Goal: Task Accomplishment & Management: Manage account settings

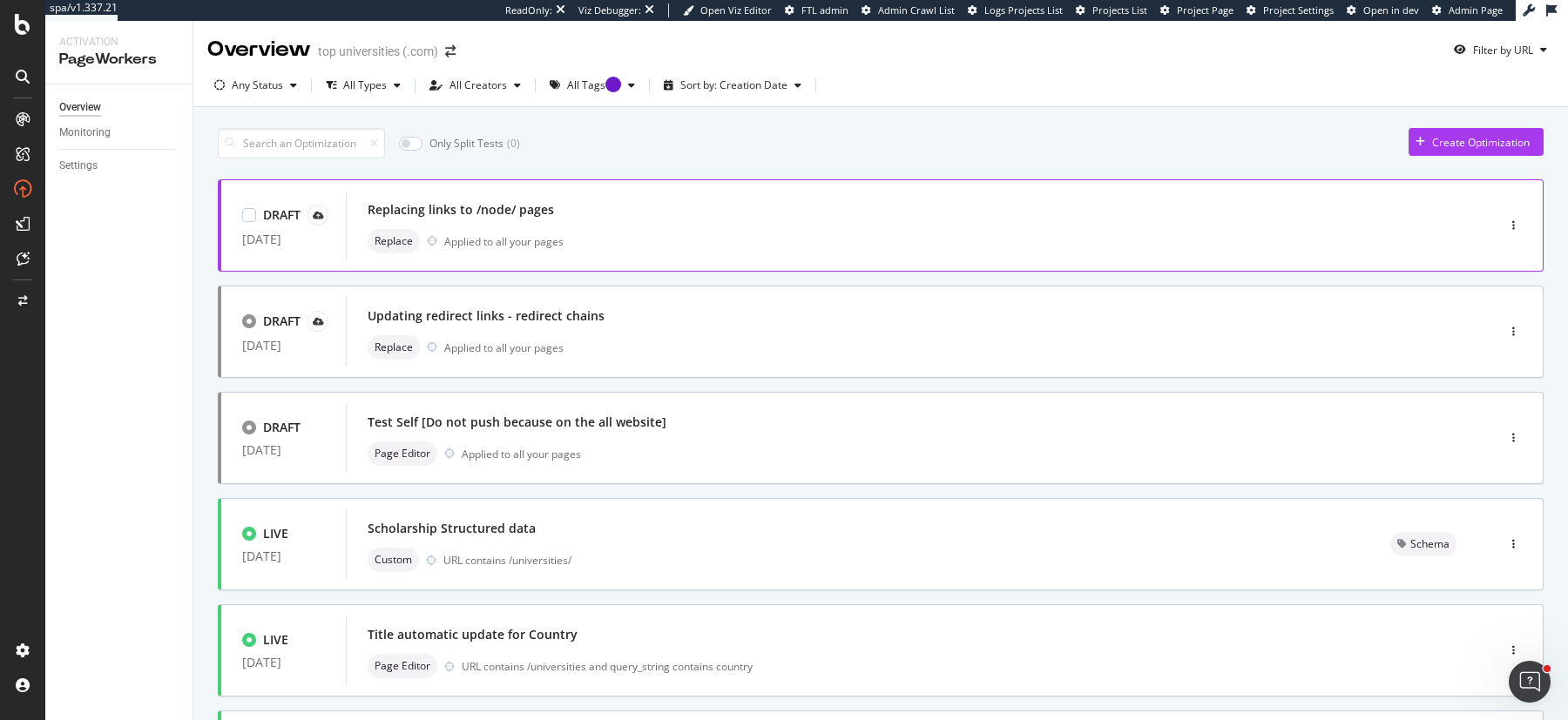
click at [670, 223] on div "Replacing links to /node/ pages Replace Applied to all your pages" at bounding box center [894, 226] width 1054 height 55
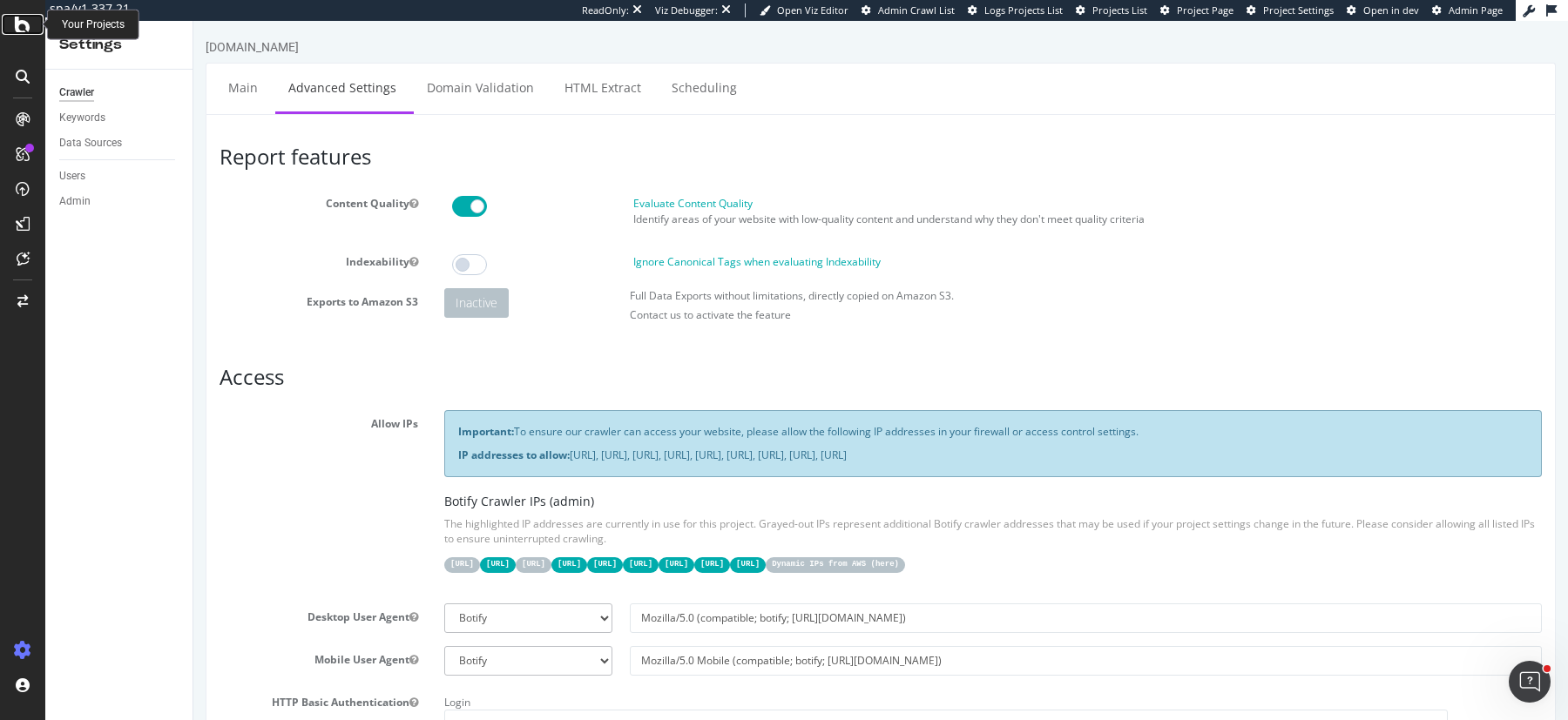
click at [25, 31] on icon at bounding box center [22, 25] width 15 height 21
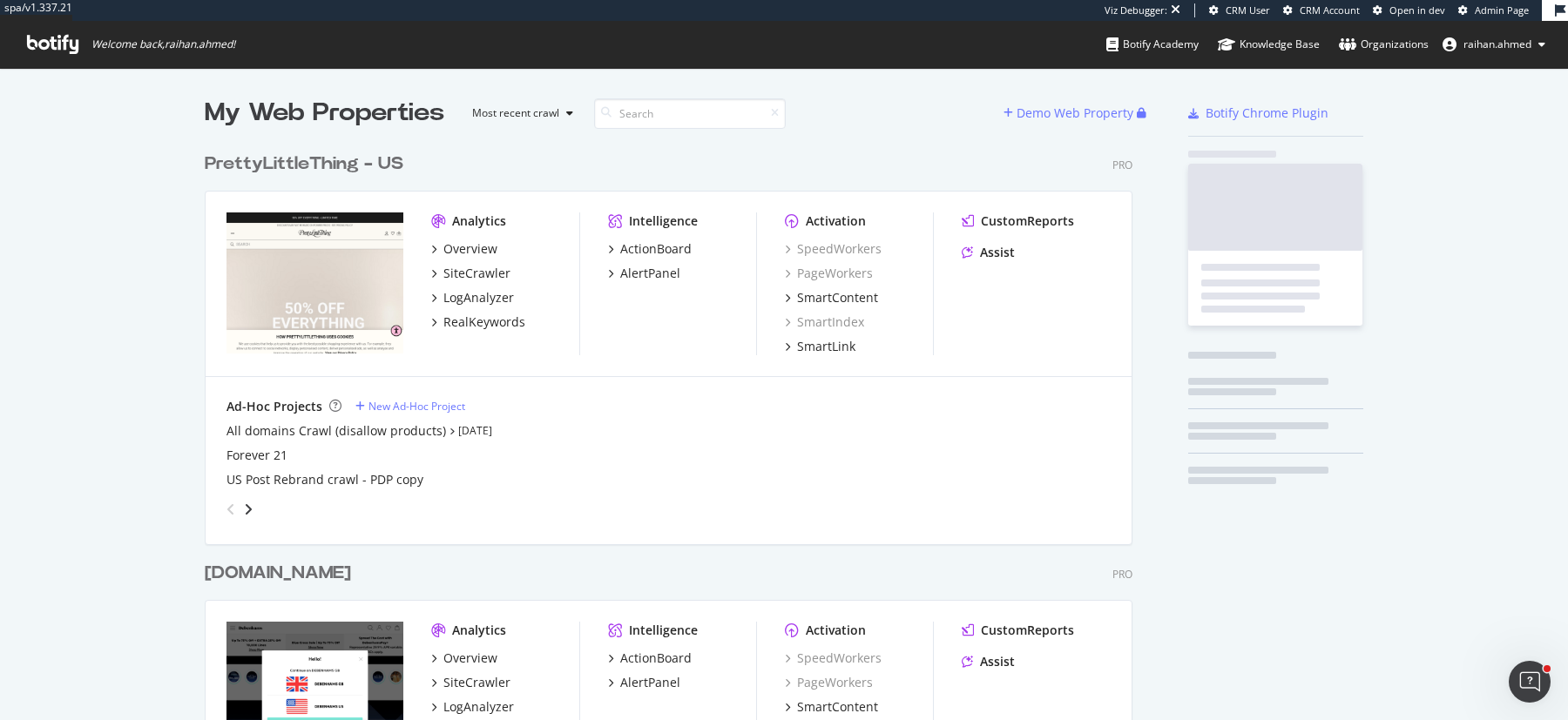
scroll to position [1171, 941]
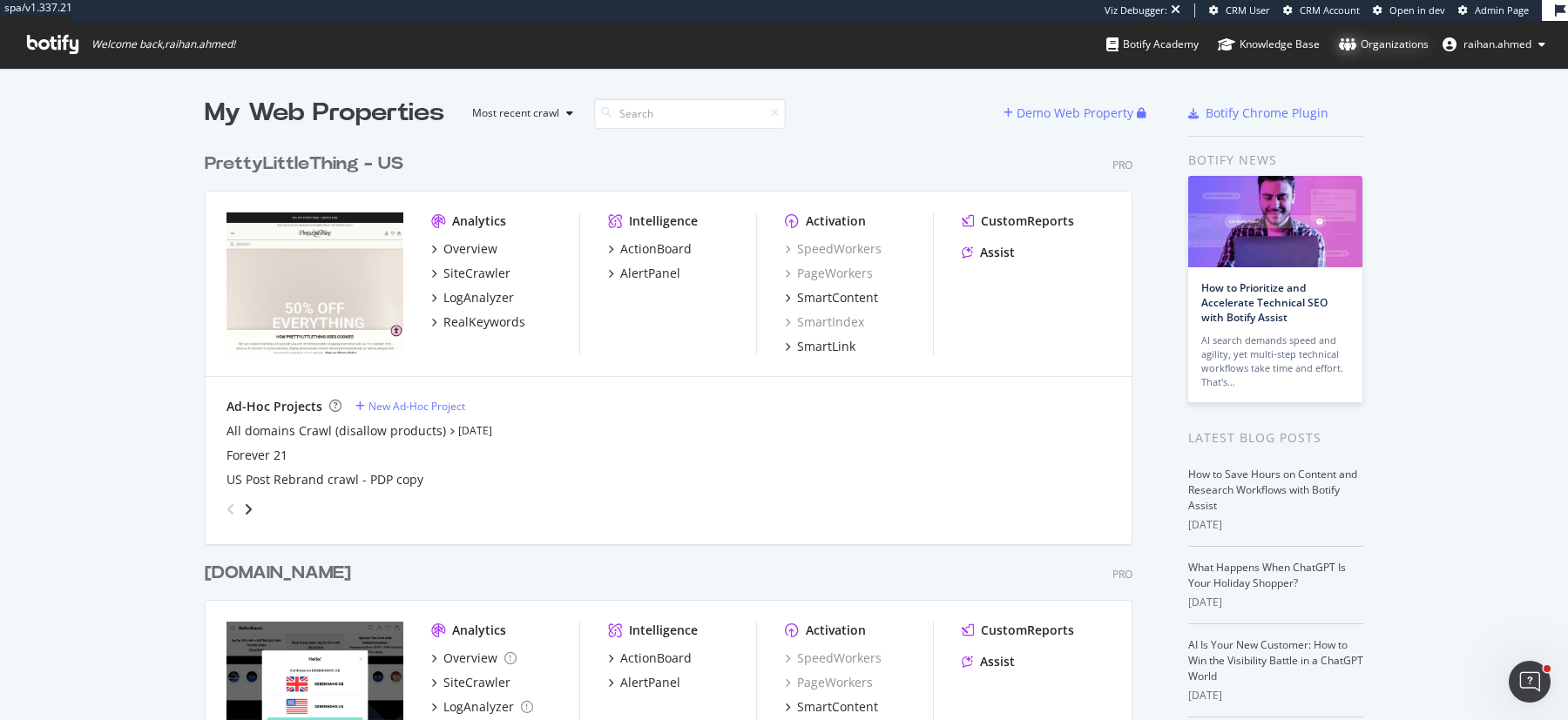
click at [1393, 38] on div "Organizations" at bounding box center [1383, 44] width 90 height 17
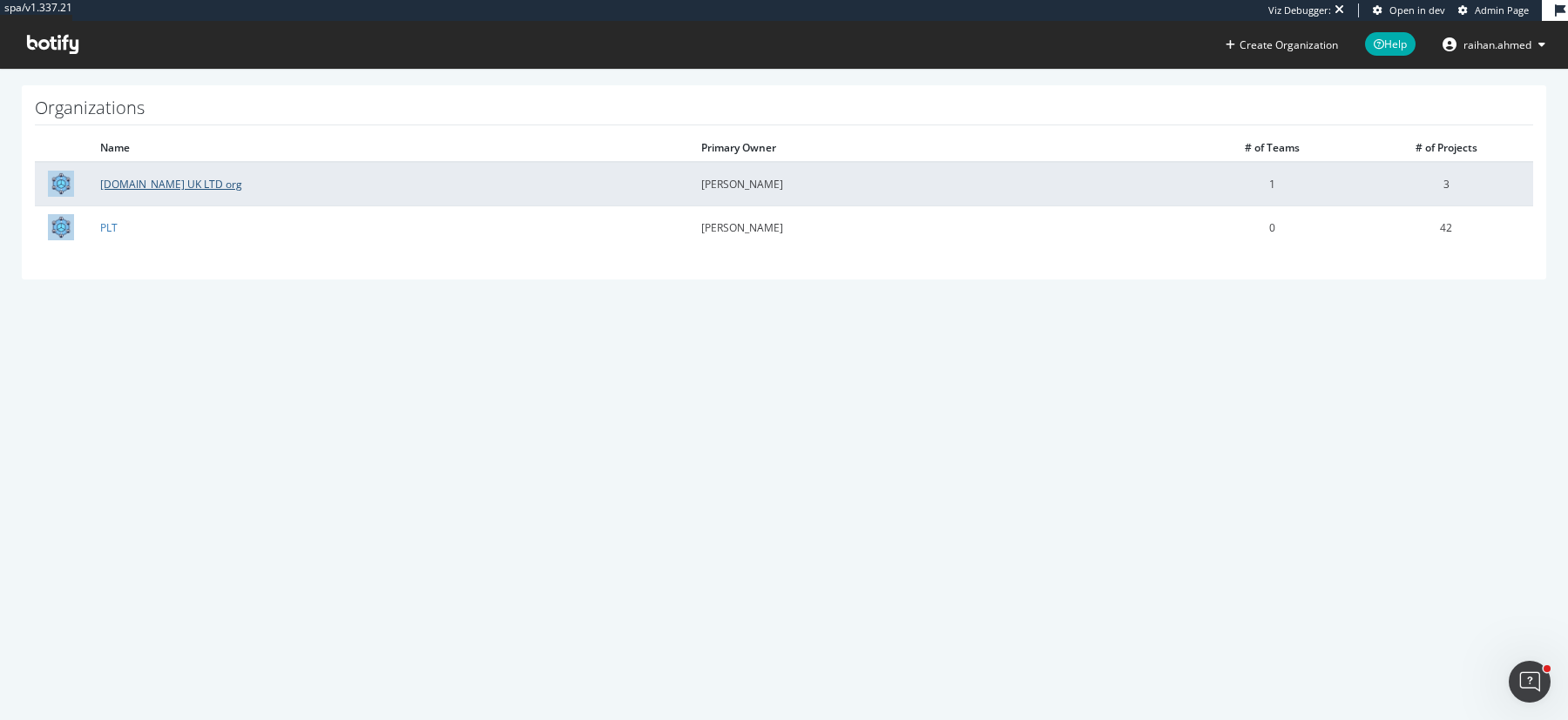
click at [137, 186] on link "Boohoo.com UK LTD org" at bounding box center [171, 184] width 142 height 14
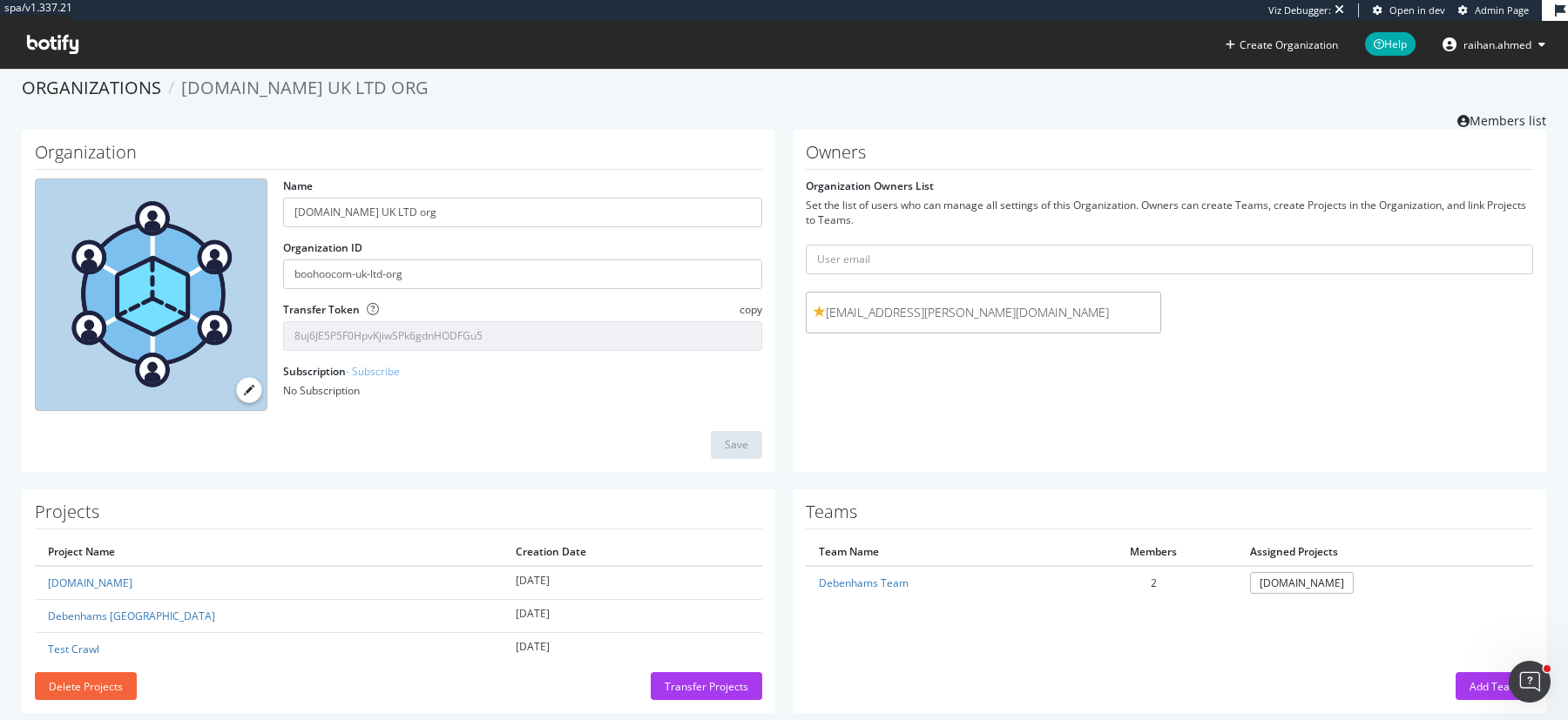
scroll to position [34, 0]
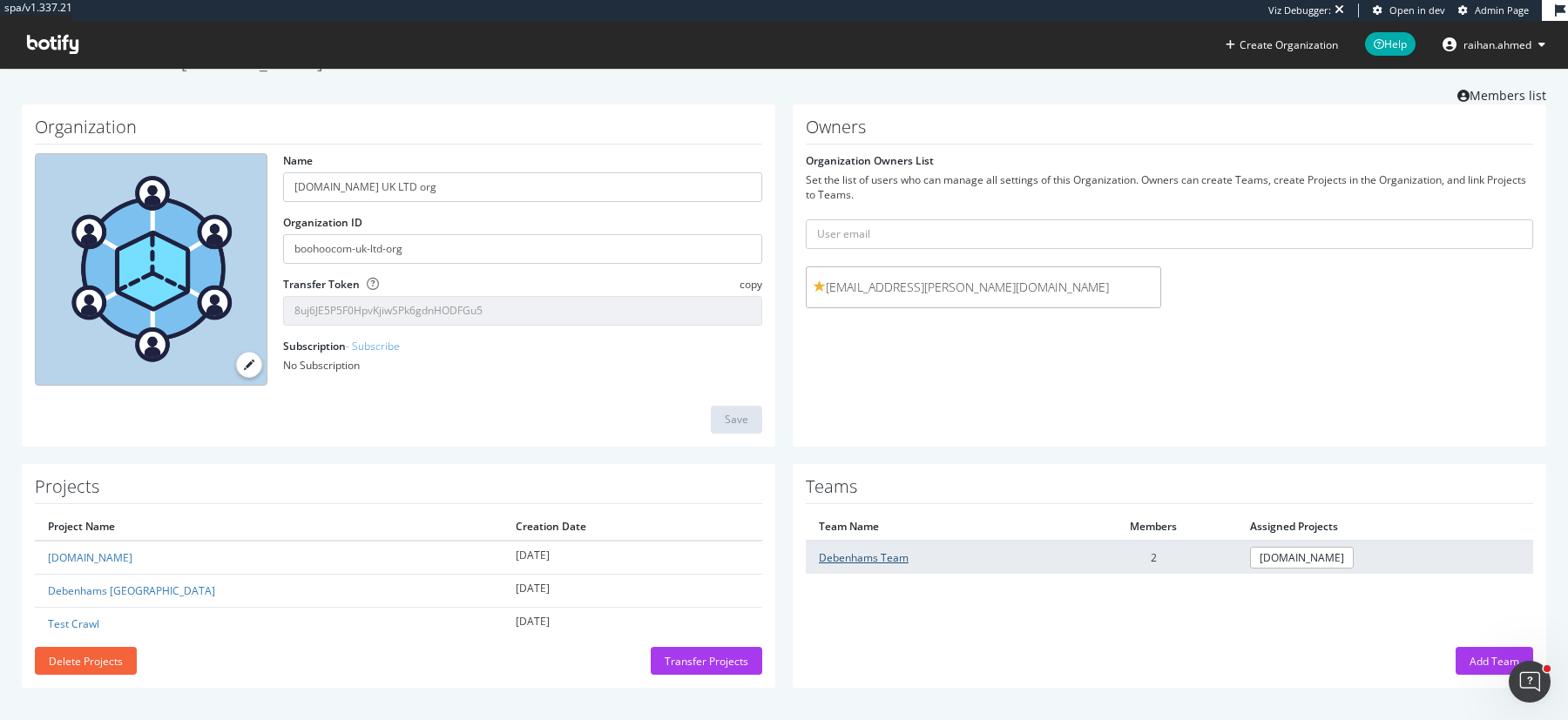
click at [858, 559] on link "Debenhams Team" at bounding box center [863, 557] width 90 height 14
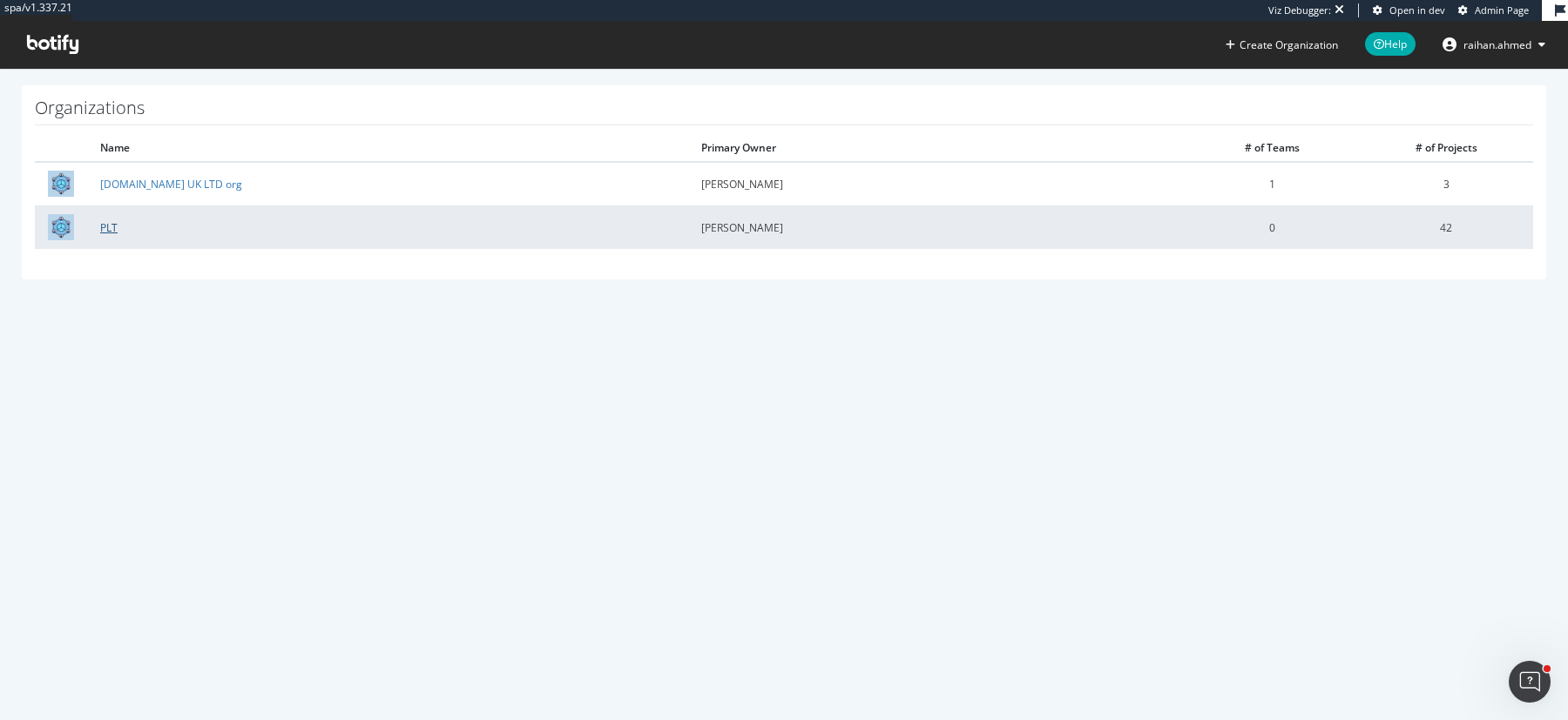
click at [110, 226] on link "PLT" at bounding box center [109, 227] width 17 height 14
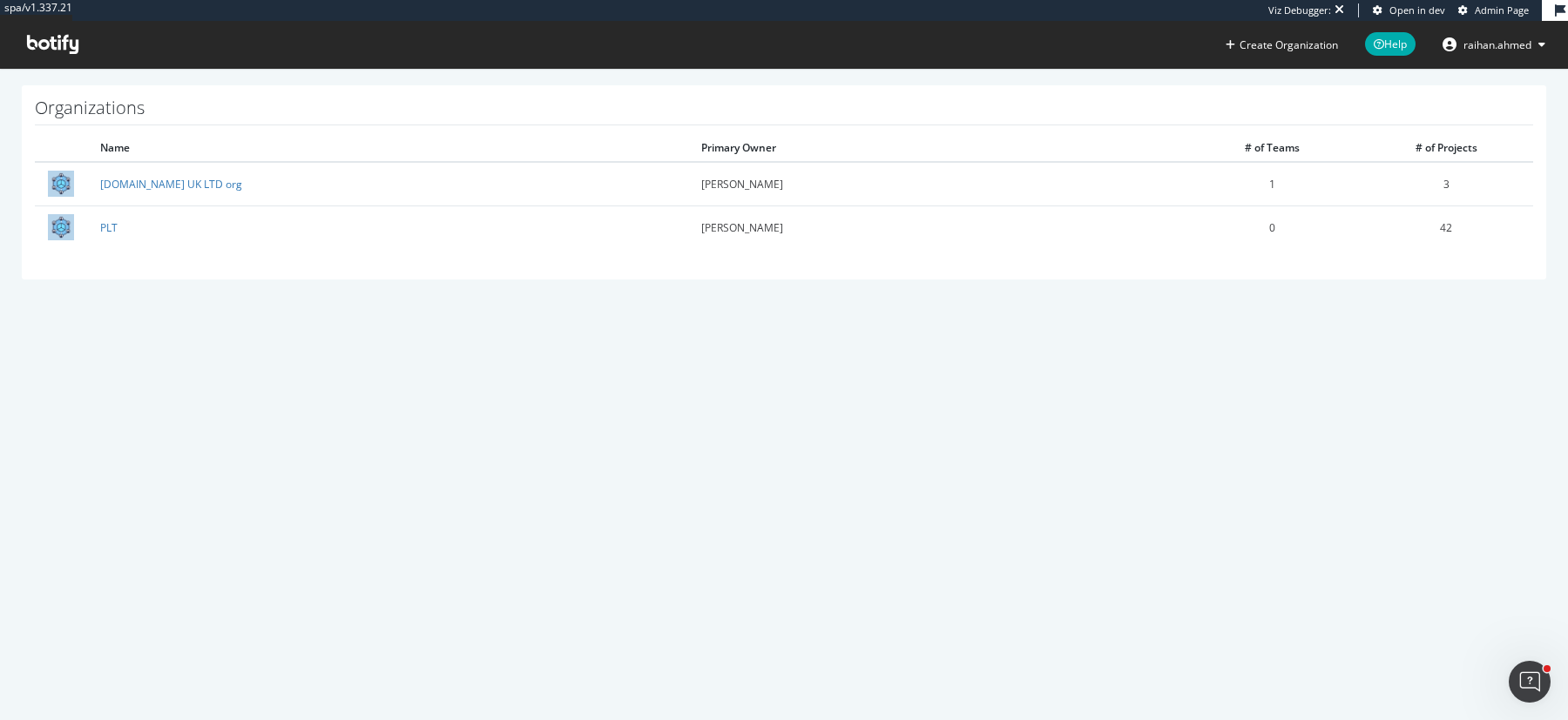
click at [946, 441] on div "spa/v1.337.21 Viz Debugger: Open in dev Admin Page Create Organization Help rai…" at bounding box center [784, 360] width 1568 height 720
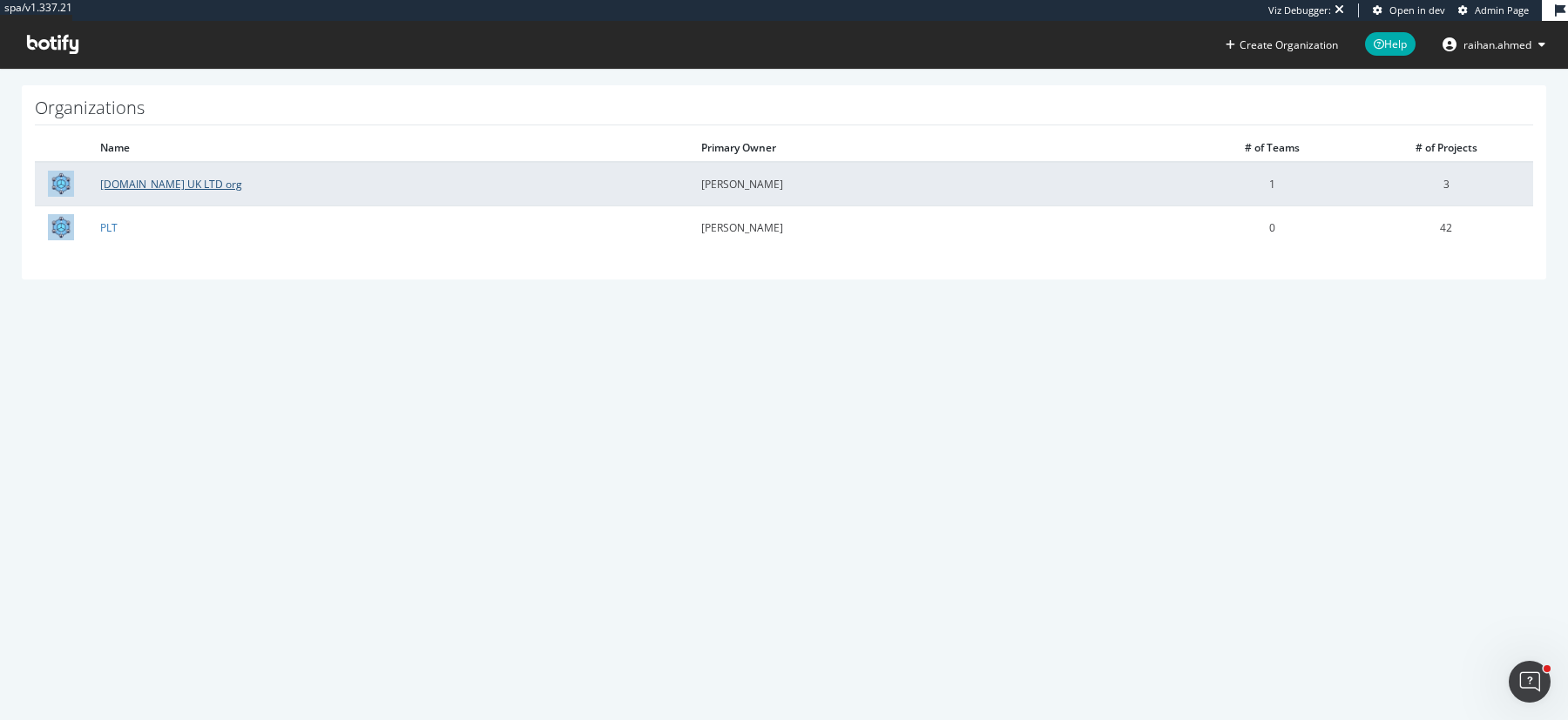
click at [198, 185] on link "Boohoo.com UK LTD org" at bounding box center [171, 184] width 142 height 14
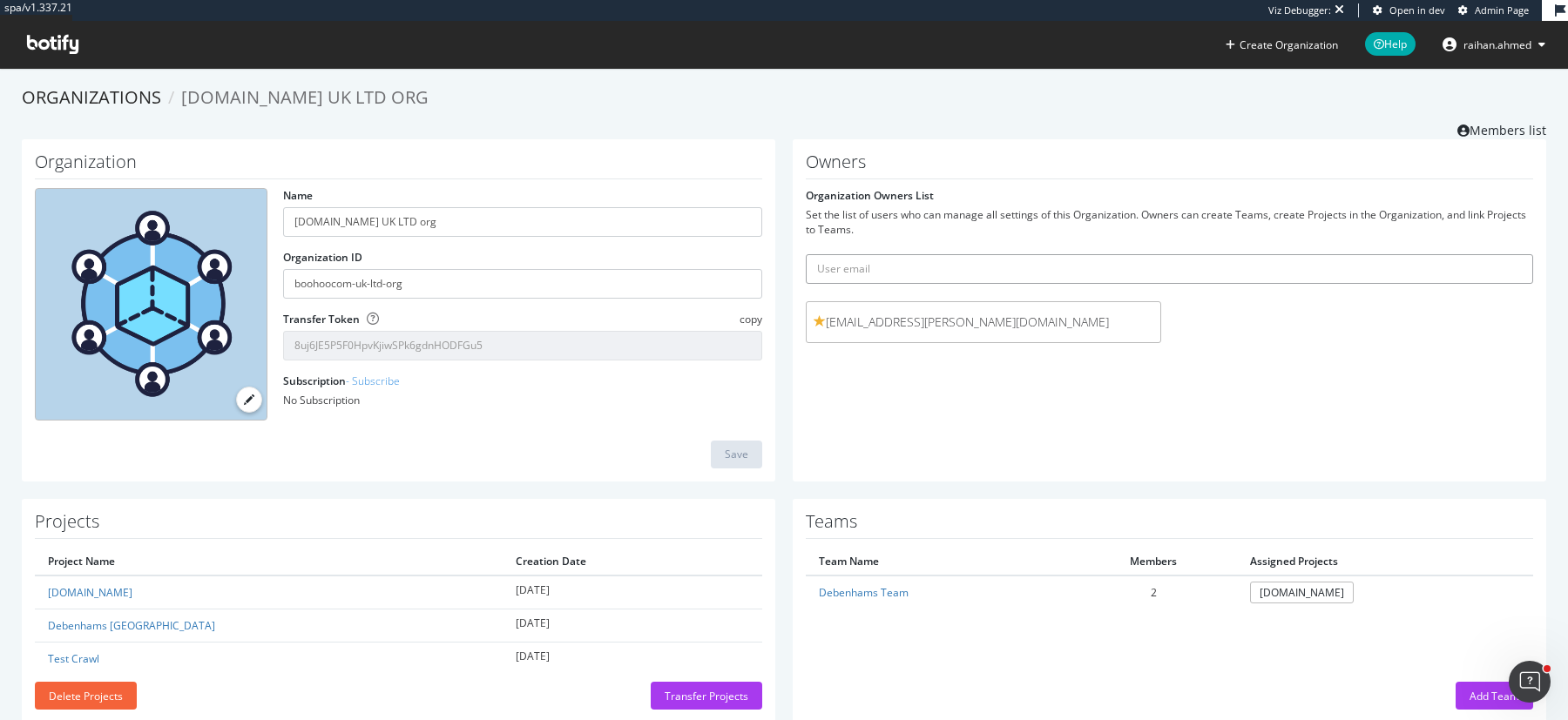
click at [1043, 275] on input "text" at bounding box center [1169, 269] width 728 height 30
type input "p"
paste input "paul.aspden@debenhams.com"
type input "paul.aspden@debenhams.com"
click at [1503, 254] on button "submit" at bounding box center [1517, 269] width 30 height 30
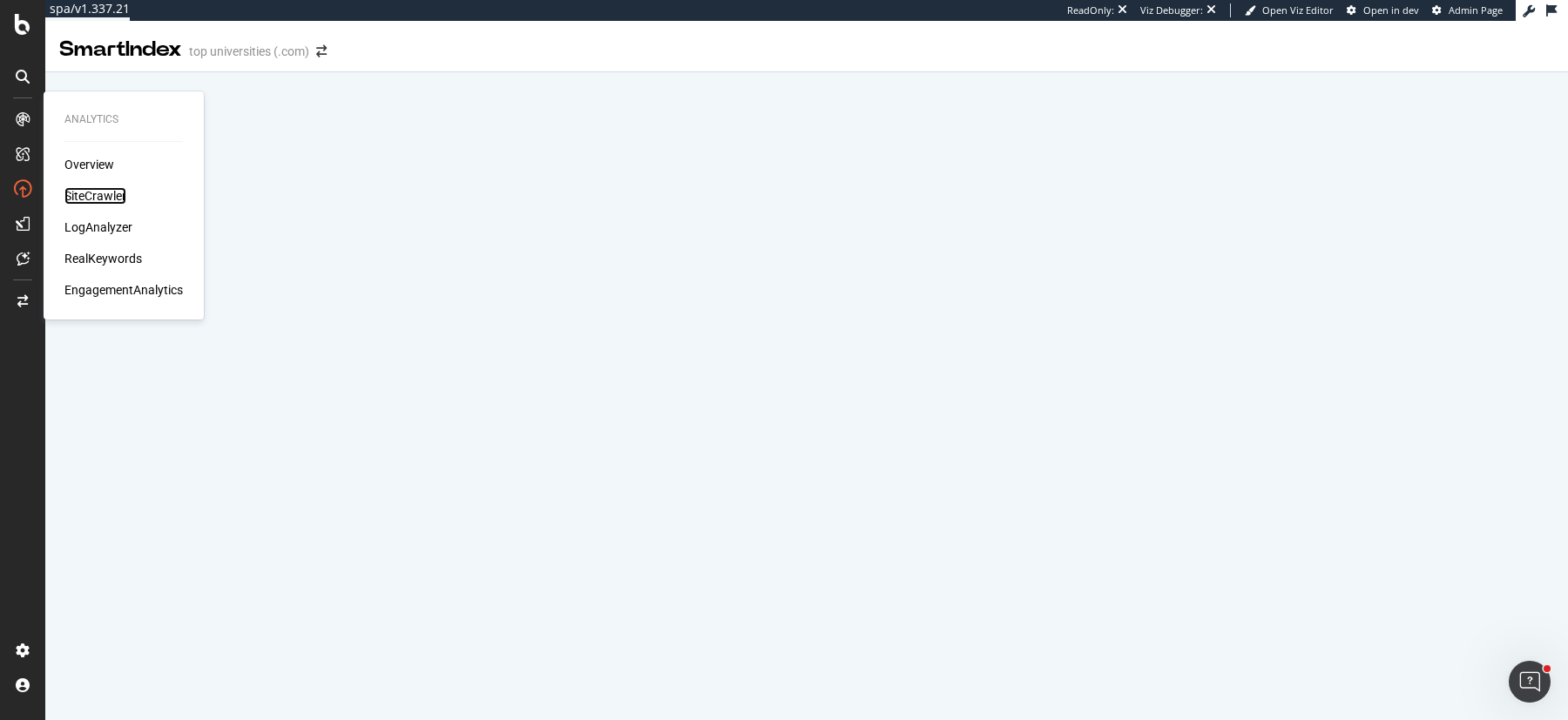
click at [93, 200] on div "SiteCrawler" at bounding box center [95, 196] width 62 height 17
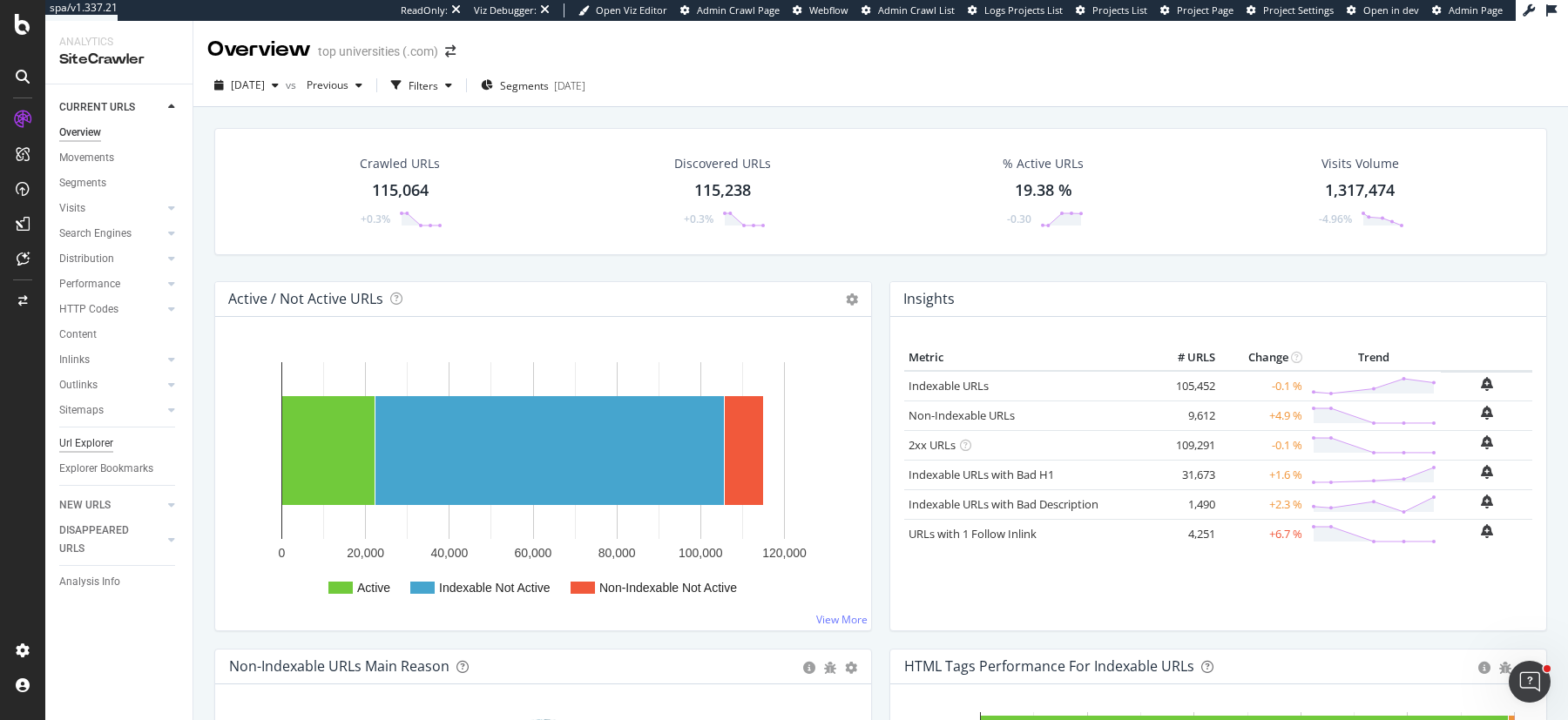
click at [77, 448] on div "Url Explorer" at bounding box center [86, 444] width 54 height 18
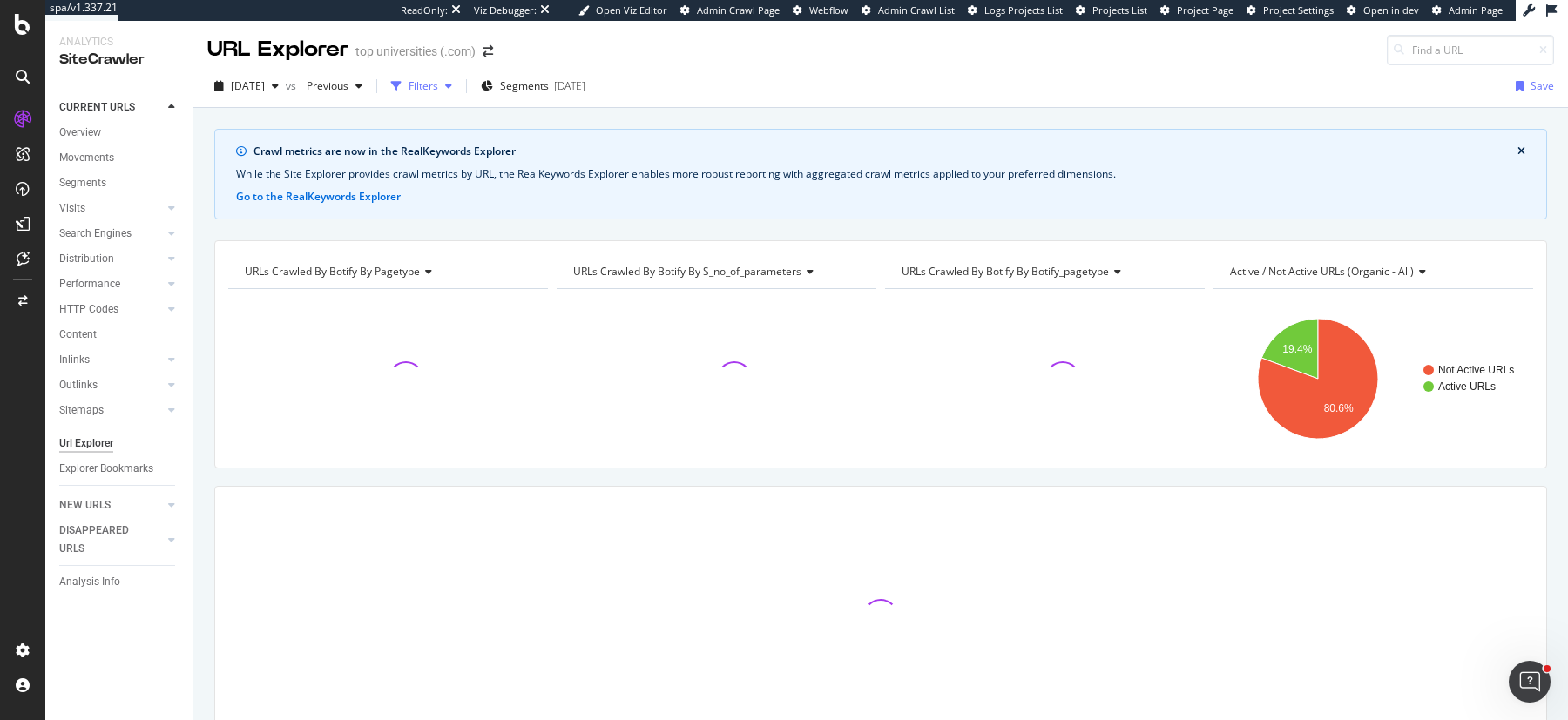
click at [438, 87] on div "Filters" at bounding box center [423, 85] width 30 height 14
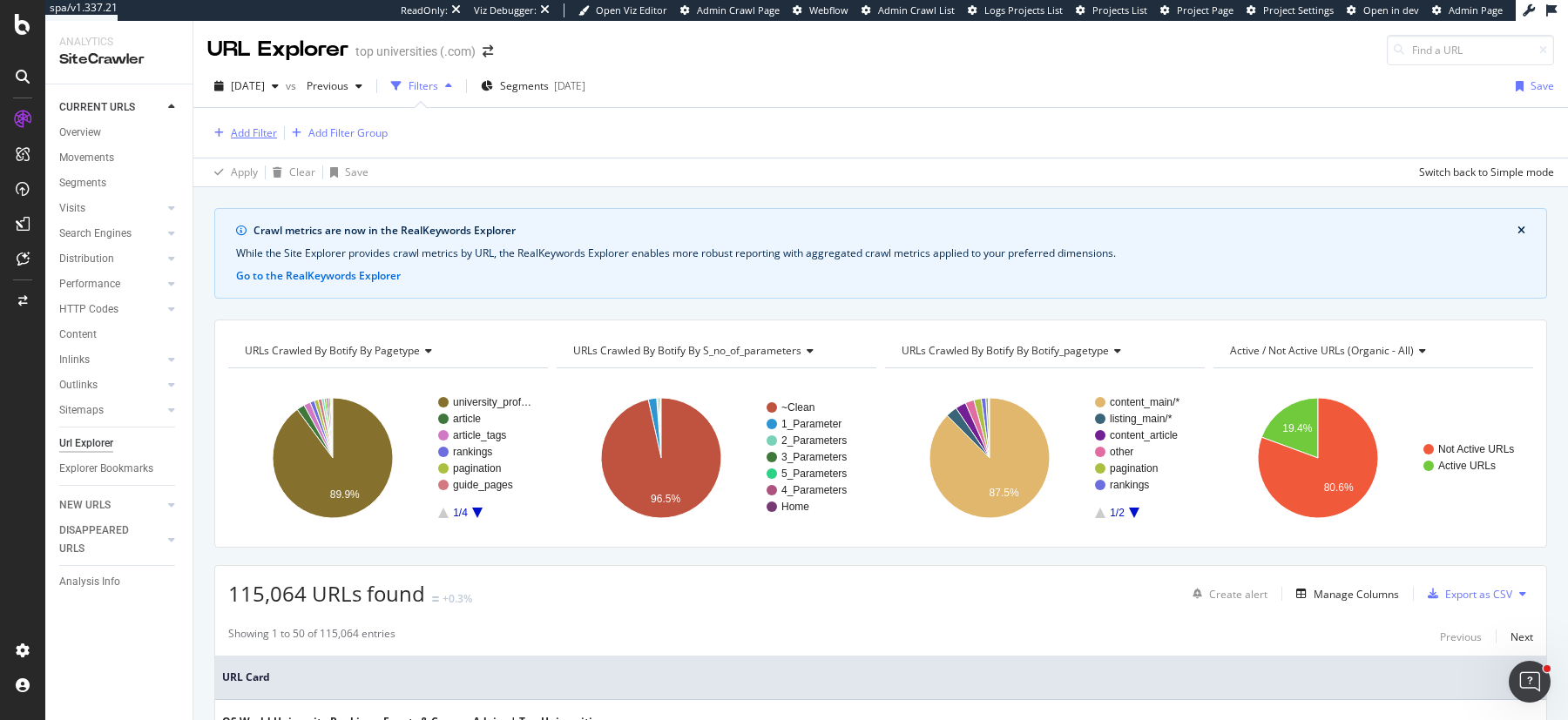
click at [258, 135] on div "Add Filter" at bounding box center [253, 132] width 46 height 14
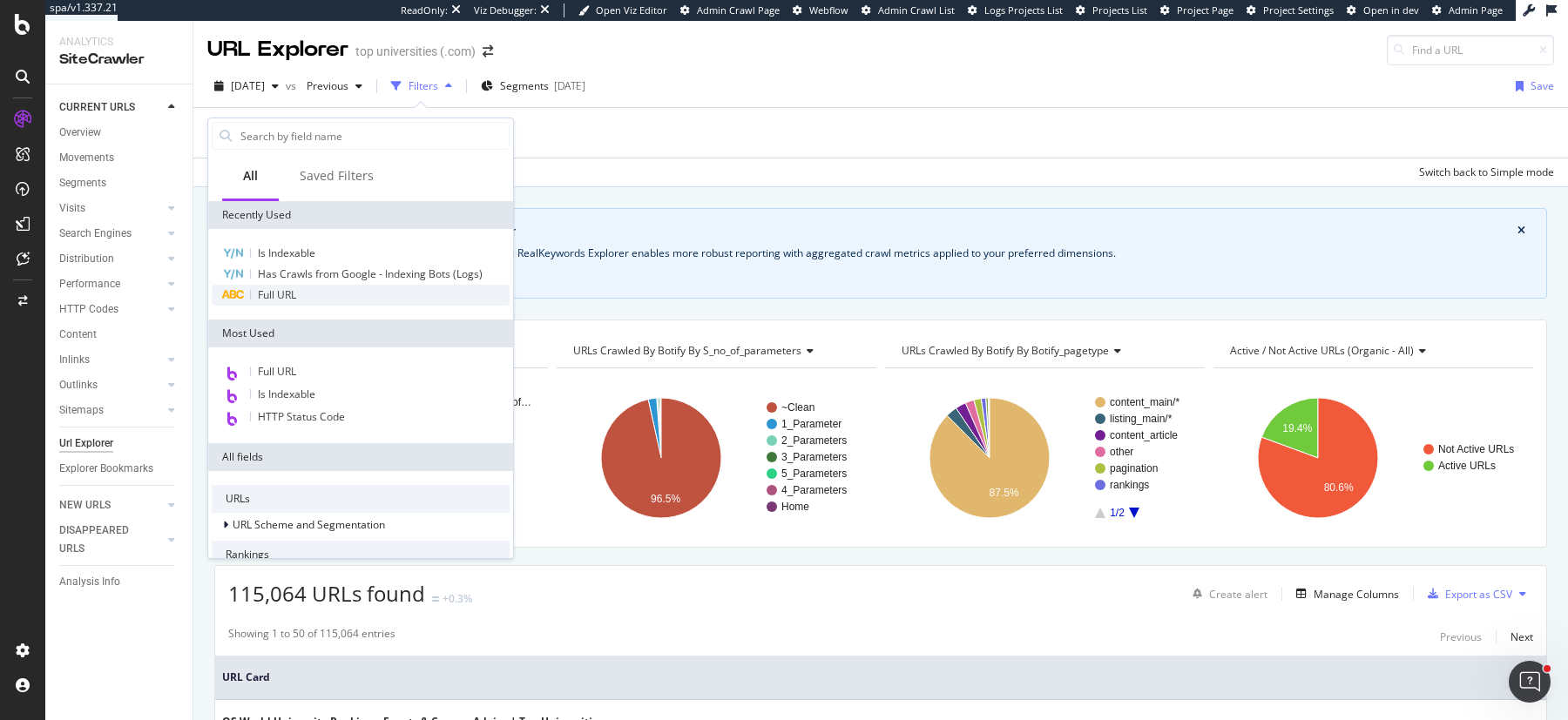
click at [291, 296] on span "Full URL" at bounding box center [277, 295] width 38 height 14
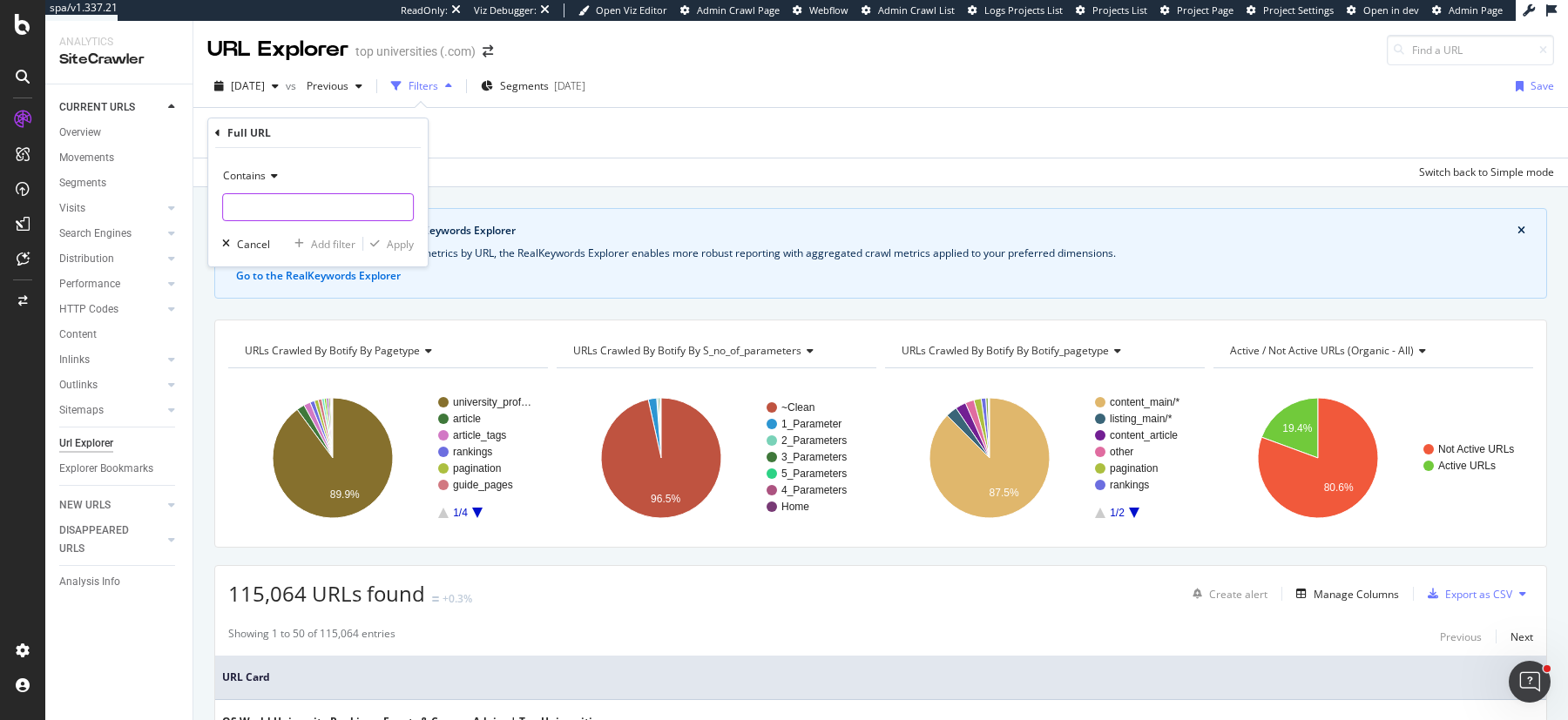
click at [316, 212] on input "text" at bounding box center [317, 207] width 190 height 28
type input "?page=1"
click at [403, 239] on div "Apply" at bounding box center [401, 244] width 27 height 14
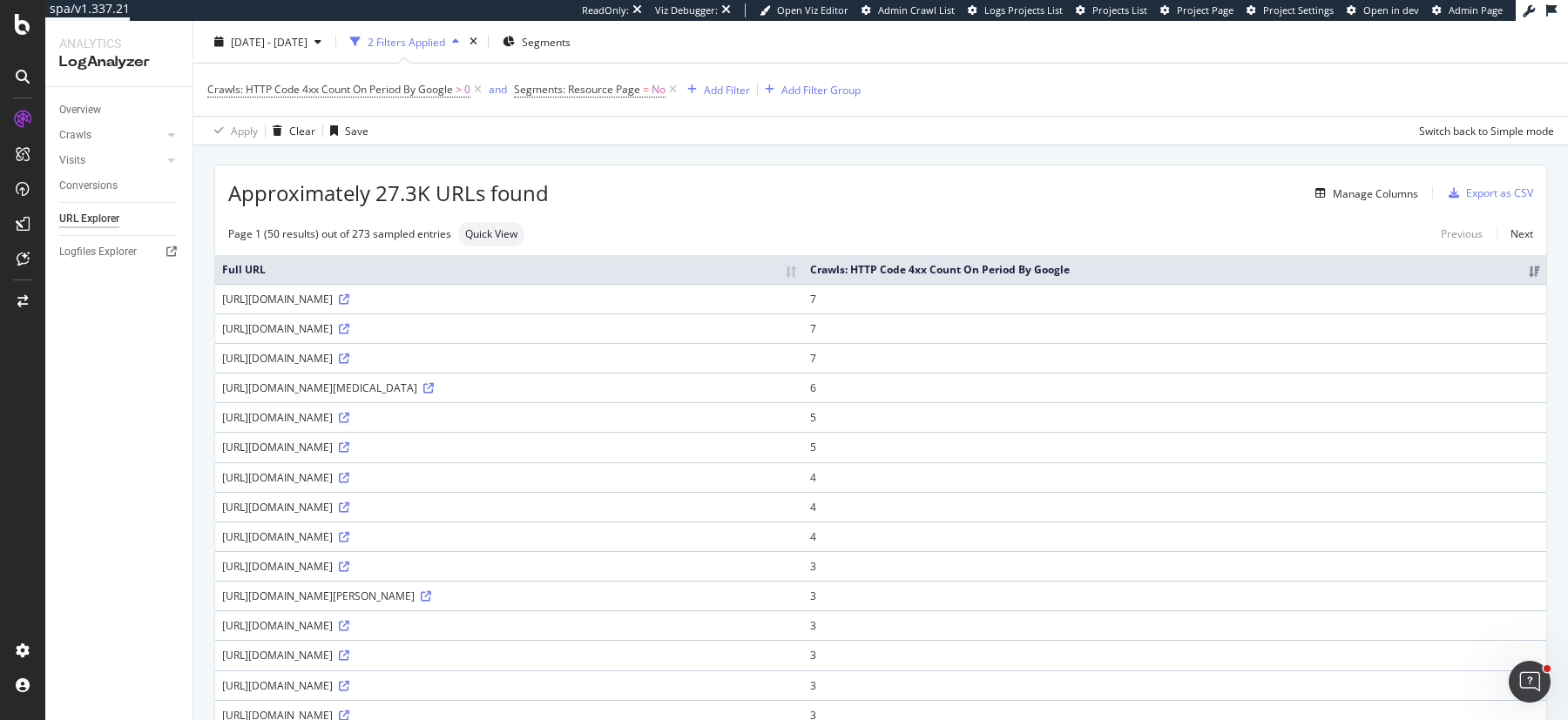
scroll to position [44, 0]
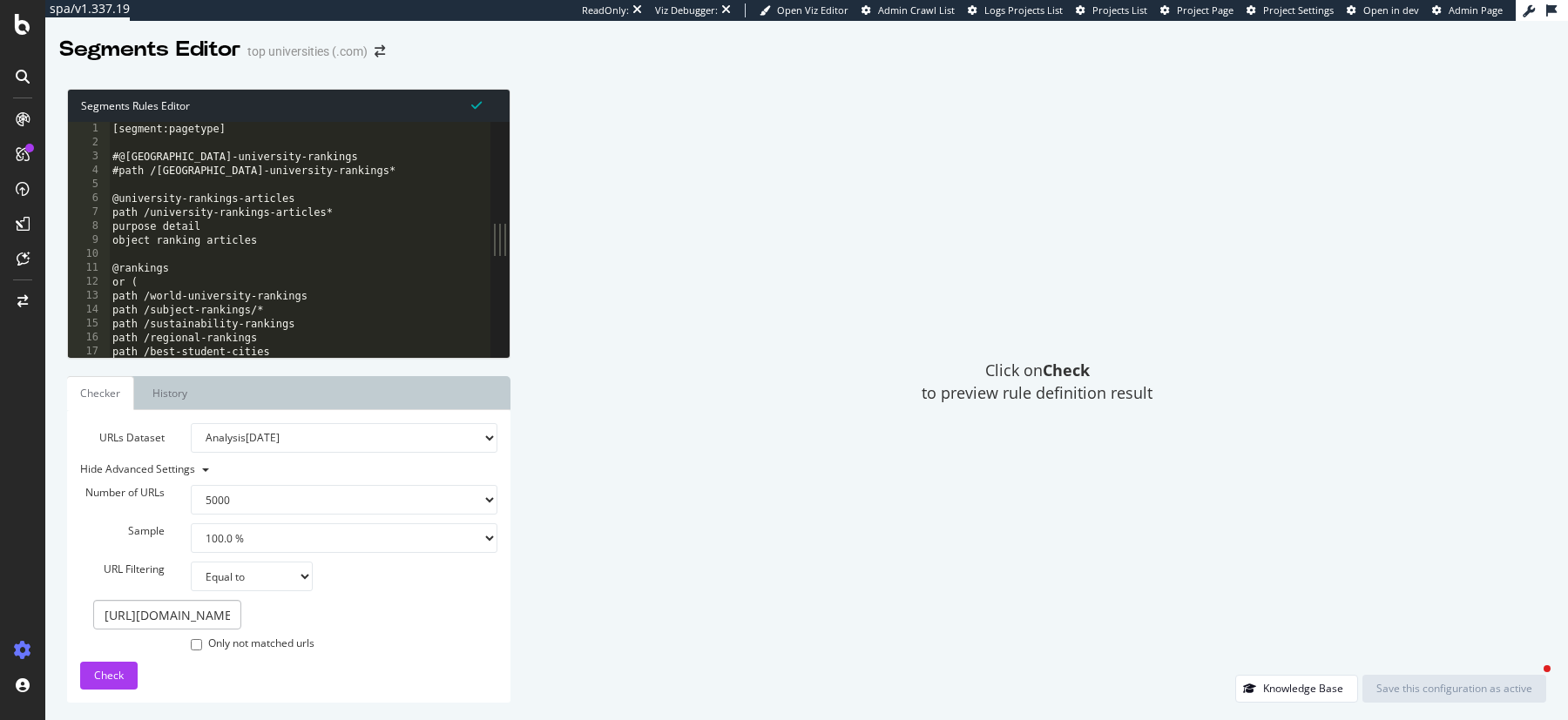
select select "5000"
select select "100"
select select "eq"
type textarea "@rankings"
click at [352, 273] on div "[segment:pagetype] #@europe-university-rankings #path /[GEOGRAPHIC_DATA]-univer…" at bounding box center [347, 255] width 477 height 266
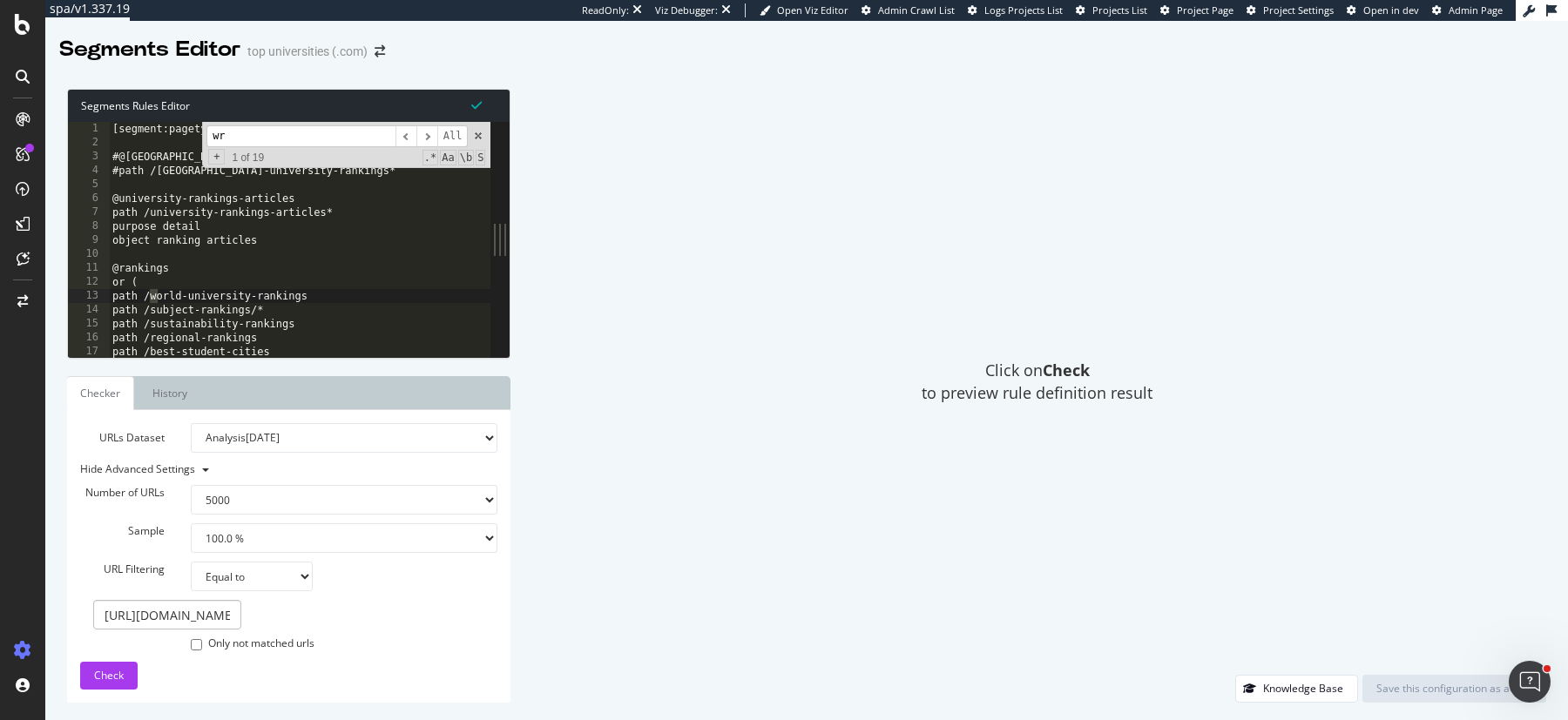
scroll to position [1107, 0]
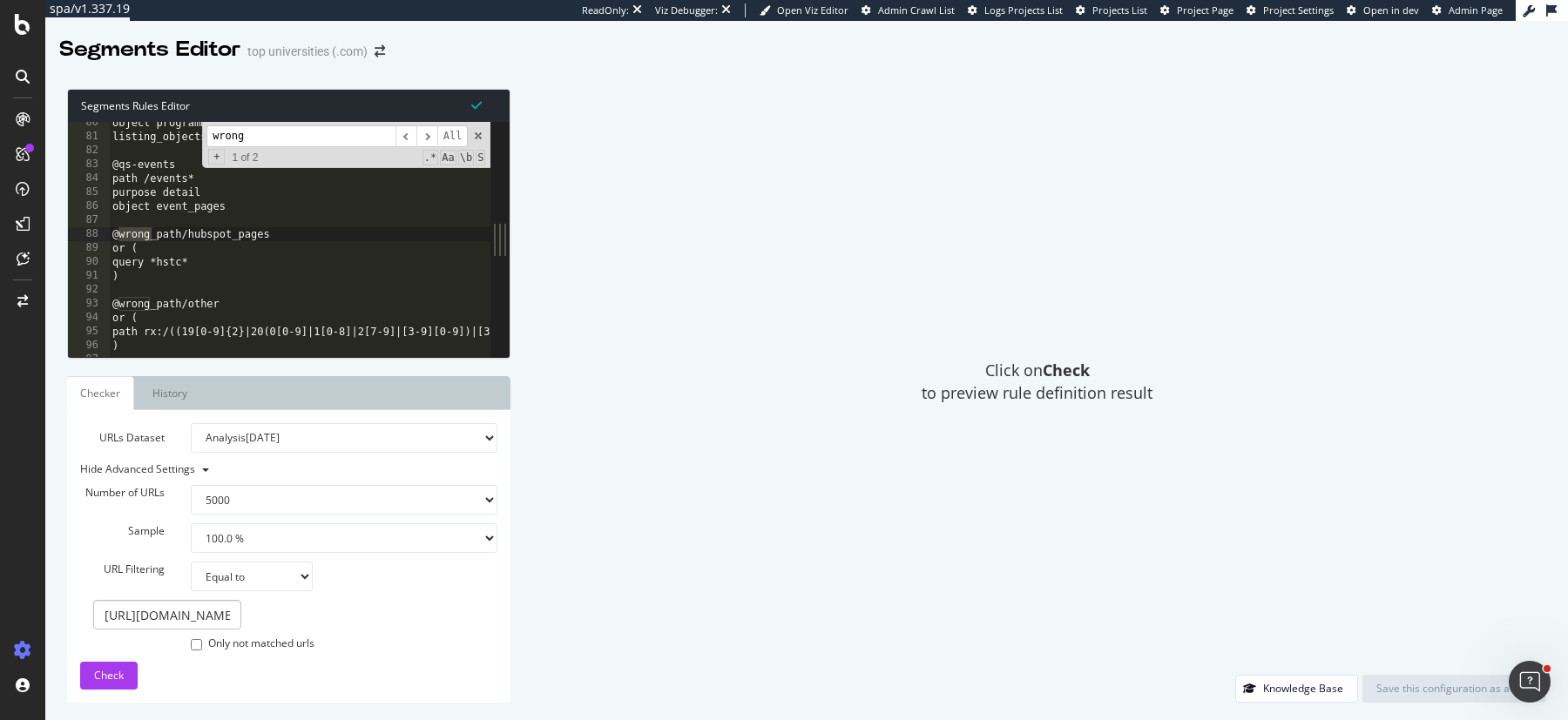
type input "wrong"
click at [180, 251] on div "object programme_pages listing_objects programme_pages @qs-events path /events*…" at bounding box center [347, 249] width 477 height 266
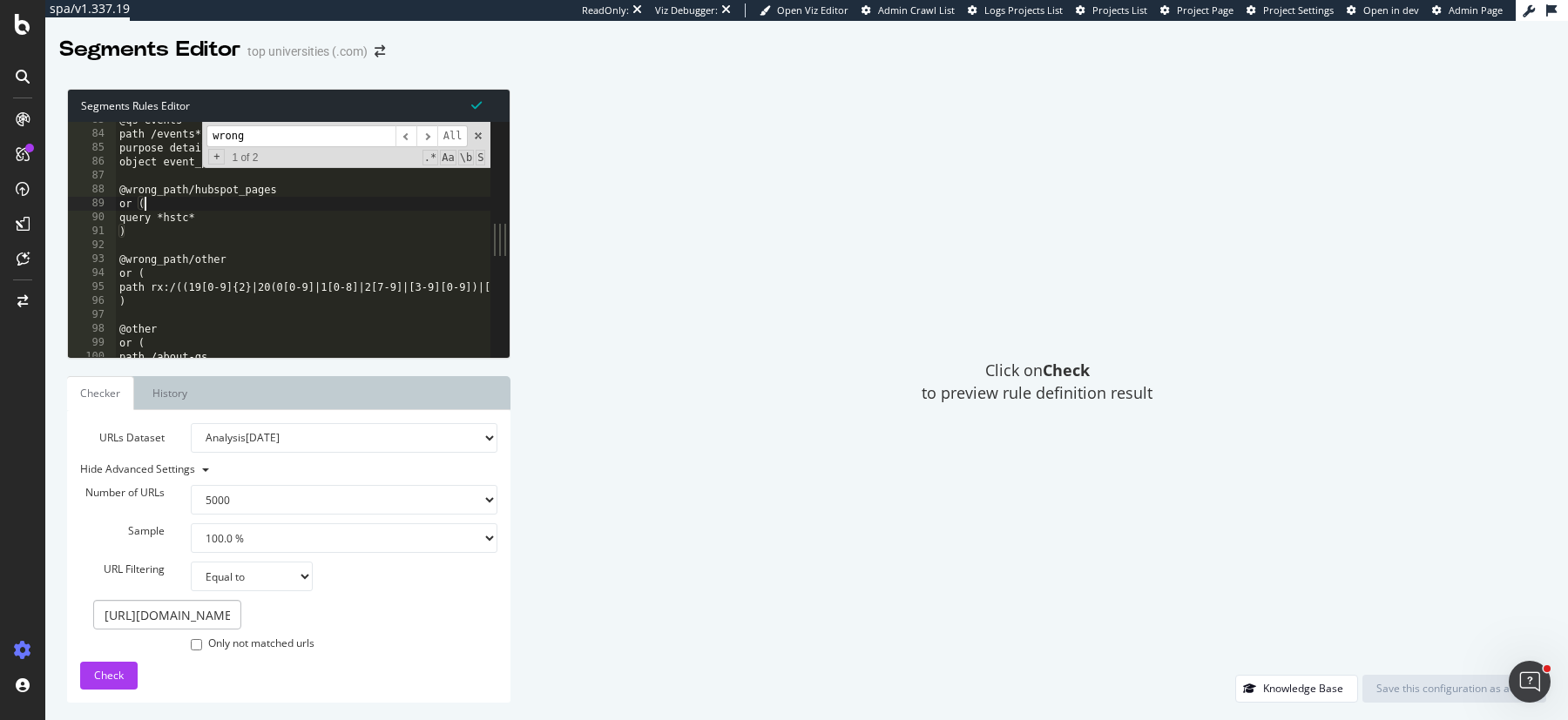
scroll to position [1151, 0]
drag, startPoint x: 164, startPoint y: 289, endPoint x: 441, endPoint y: 288, distance: 277.0
click at [441, 288] on div "@qs-events path /events* purpose detail object event_pages @wrong_path/hubspot_…" at bounding box center [354, 246] width 477 height 266
type textarea "path rx:/((19[0-9]{2}|20(0[0-9]|1[0-8]|2[7-9]|[3-9][0-9])|[3-9][0-9]{3}))/*"
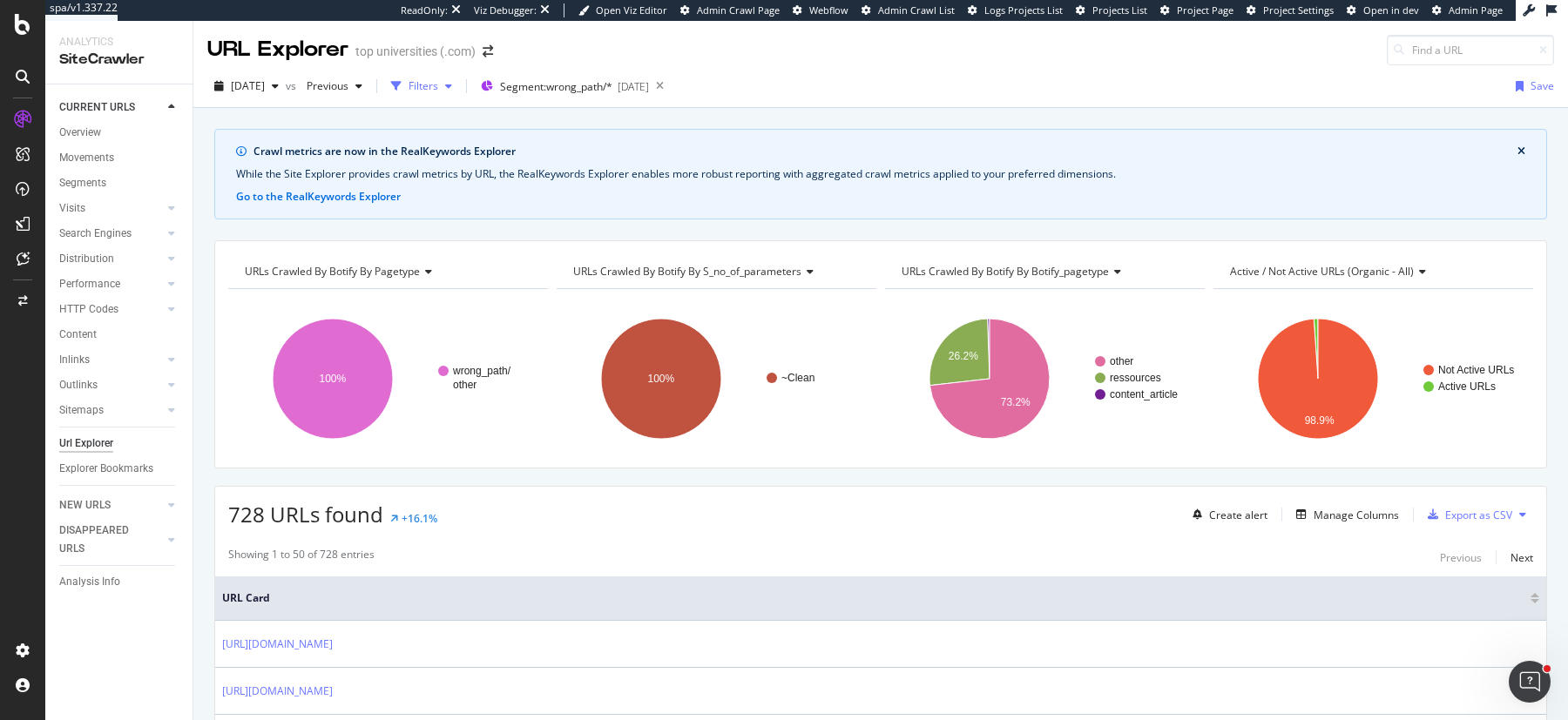
click at [438, 80] on div "Filters" at bounding box center [423, 85] width 30 height 14
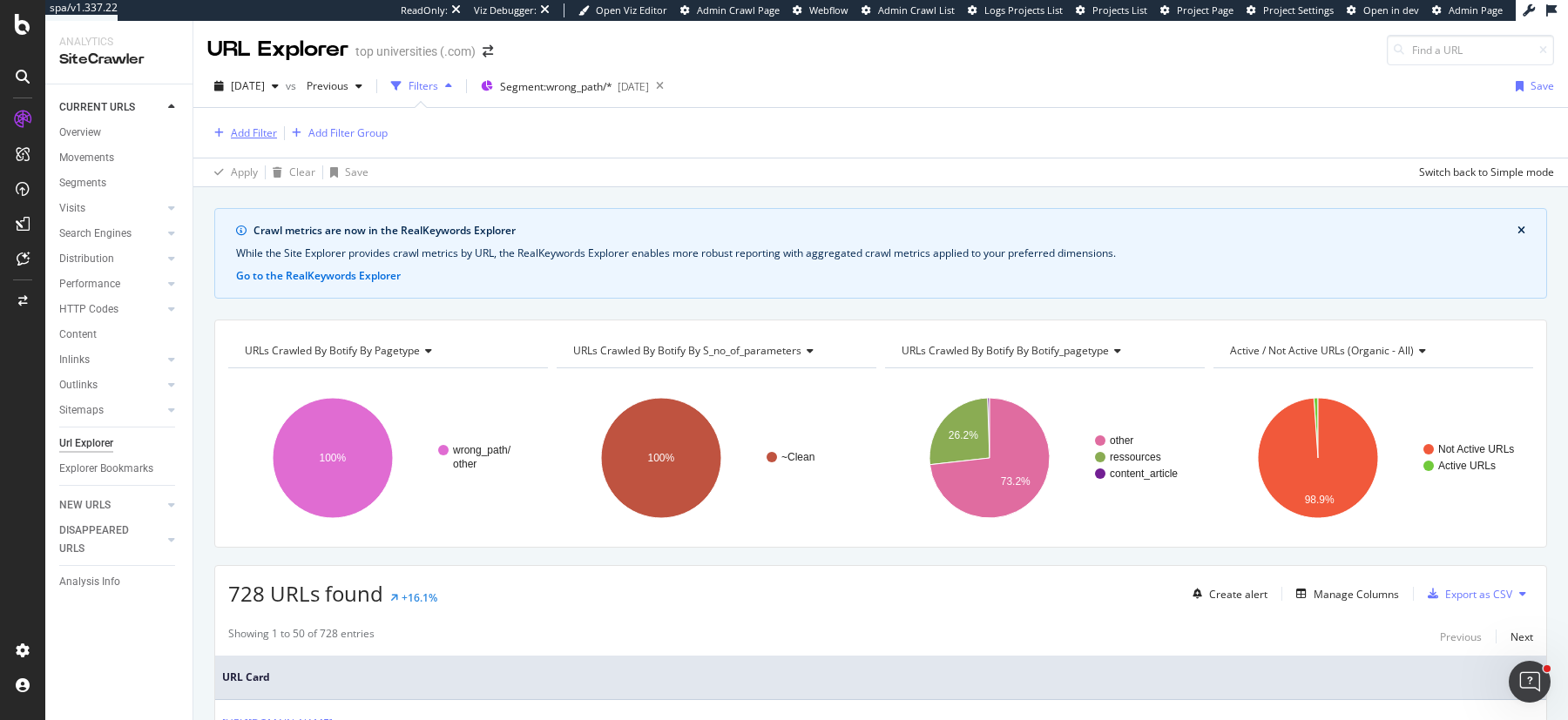
click at [254, 132] on div "Add Filter" at bounding box center [253, 132] width 46 height 14
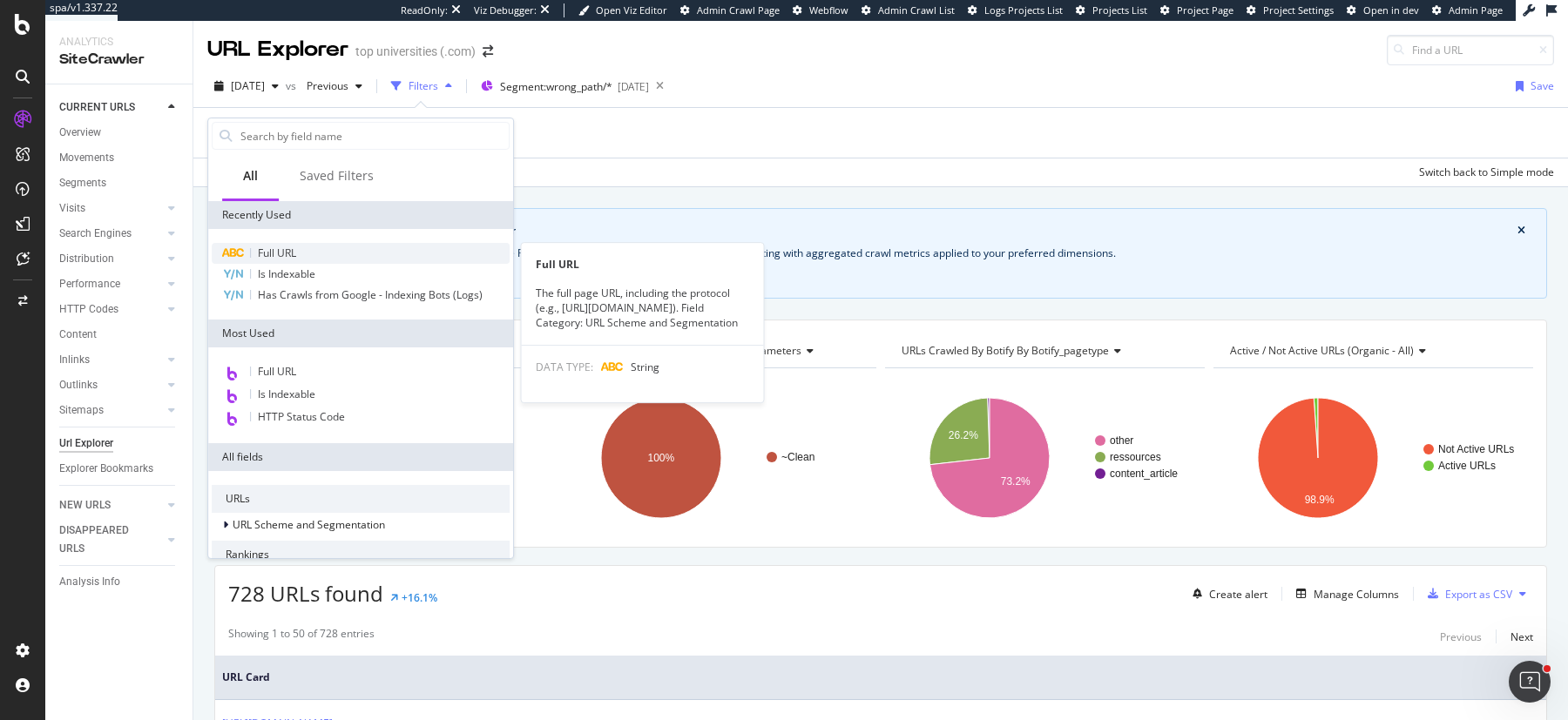
click at [297, 256] on div "Full URL" at bounding box center [360, 253] width 298 height 21
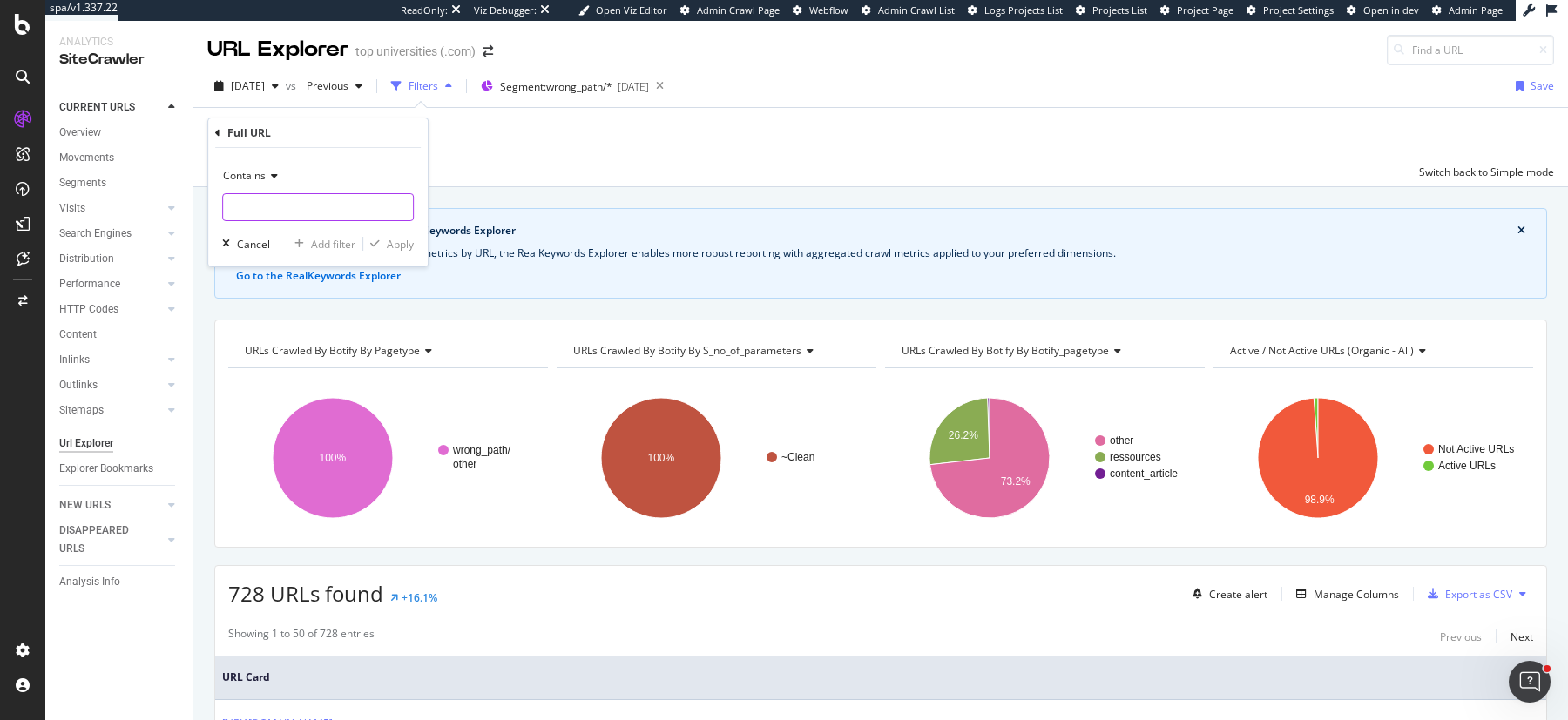
click at [276, 207] on input "text" at bounding box center [317, 207] width 190 height 28
type input "2019"
click at [389, 248] on div "Apply" at bounding box center [401, 244] width 27 height 14
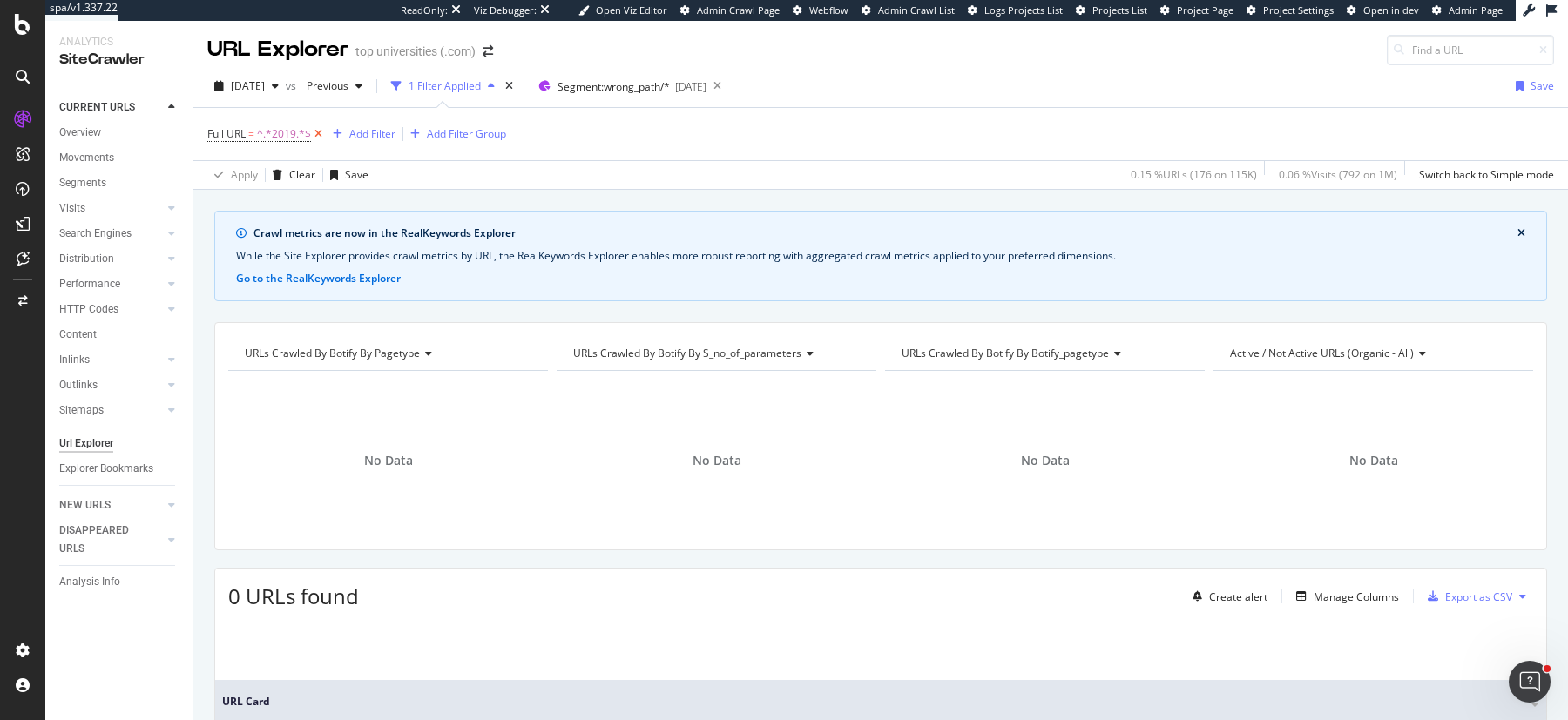
click at [315, 129] on icon at bounding box center [317, 134] width 14 height 17
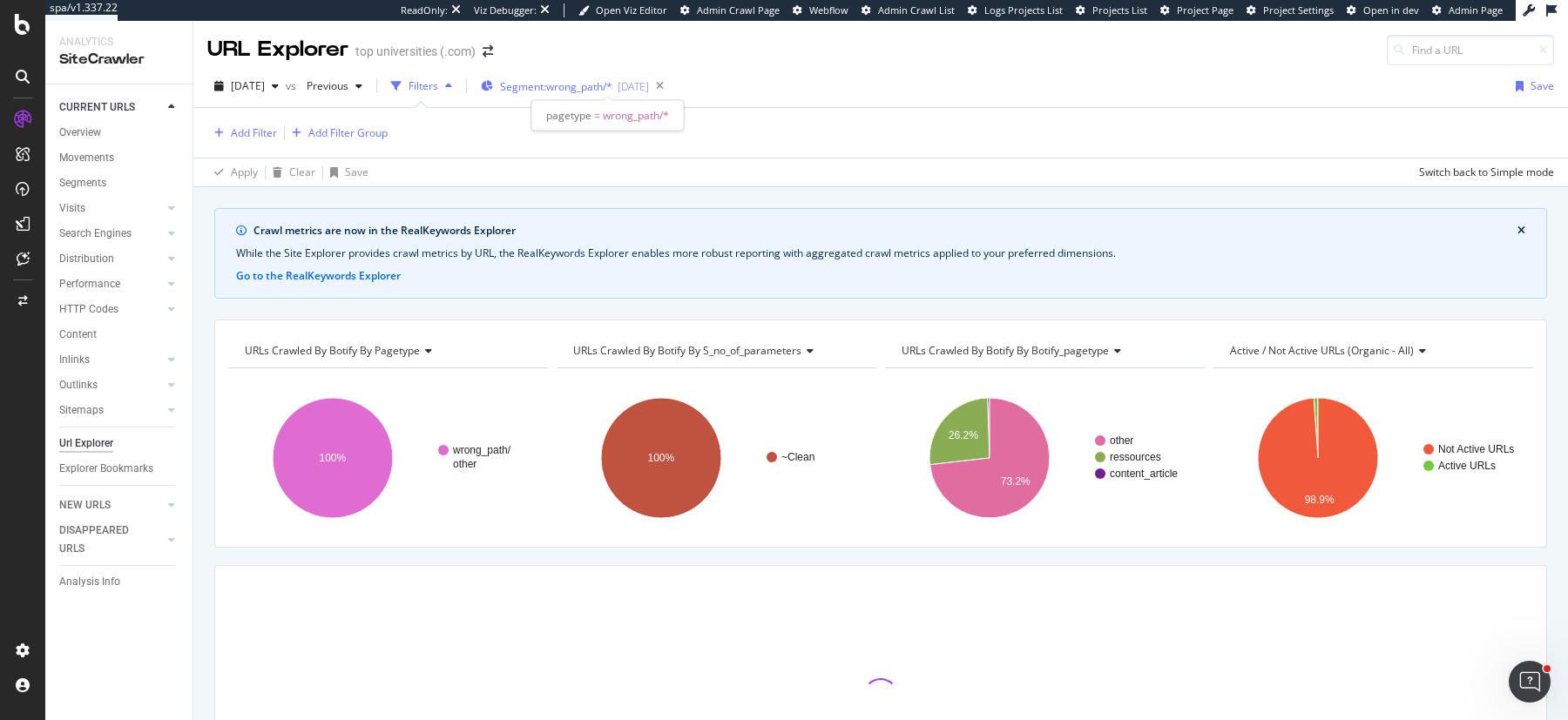
click at [612, 85] on span "Segment: wrong_path/*" at bounding box center [556, 86] width 113 height 14
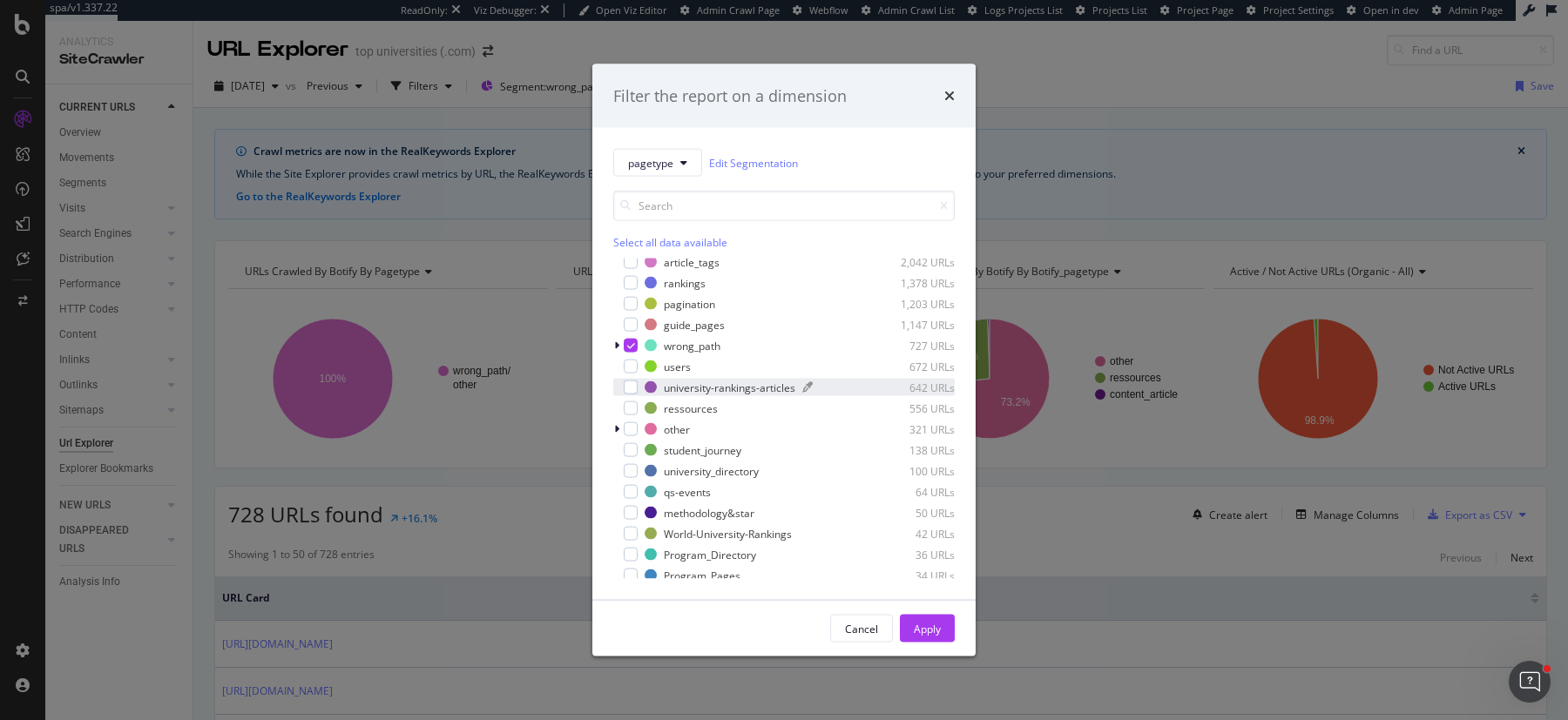
scroll to position [76, 0]
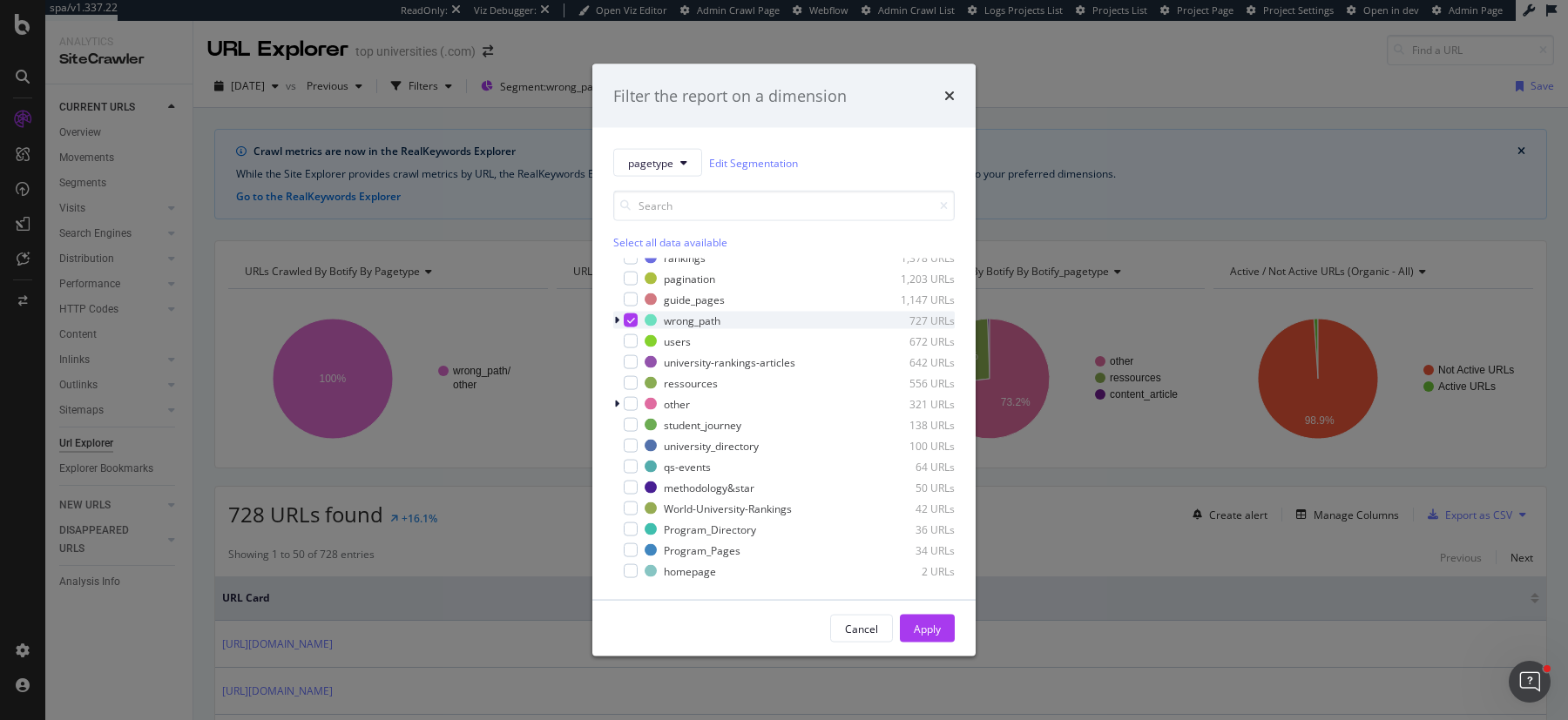
click at [632, 319] on icon "modal" at bounding box center [631, 320] width 8 height 9
click at [631, 505] on div "modal" at bounding box center [630, 509] width 14 height 14
click at [926, 632] on div "Apply" at bounding box center [927, 628] width 27 height 14
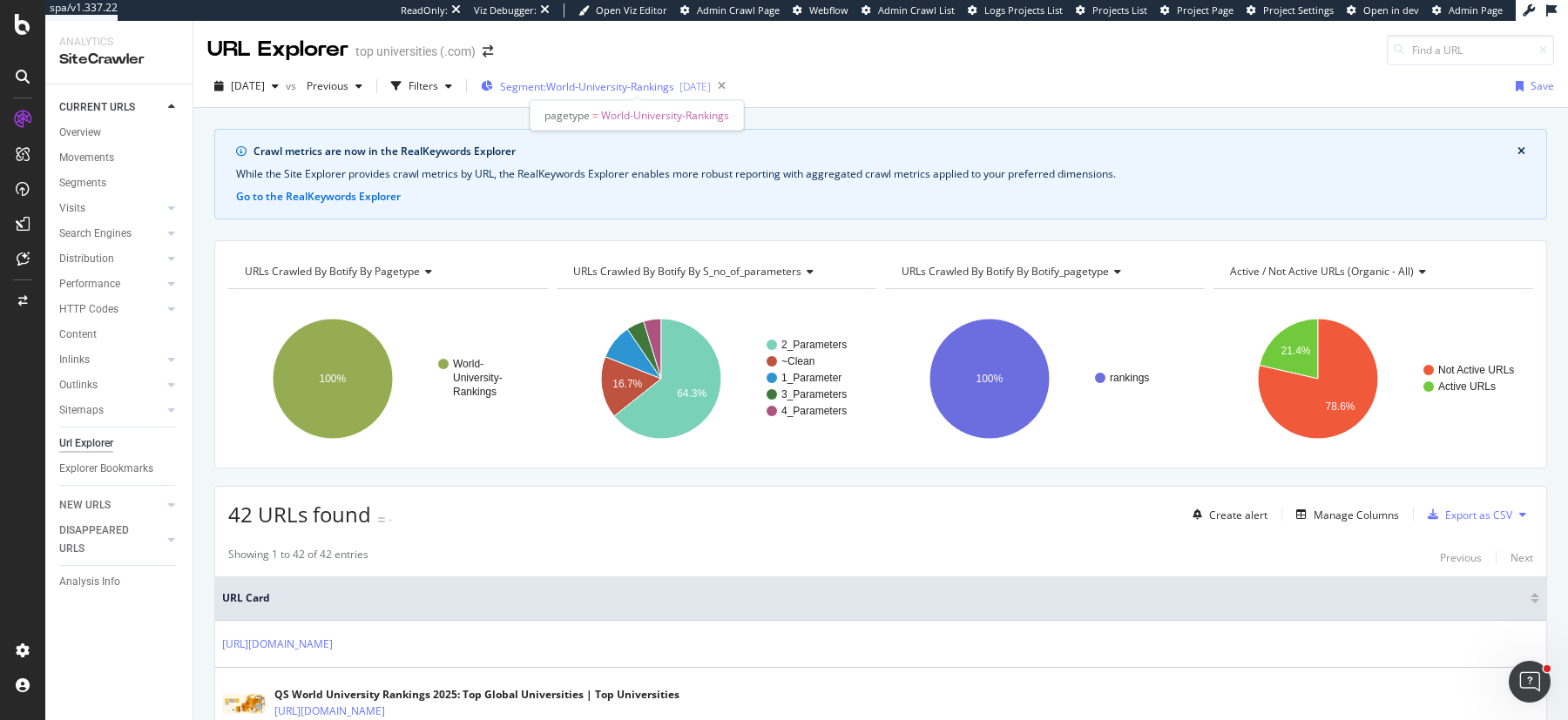
click at [650, 87] on span "Segment: World-University-Rankings" at bounding box center [587, 86] width 174 height 14
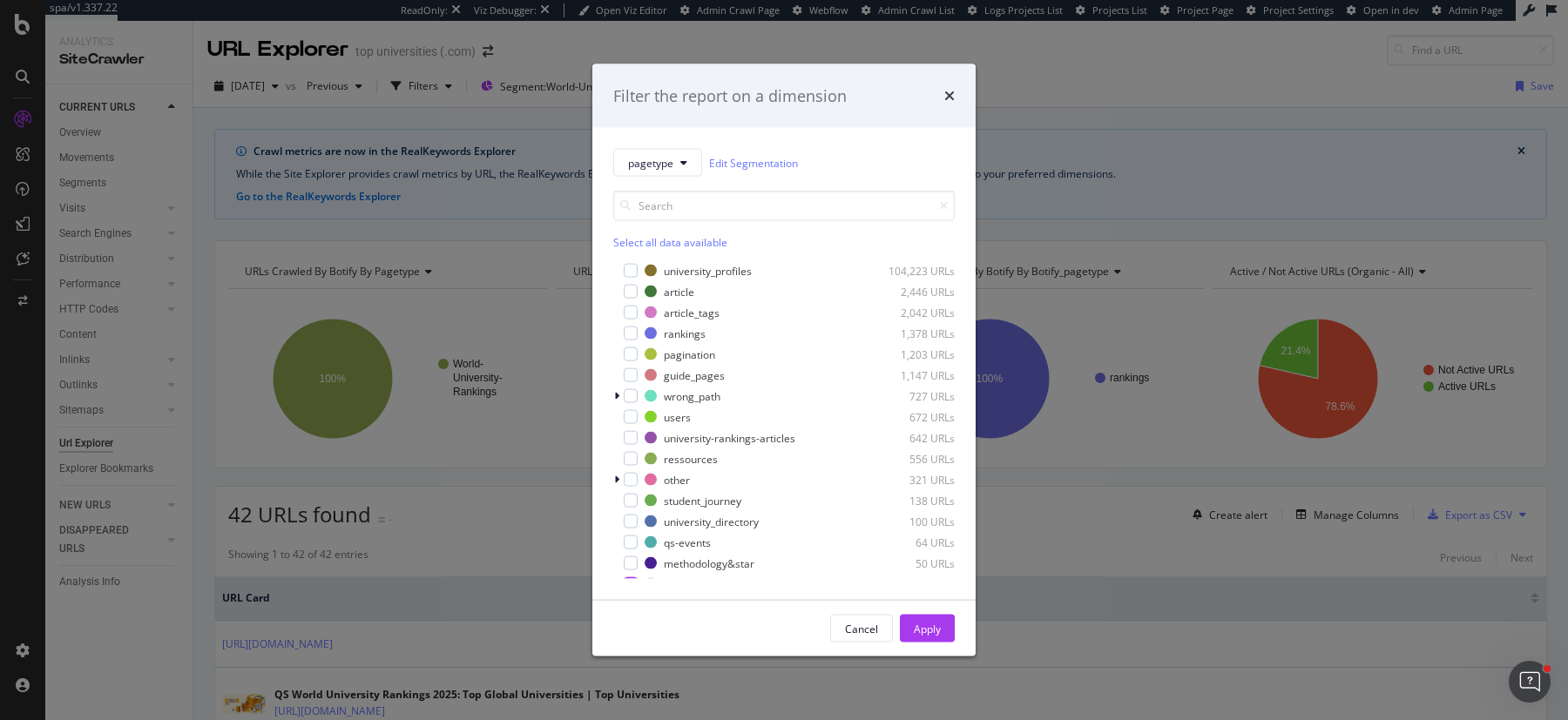
drag, startPoint x: 732, startPoint y: 80, endPoint x: 665, endPoint y: 77, distance: 67.1
click at [665, 77] on div "Filter the report on a dimension" at bounding box center [784, 96] width 383 height 64
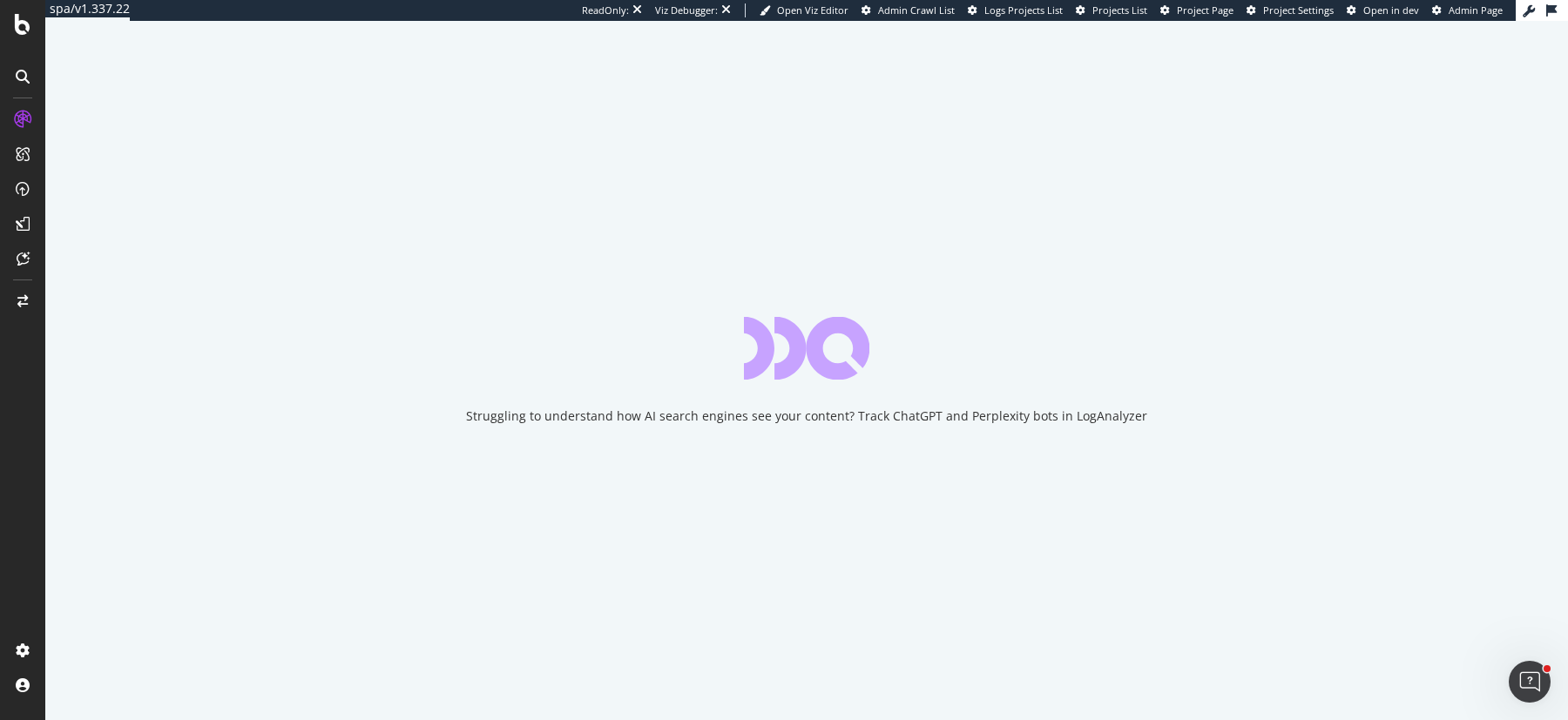
click at [1015, 263] on div "Struggling to understand how AI search engines see your content? Track ChatGPT …" at bounding box center [806, 371] width 1523 height 700
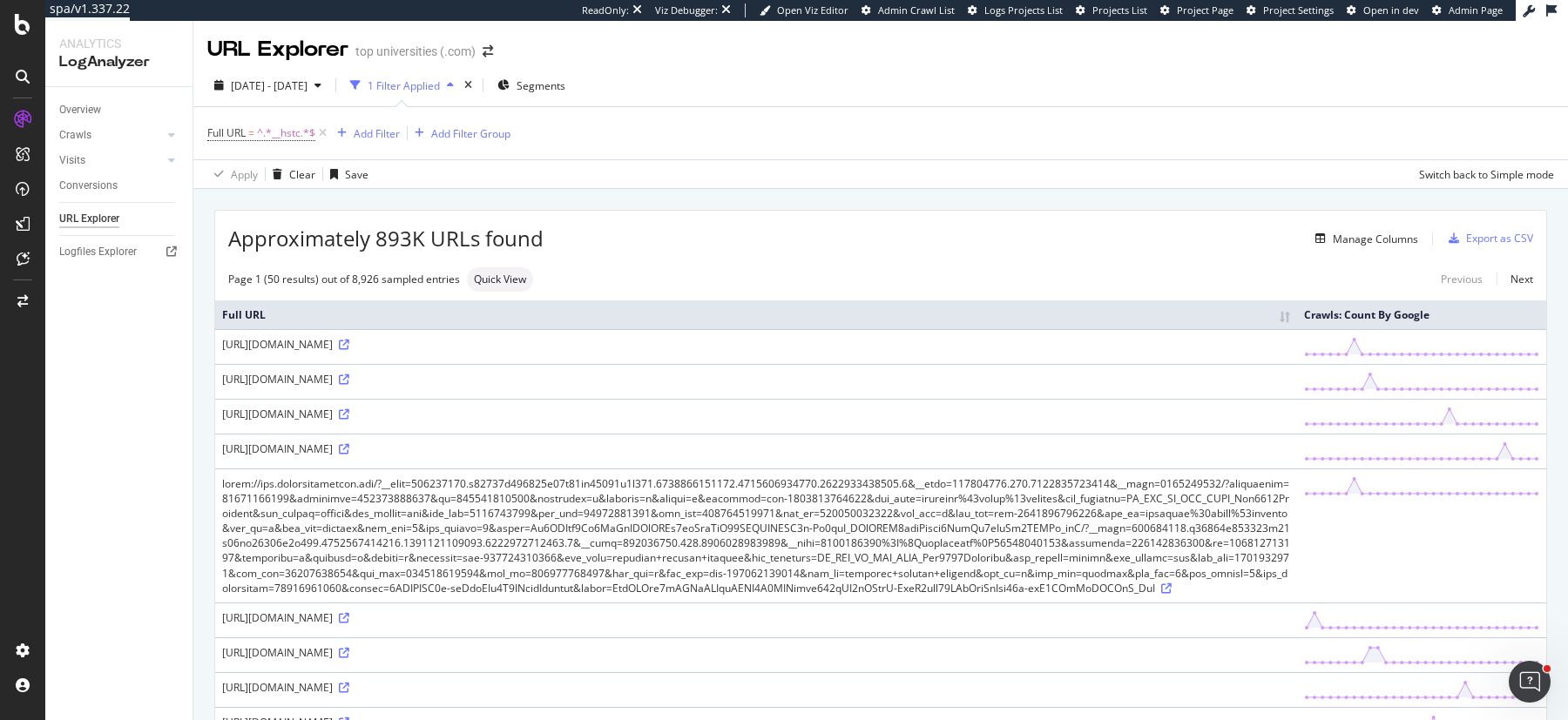
drag, startPoint x: 598, startPoint y: 342, endPoint x: 632, endPoint y: 344, distance: 34.1
click at [632, 344] on div "https://topuniversities.com/university-rankings/sustainability-rankings/2023?__…" at bounding box center [755, 344] width 1068 height 14
click at [388, 338] on div "https://topuniversities.com/university-rankings/sustainability-rankings/2023?__…" at bounding box center [755, 344] width 1068 height 14
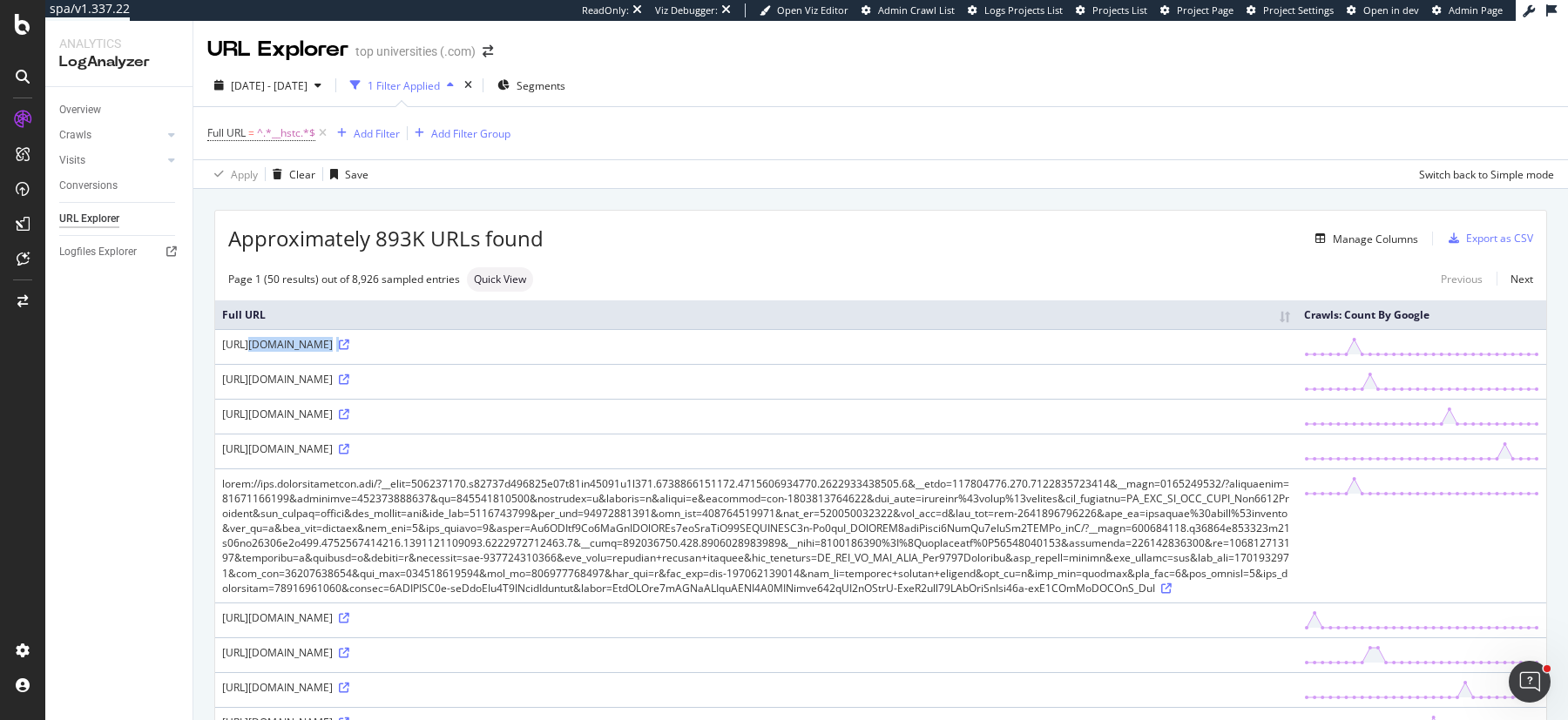
copy div "https://topuniversities.com/university-rankings/sustainability-rankings/2023?__…"
click at [464, 347] on div "https://topuniversities.com/university-rankings/sustainability-rankings/2023?__…" at bounding box center [755, 344] width 1068 height 14
click at [446, 352] on div "https://topuniversities.com/university-rankings/sustainability-rankings/2023?__…" at bounding box center [755, 344] width 1068 height 14
click at [438, 340] on div "https://topuniversities.com/university-rankings/sustainability-rankings/2023?__…" at bounding box center [755, 344] width 1068 height 14
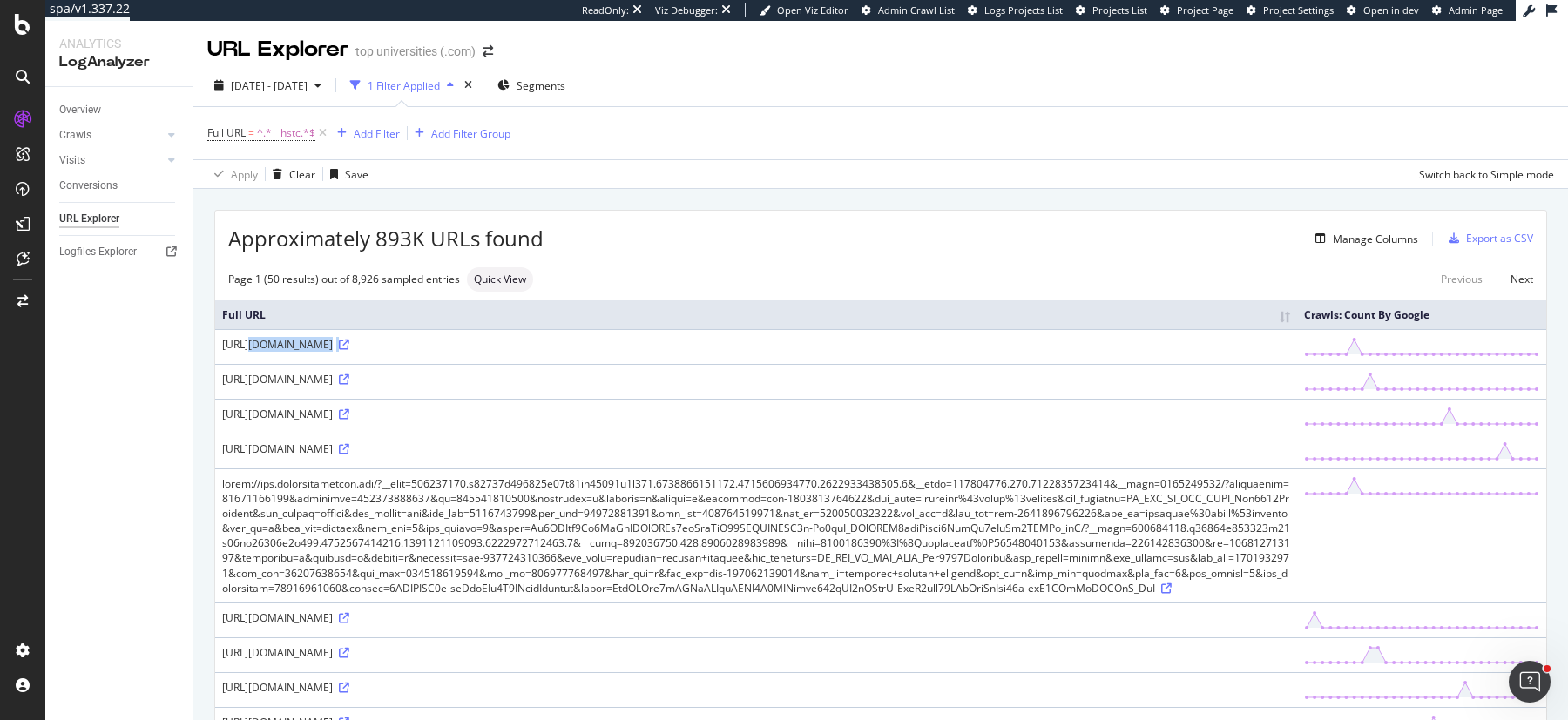
click at [438, 340] on div "https://topuniversities.com/university-rankings/sustainability-rankings/2023?__…" at bounding box center [755, 344] width 1068 height 14
copy div "https://topuniversities.com/university-rankings/sustainability-rankings/2023?__…"
click at [464, 385] on div "https://www.topuniversities.com/?__hstc=166973217.3ecd7c9674ba06f08984886db6790…" at bounding box center [755, 379] width 1068 height 14
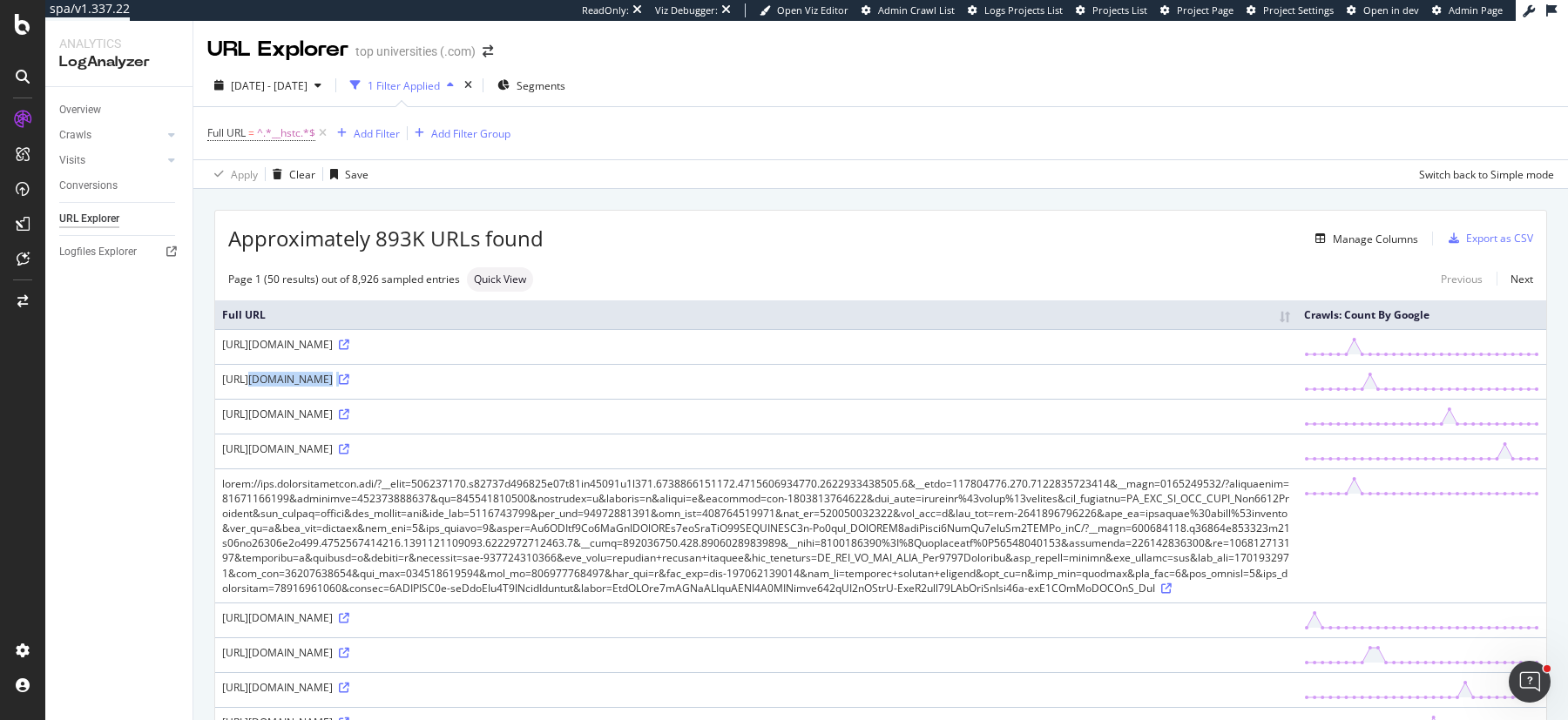
copy div "https://www.topuniversities.com/?__hstc=166973217.3ecd7c9674ba06f08984886db6790…"
click at [445, 422] on div "https://www.topuniversities.com/?__hstc=212012171.e70edc27b86939bdf48f259dd57ad…" at bounding box center [755, 413] width 1068 height 14
copy div "https://www.topuniversities.com/?__hstc=212012171.e70edc27b86939bdf48f259dd57ad…"
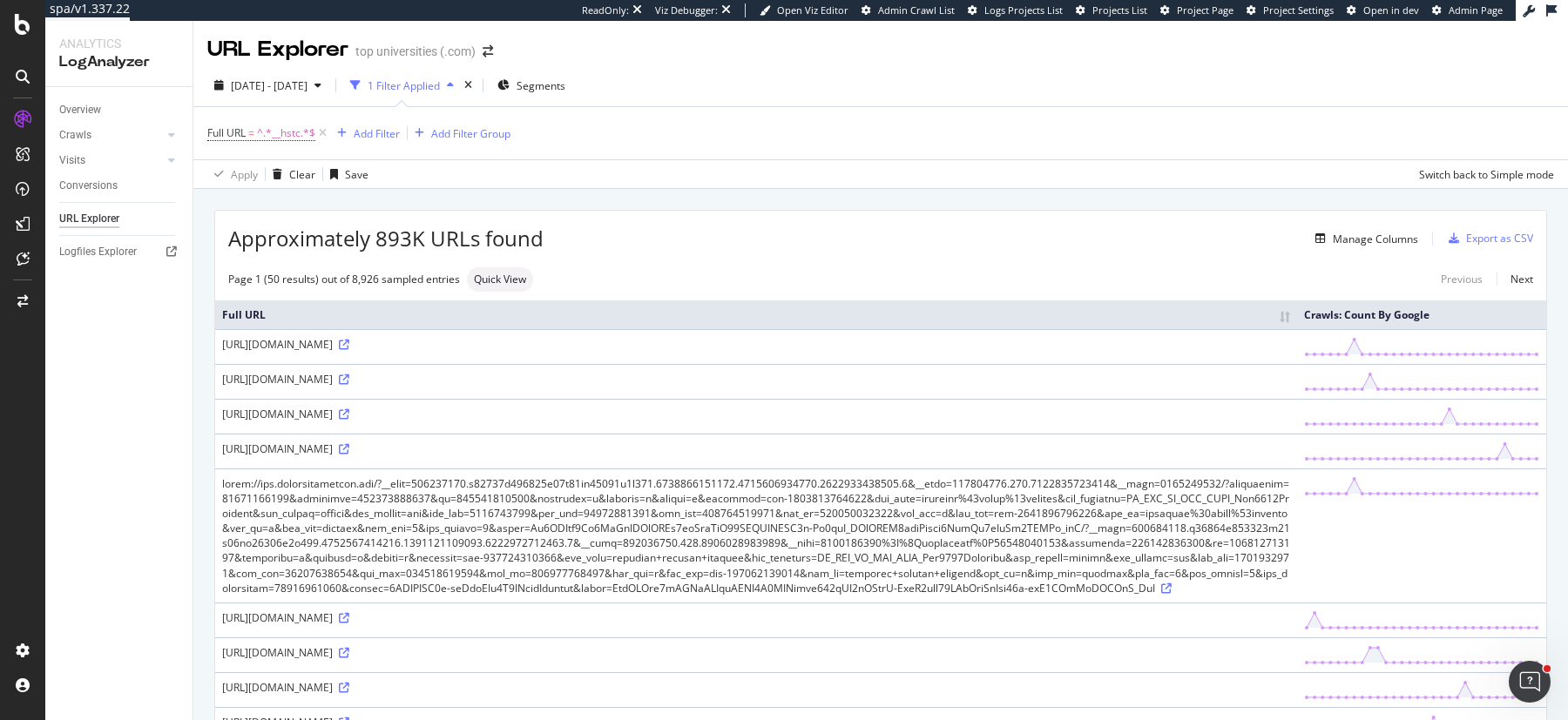
click at [490, 454] on div "https://www.topuniversities.com/?__hstc=212012171.e70edc27b86939bdf48f259dd57ad…" at bounding box center [755, 448] width 1068 height 14
copy div "https://www.topuniversities.com/?__hstc=212012171.e70edc27b86939bdf48f259dd57ad…"
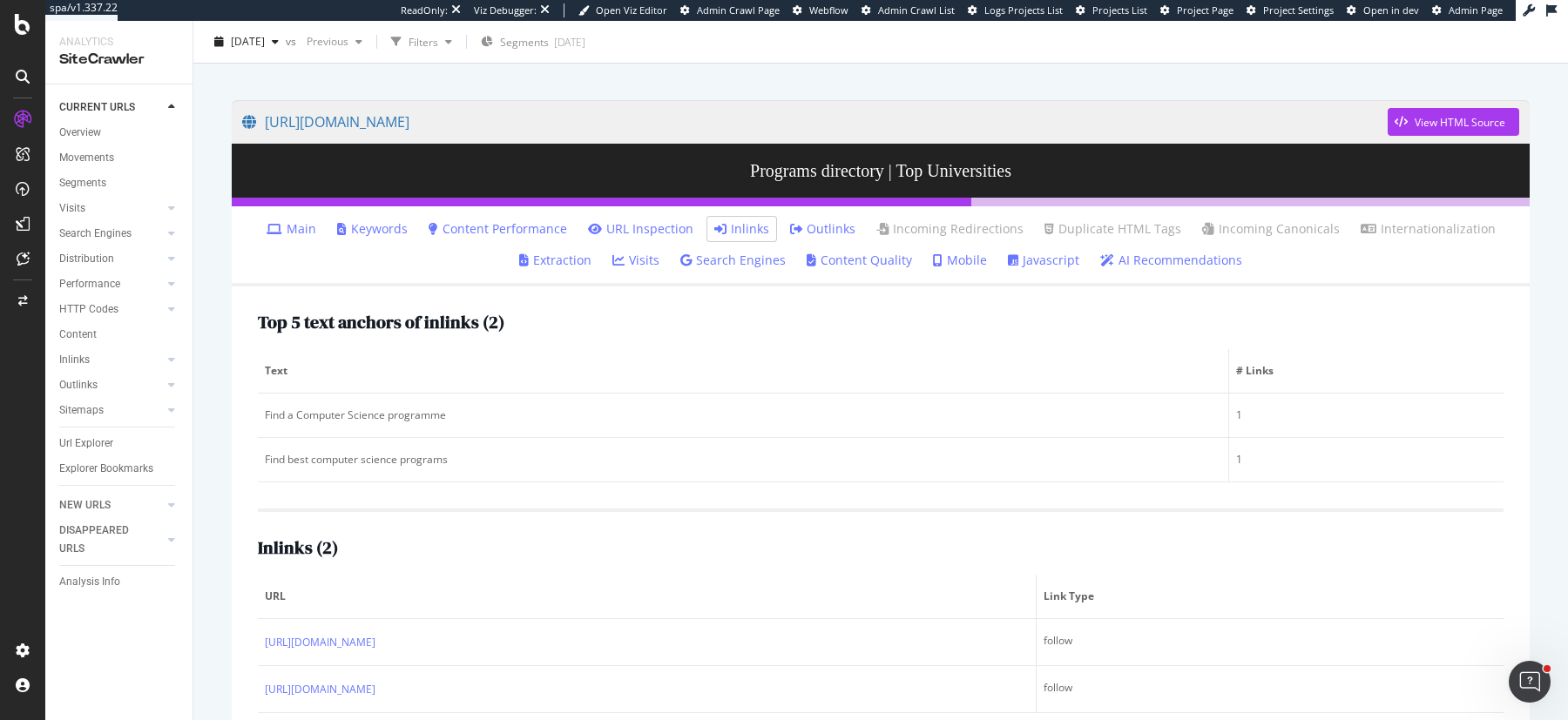
scroll to position [140, 0]
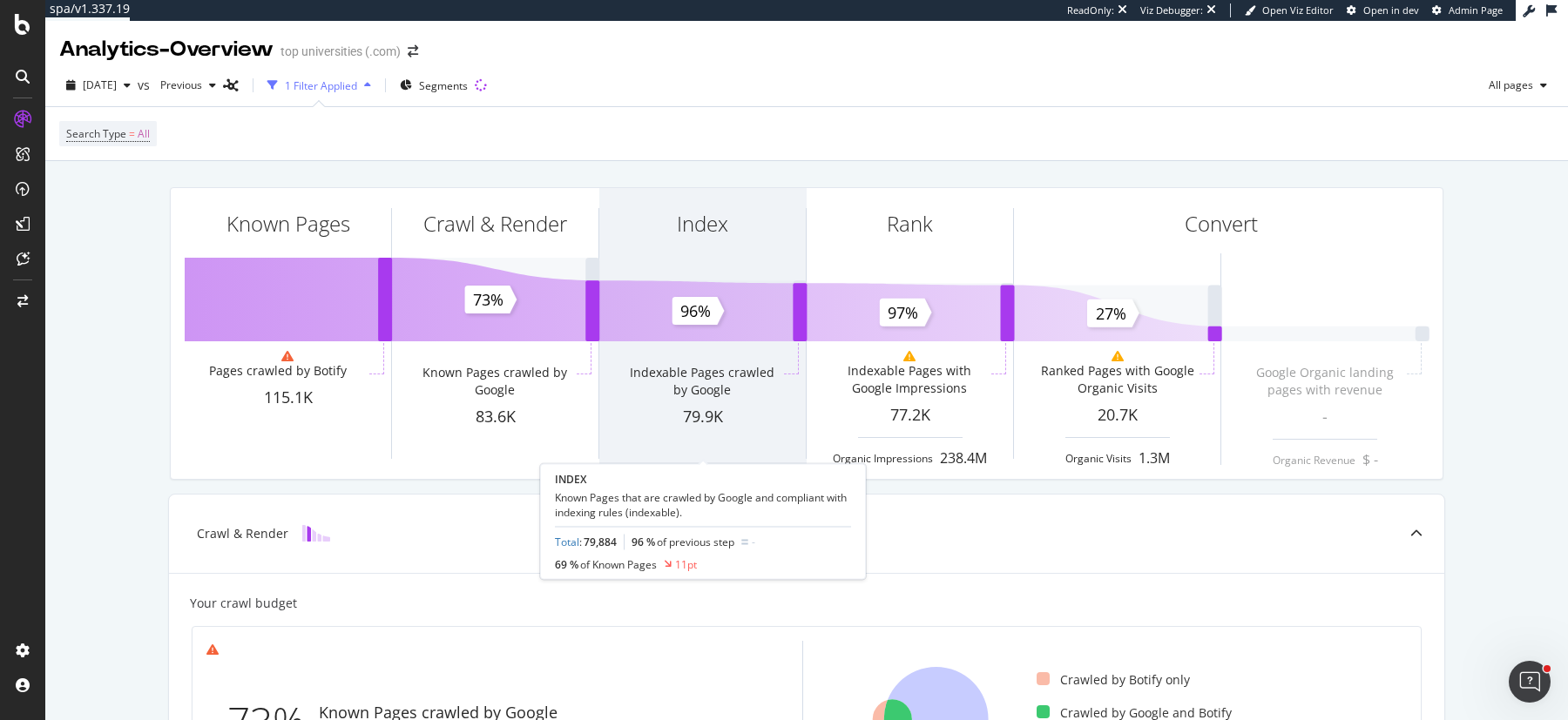
scroll to position [25, 0]
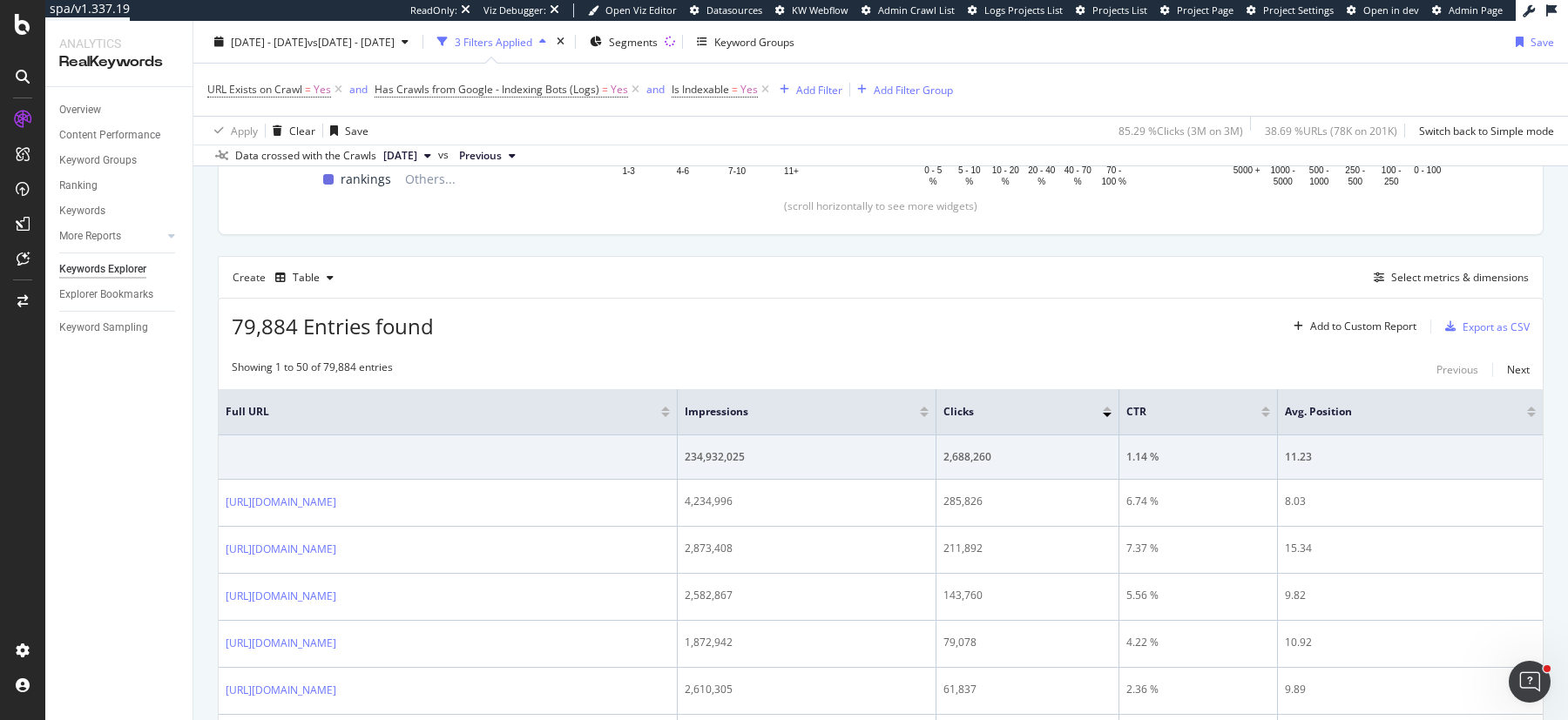
scroll to position [385, 0]
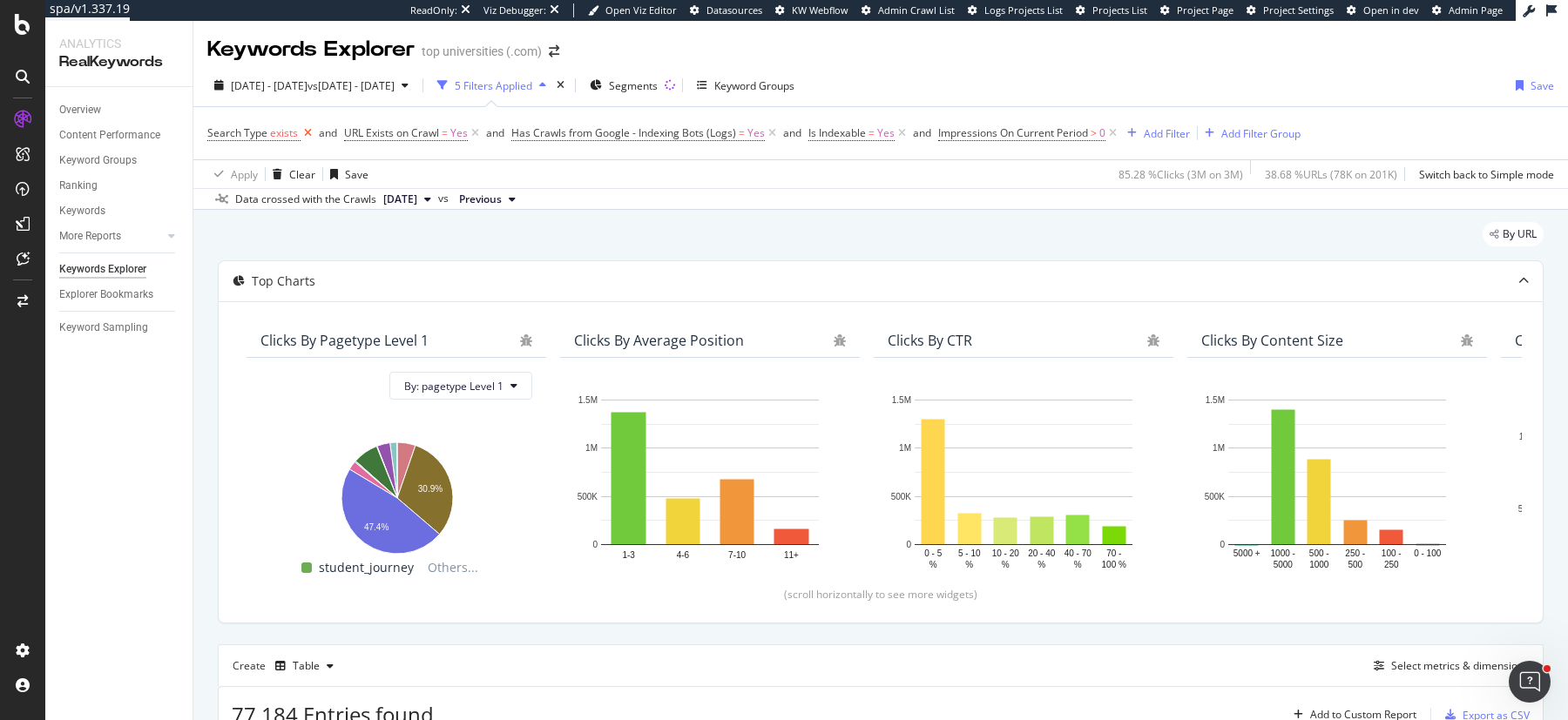
click at [309, 137] on icon at bounding box center [307, 133] width 14 height 17
click at [858, 136] on span "Impressions On Current Period" at bounding box center [876, 132] width 150 height 14
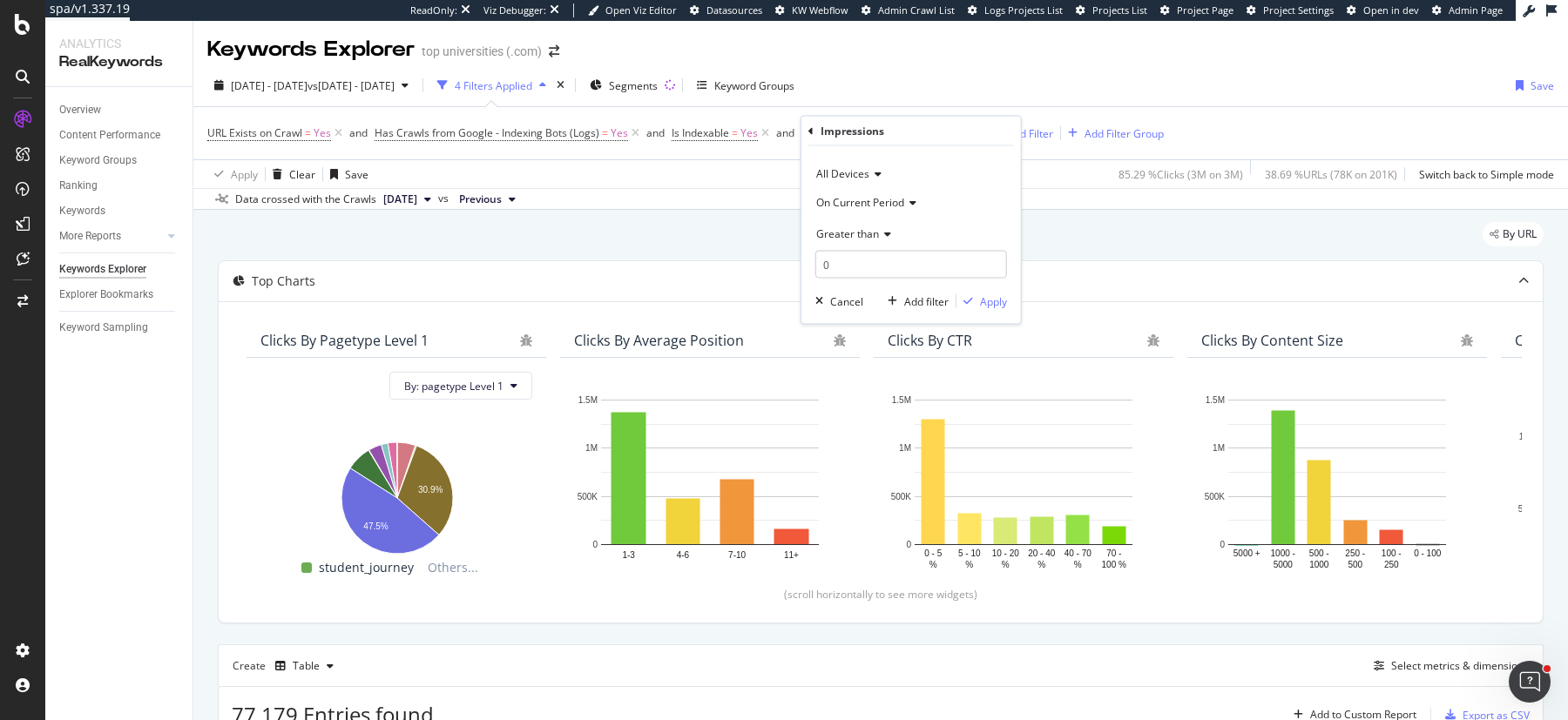
click at [862, 232] on span "Greater than" at bounding box center [848, 232] width 63 height 14
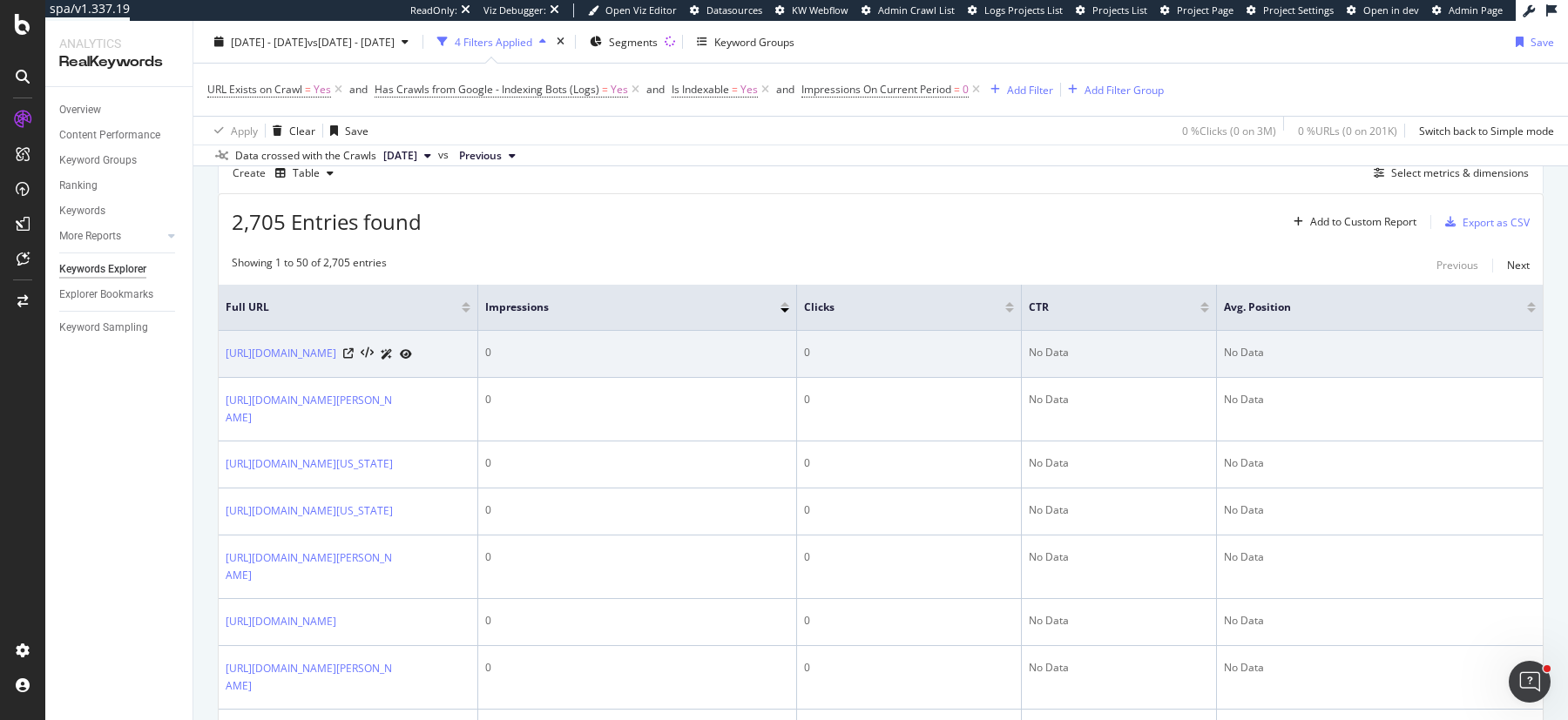
scroll to position [494, 0]
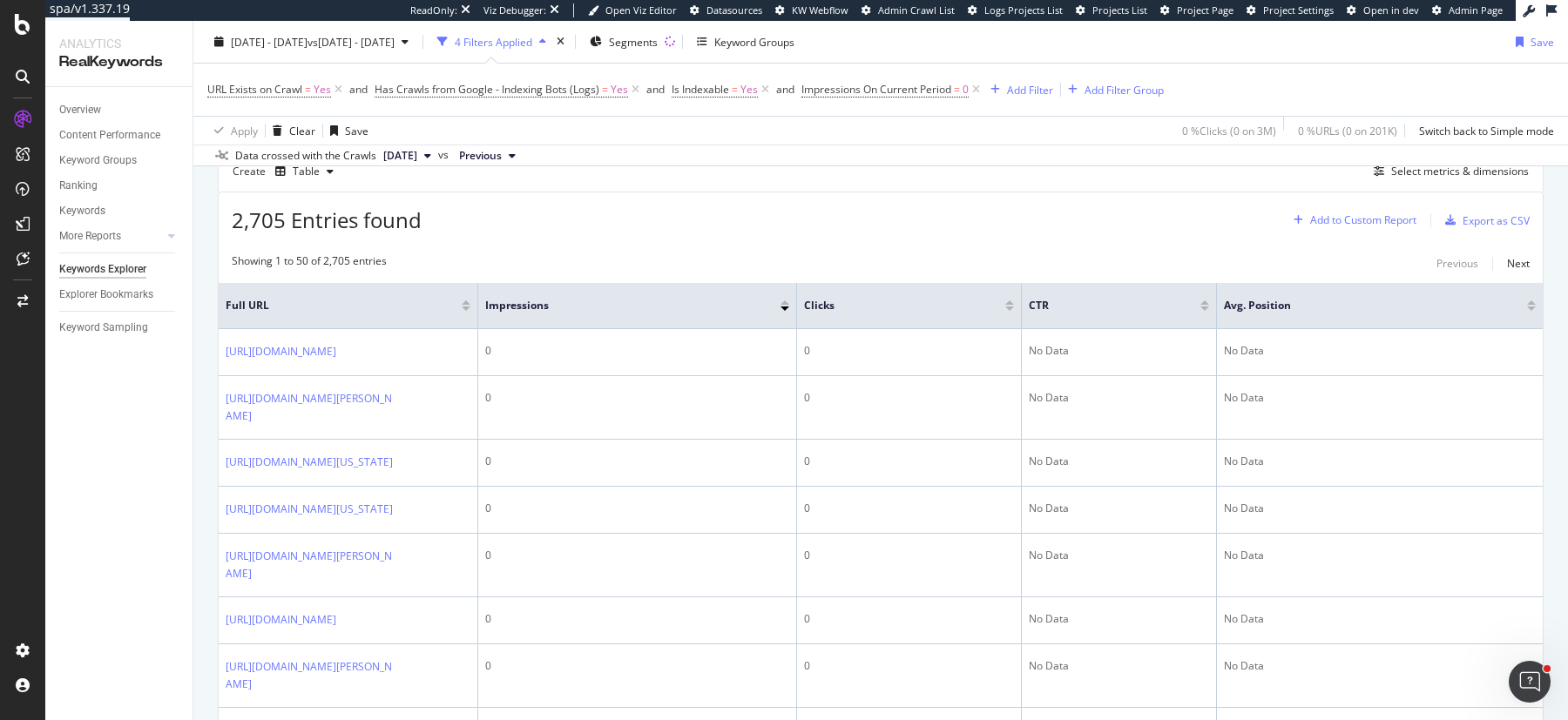
click at [1334, 219] on div "Add to Custom Report" at bounding box center [1362, 220] width 106 height 11
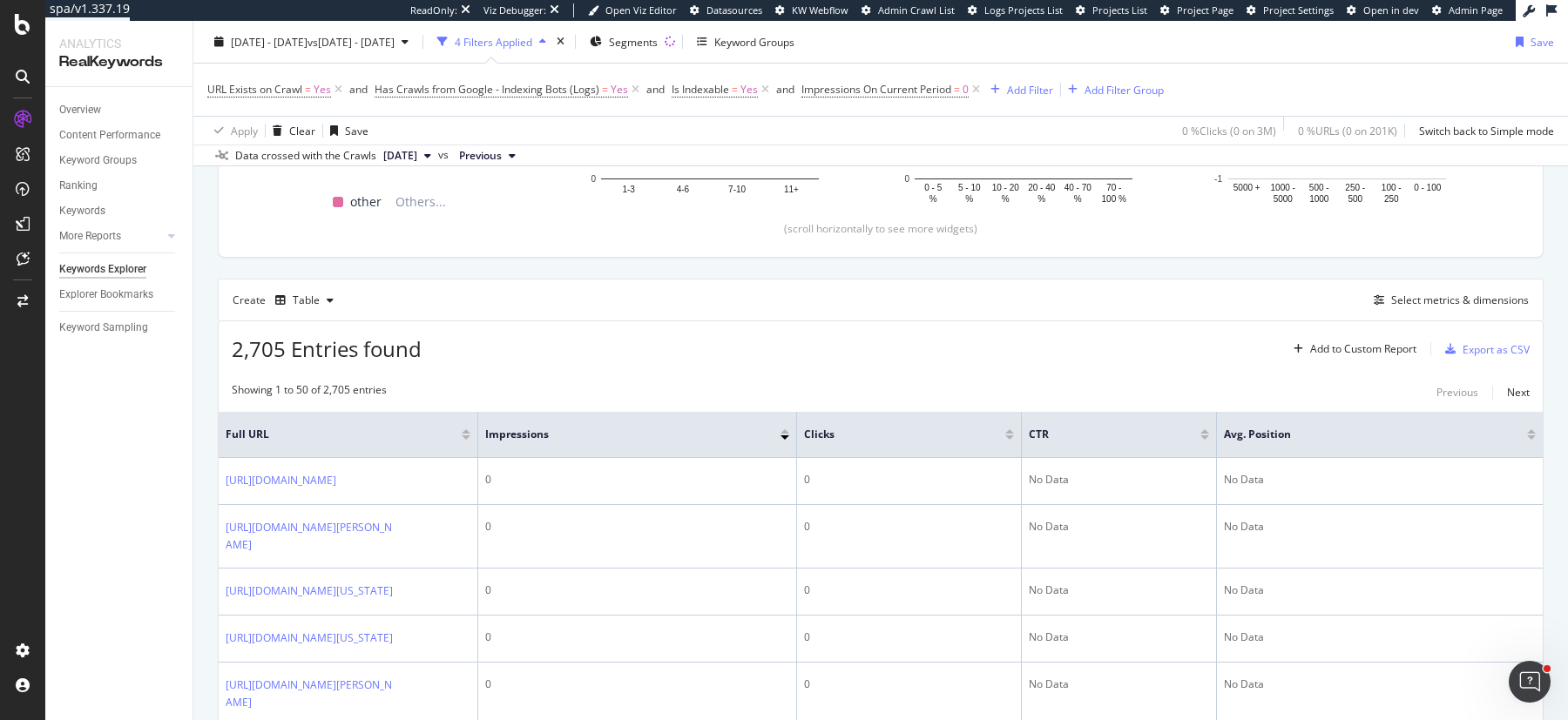
scroll to position [358, 0]
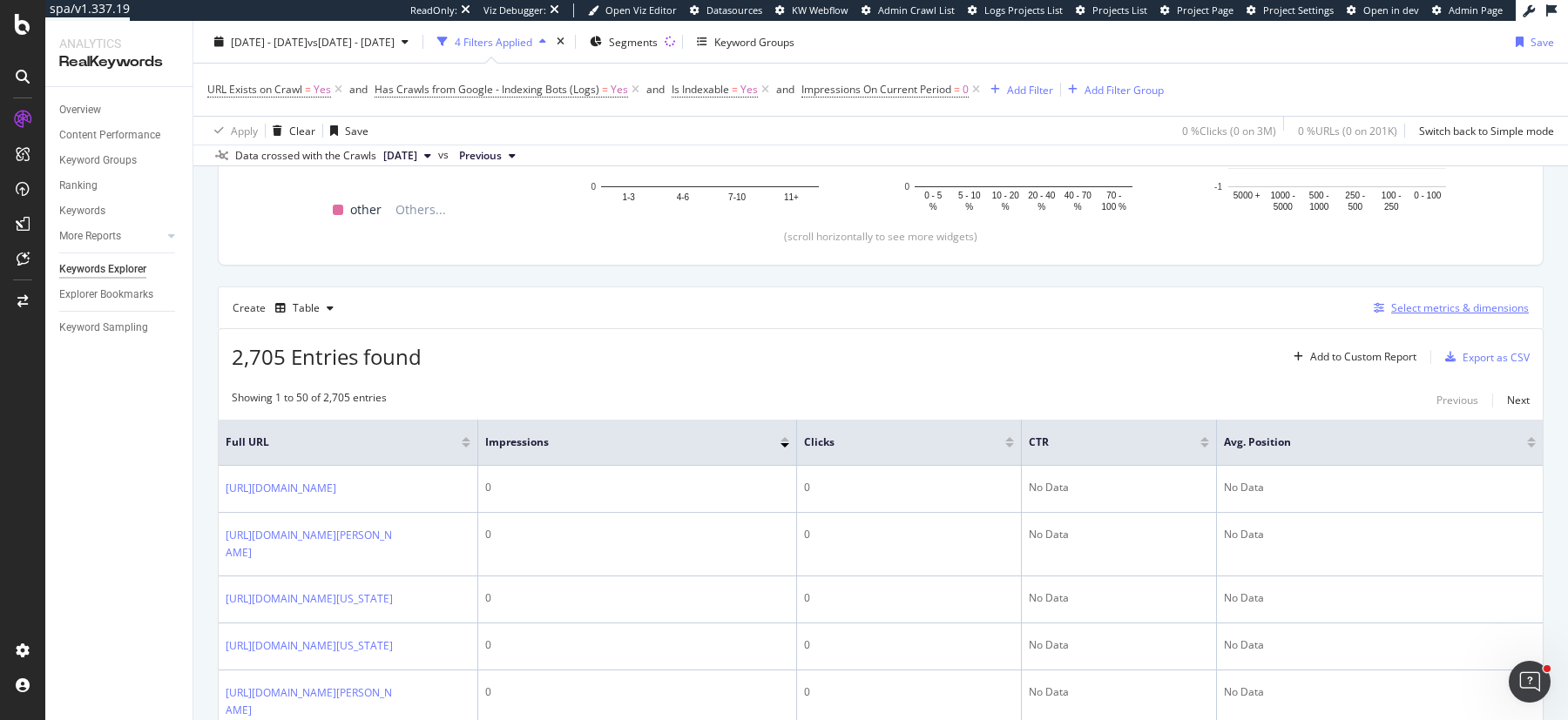
click at [1447, 300] on div "Select metrics & dimensions" at bounding box center [1460, 307] width 138 height 14
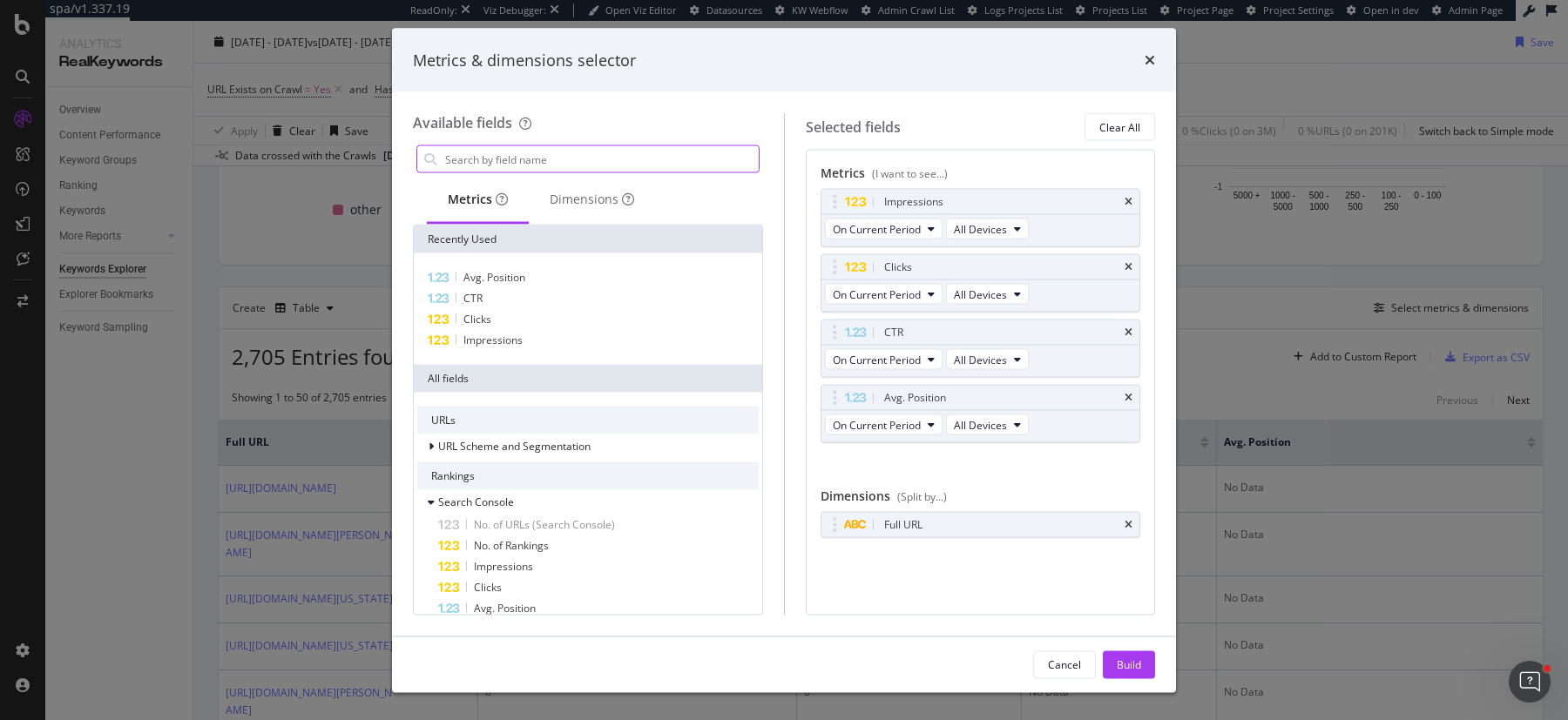
click at [687, 161] on input "modal" at bounding box center [601, 159] width 316 height 26
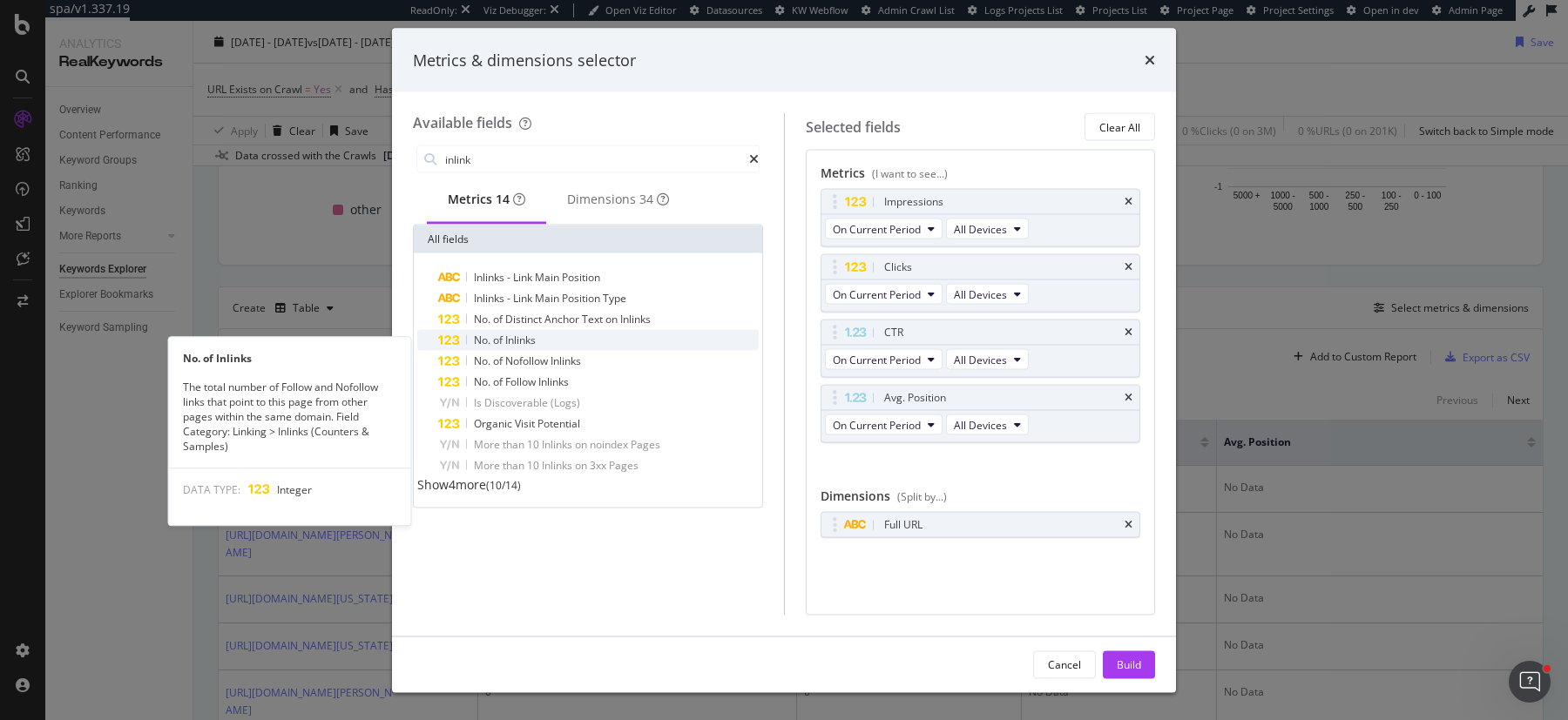
type input "inlink"
click at [559, 349] on div "No. of Inlinks" at bounding box center [598, 340] width 320 height 21
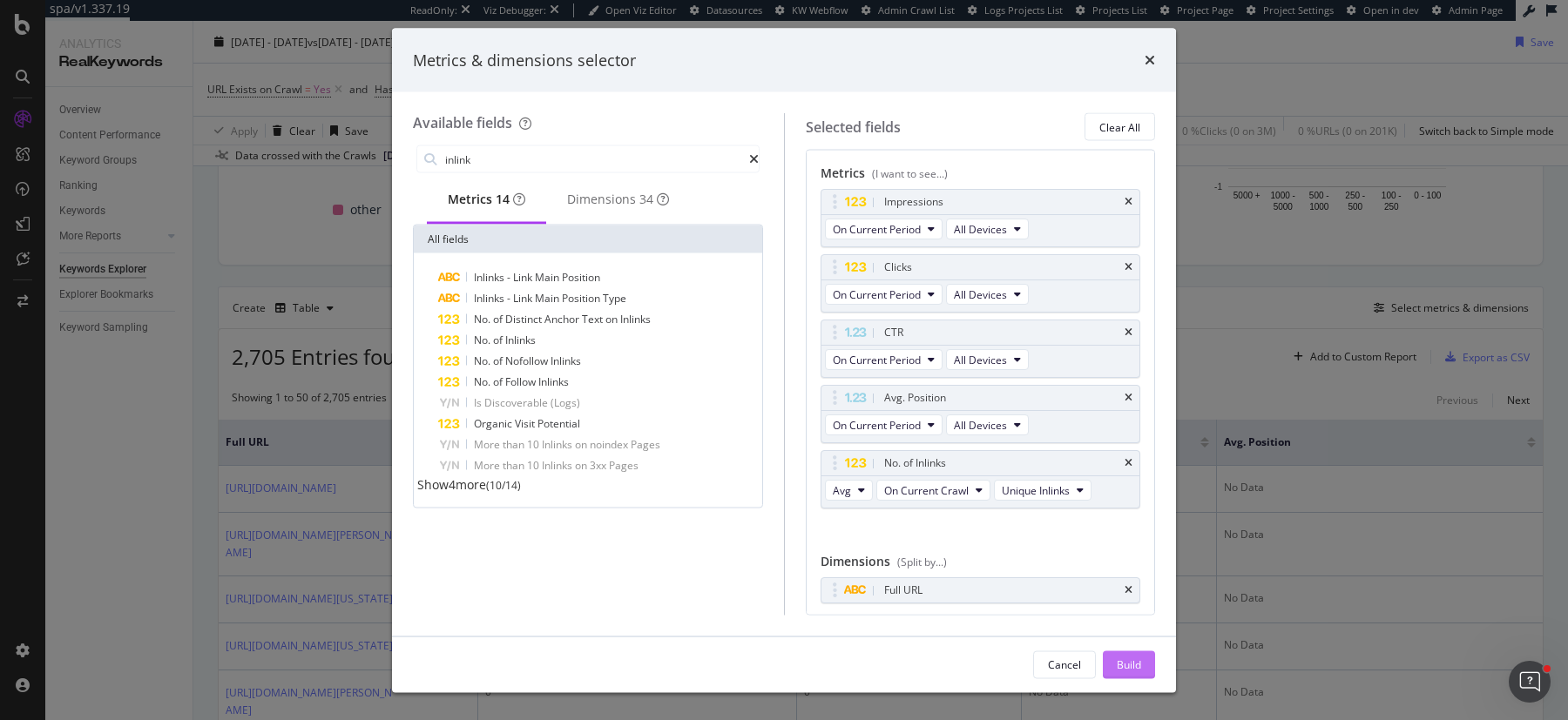
click at [1125, 659] on div "Build" at bounding box center [1129, 664] width 25 height 14
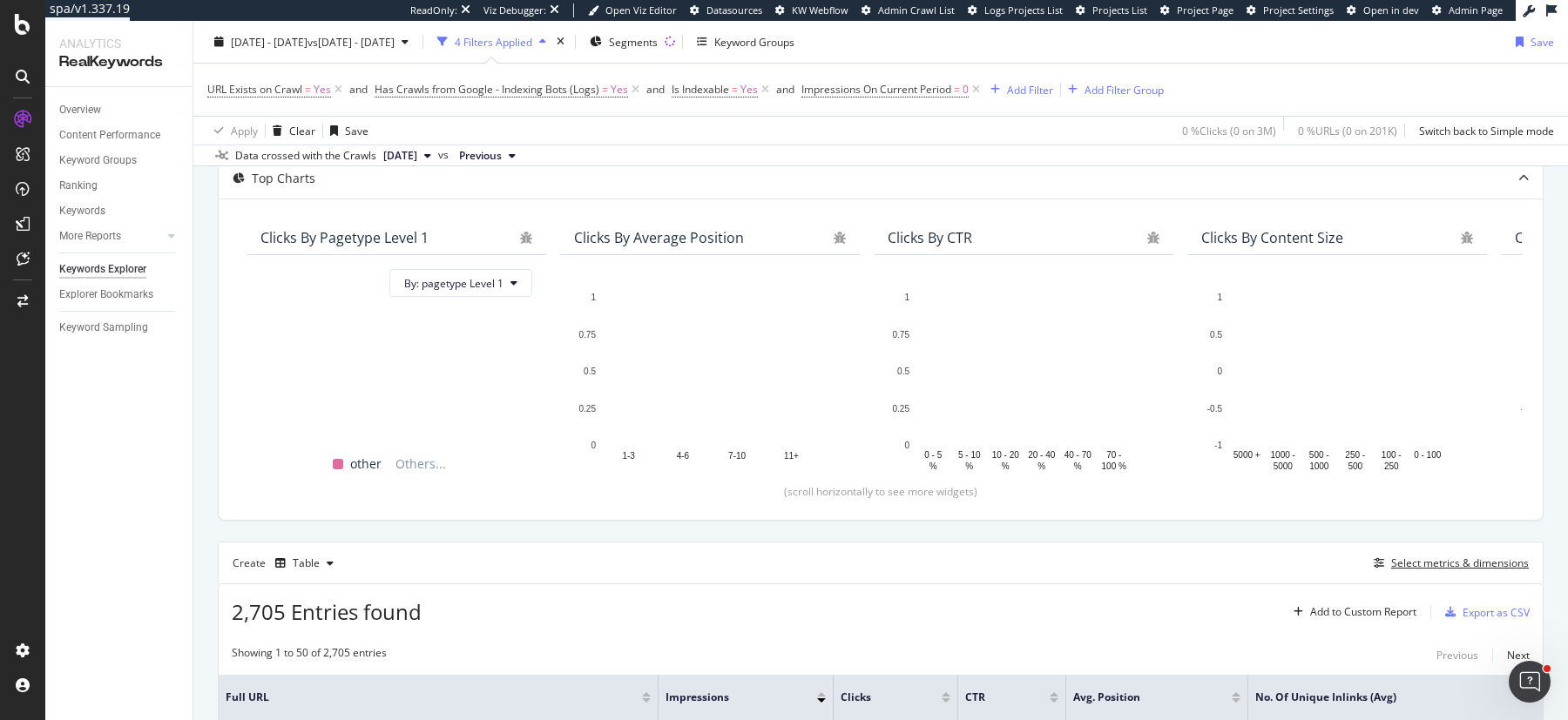
scroll to position [126, 0]
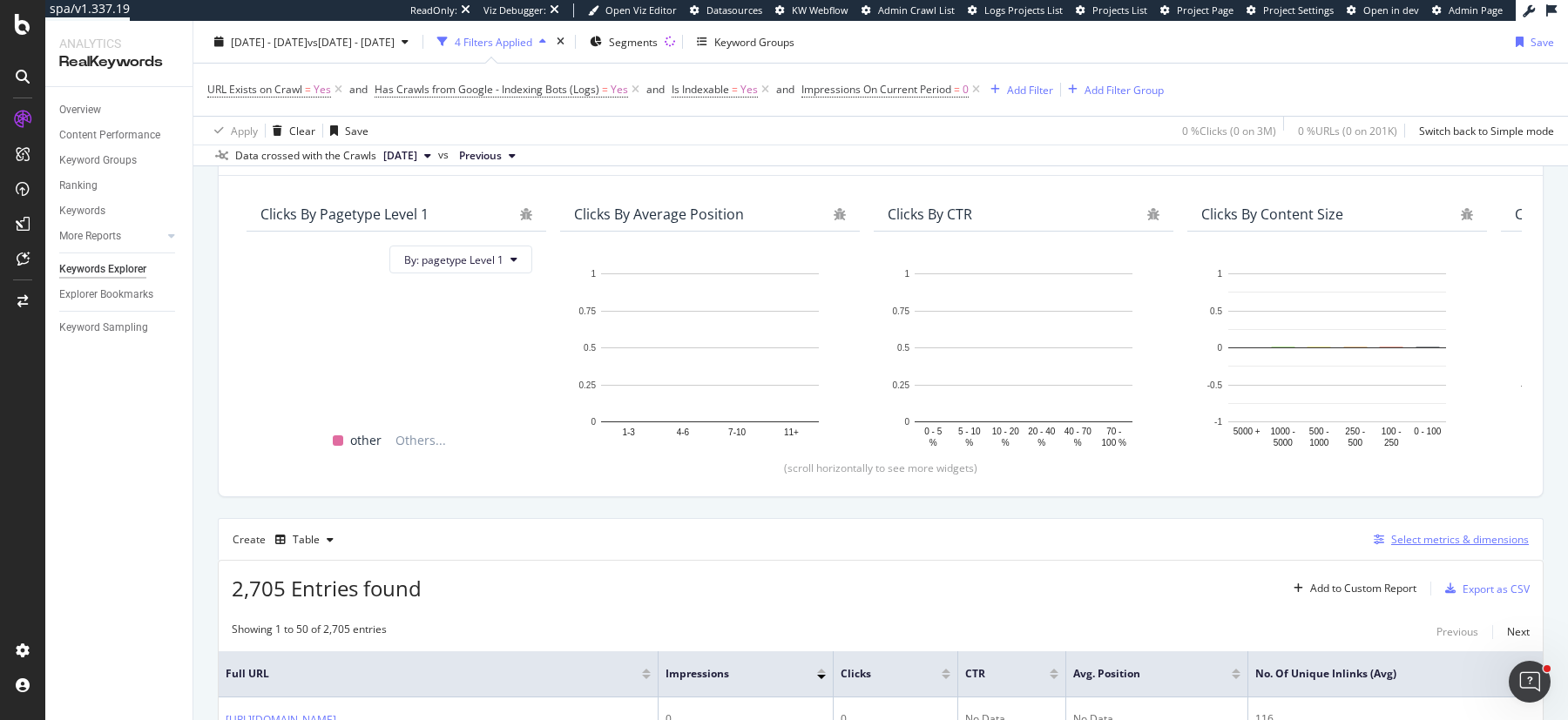
click at [1478, 534] on div "Select metrics & dimensions" at bounding box center [1460, 539] width 138 height 14
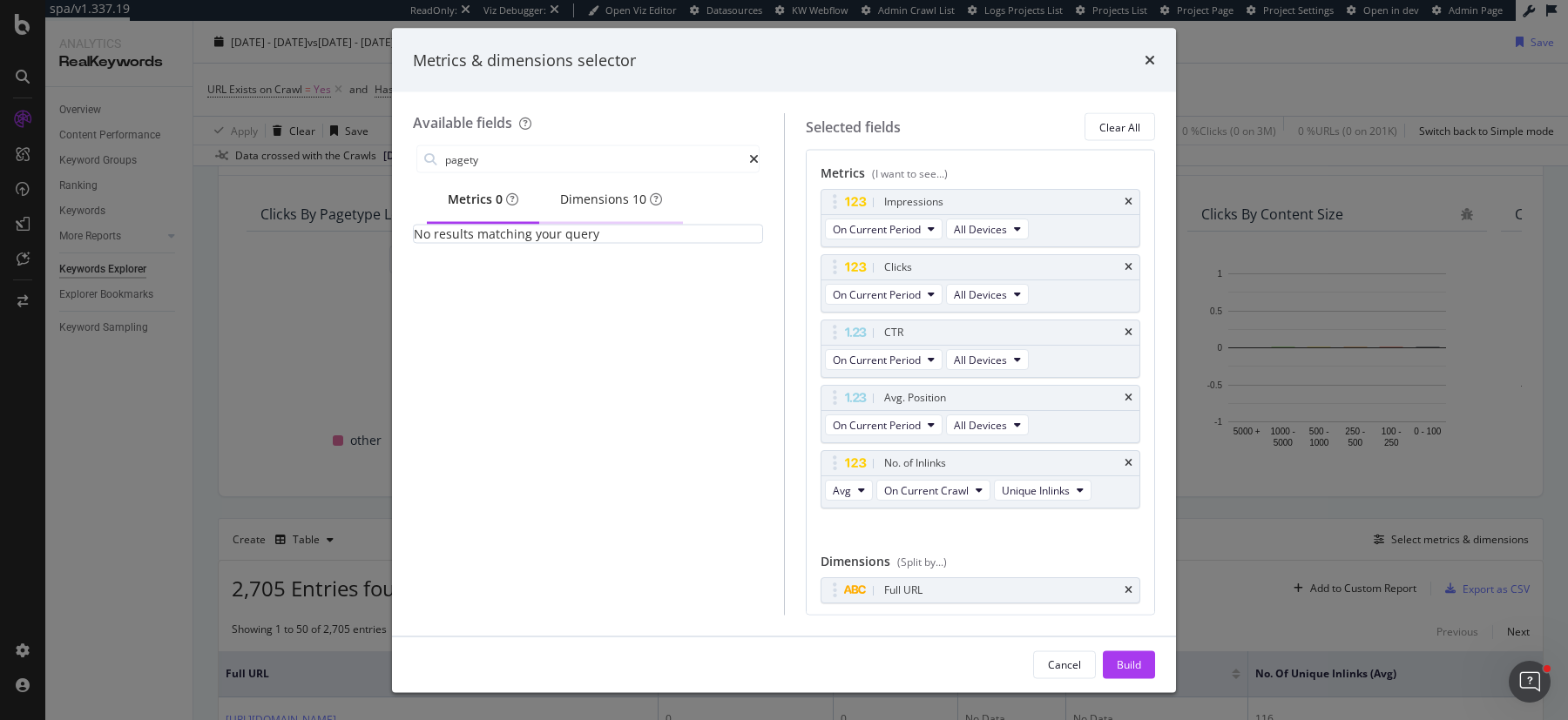
type input "pagety"
click at [598, 193] on div "Dimensions 10" at bounding box center [611, 200] width 102 height 17
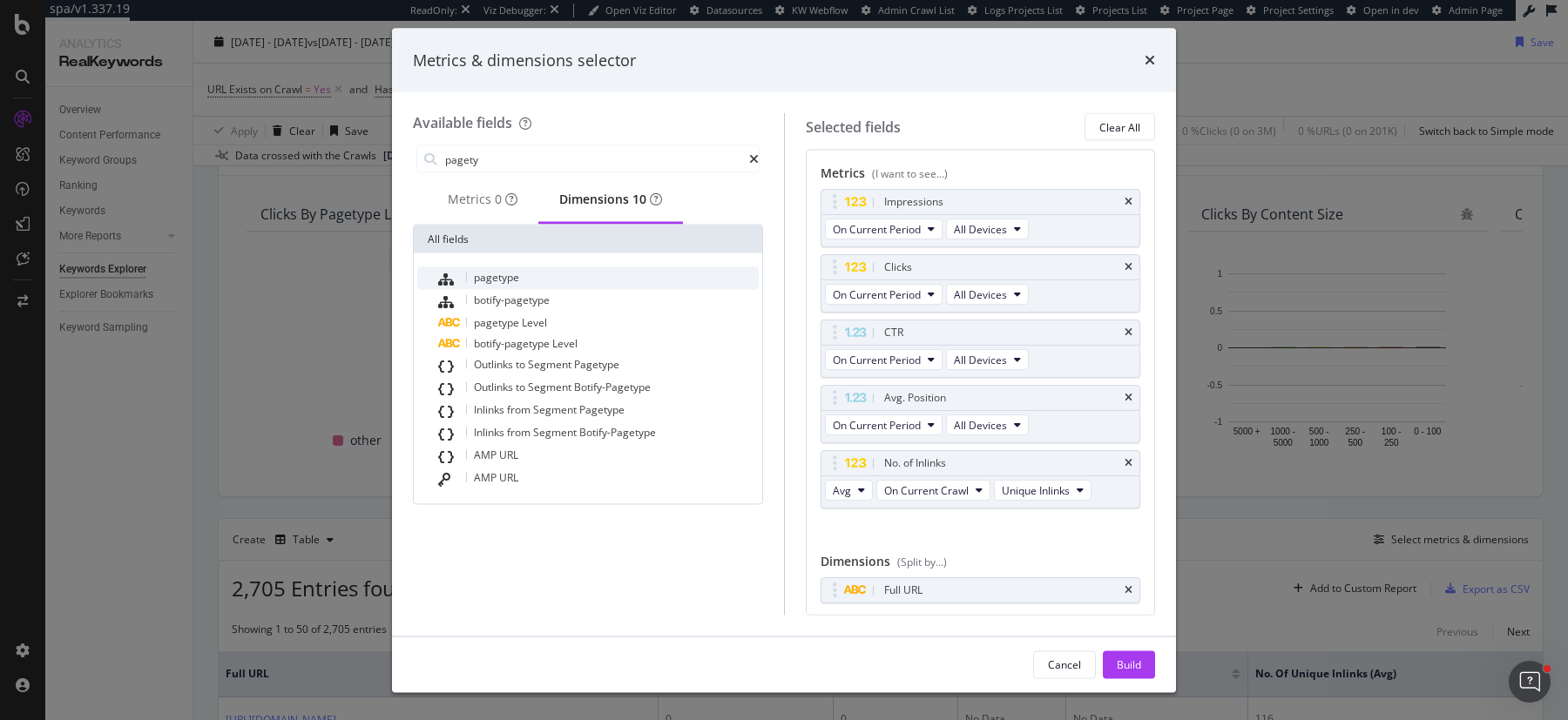
click at [491, 282] on span "pagetype" at bounding box center [496, 276] width 45 height 14
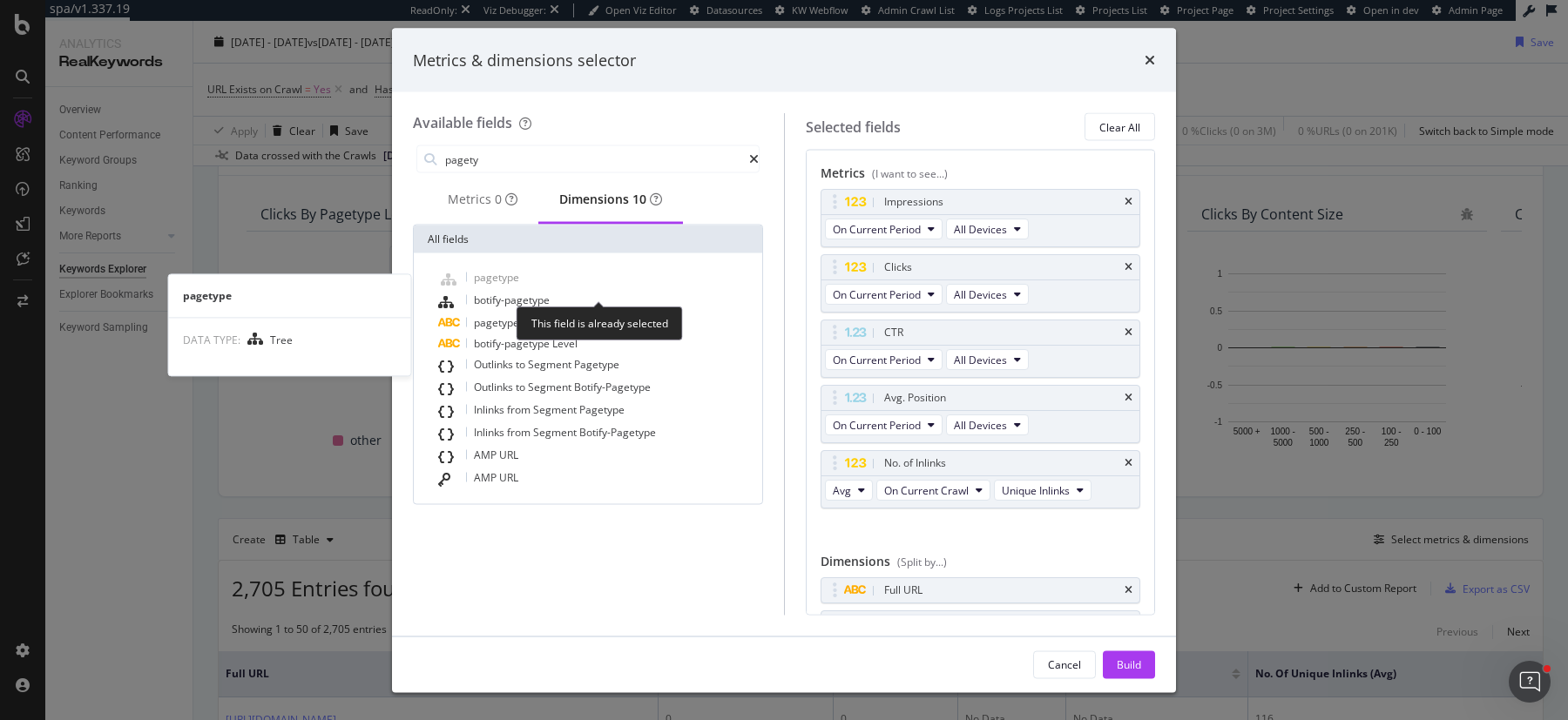
scroll to position [15, 0]
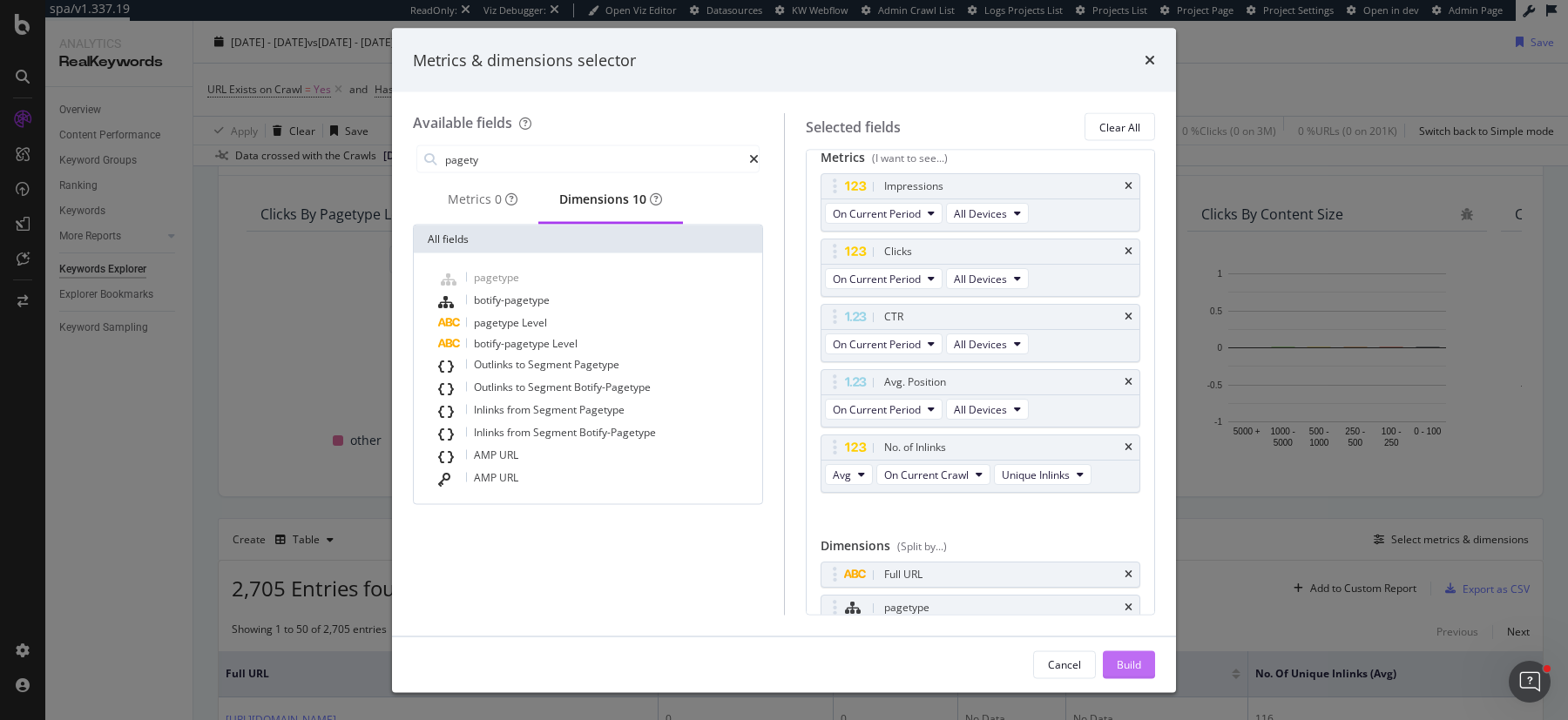
click at [1140, 660] on div "Build" at bounding box center [1129, 664] width 25 height 14
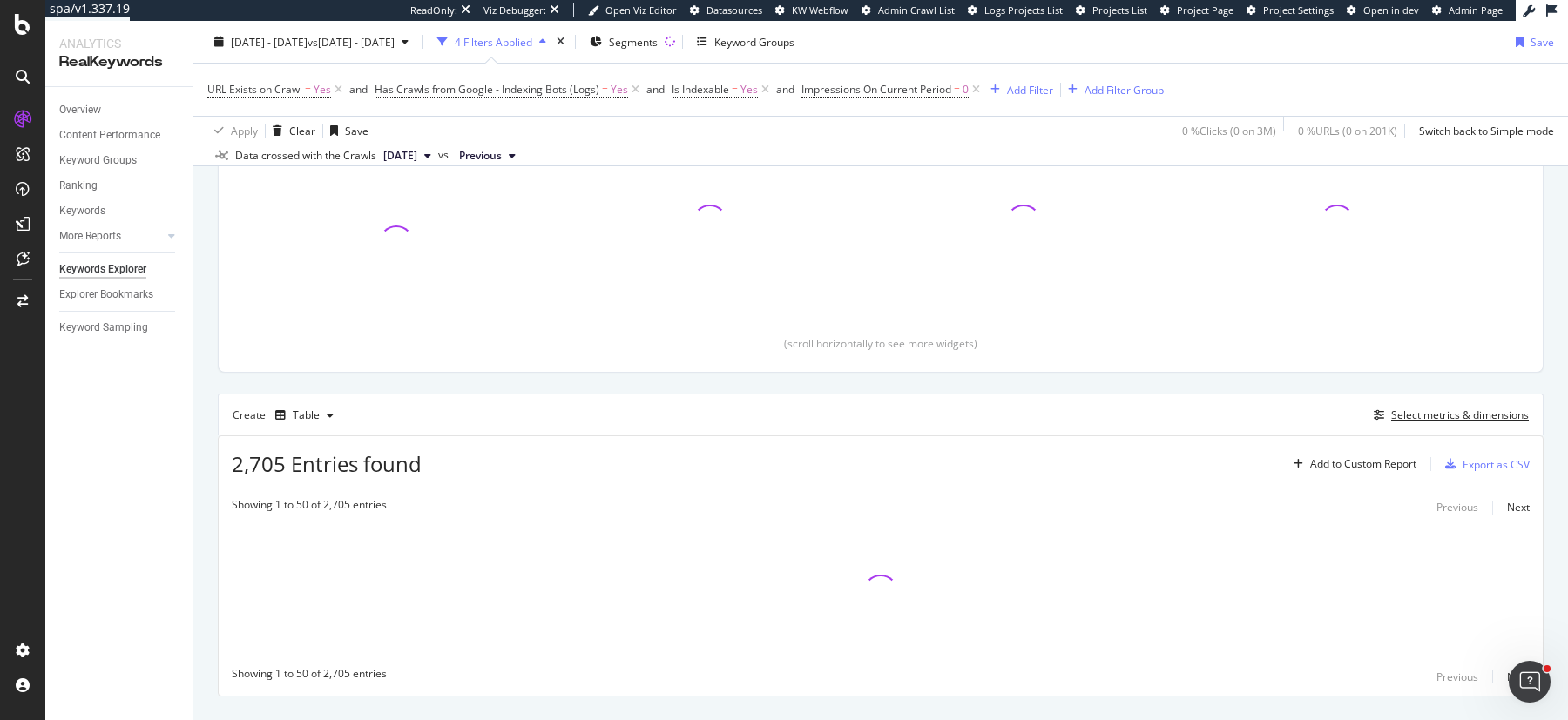
scroll to position [286, 0]
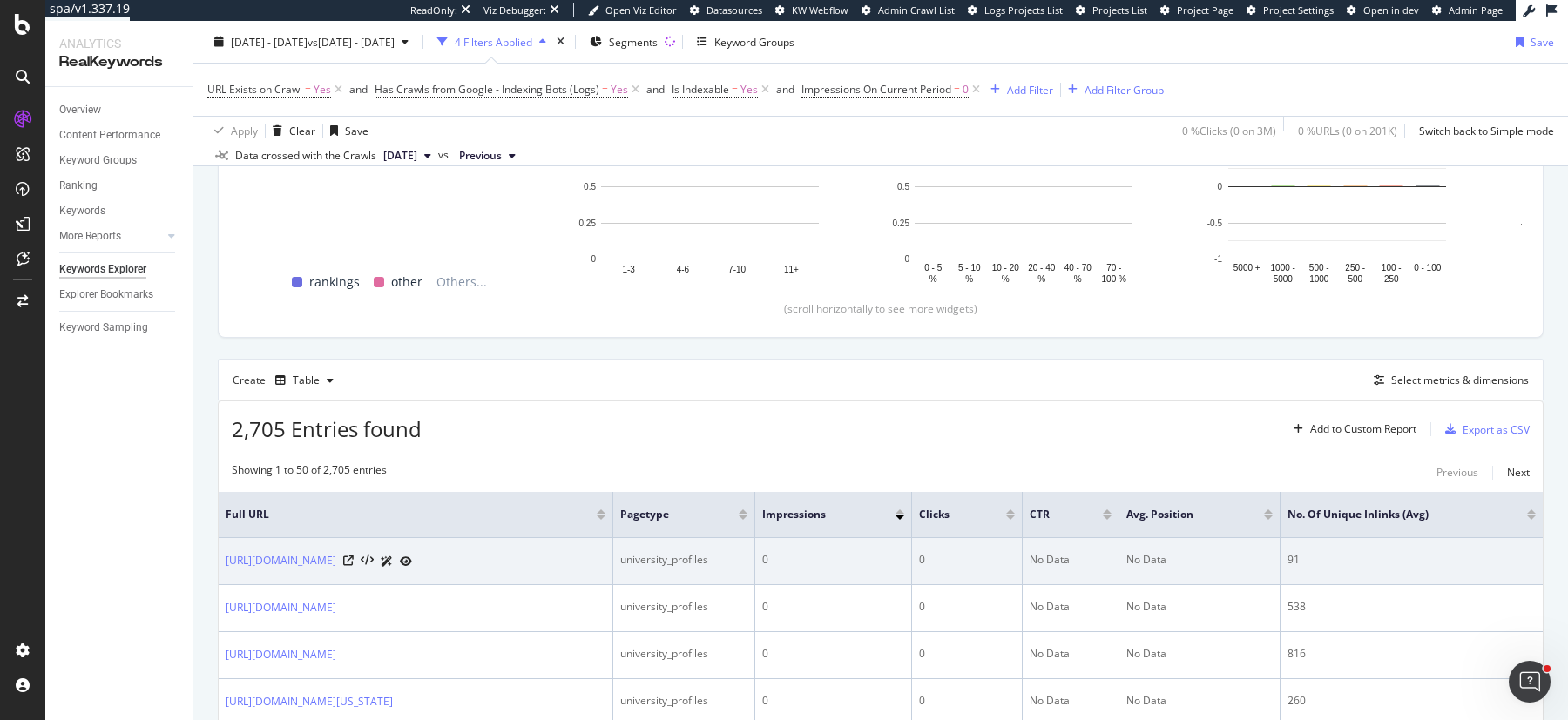
click at [748, 561] on div "university_profiles" at bounding box center [684, 560] width 127 height 15
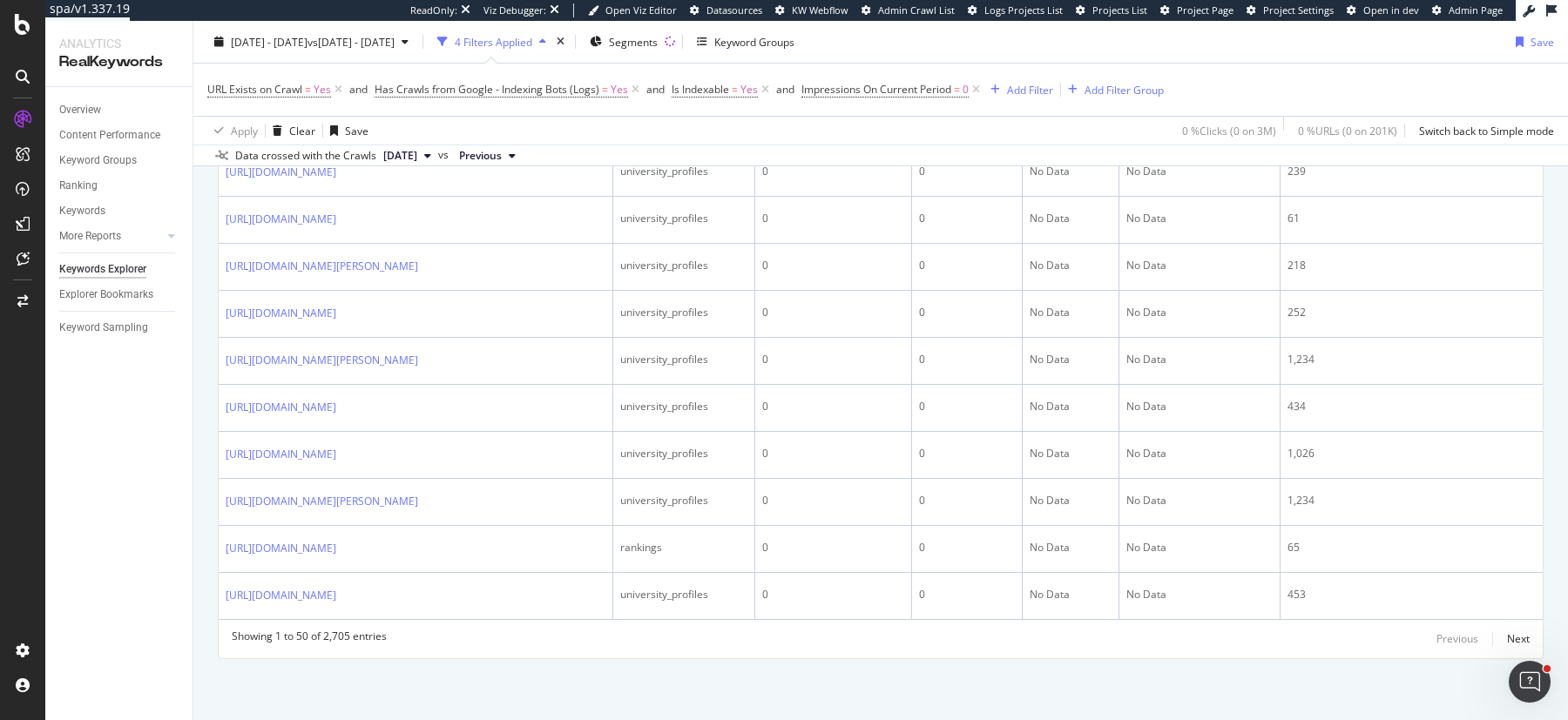
scroll to position [3330, 0]
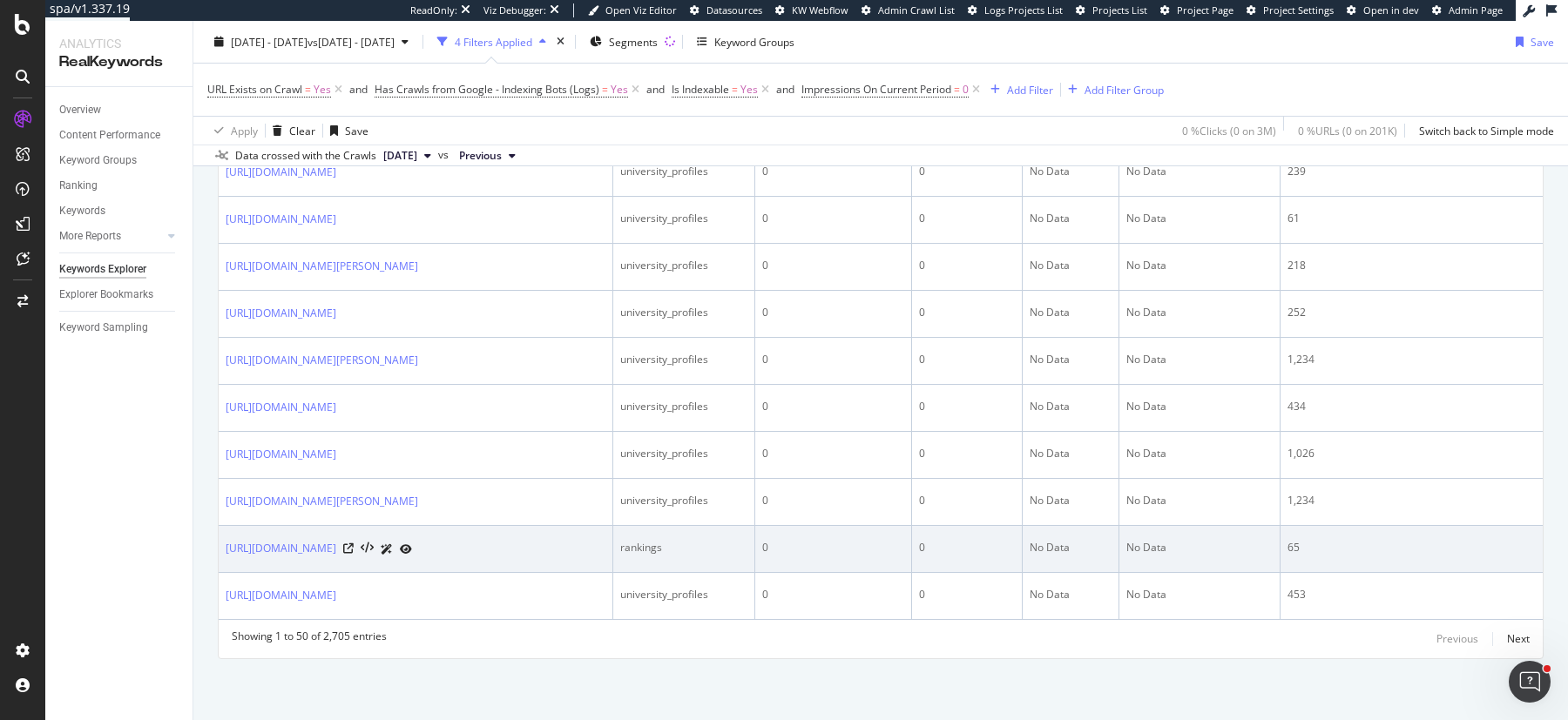
click at [748, 540] on div "rankings" at bounding box center [684, 548] width 127 height 15
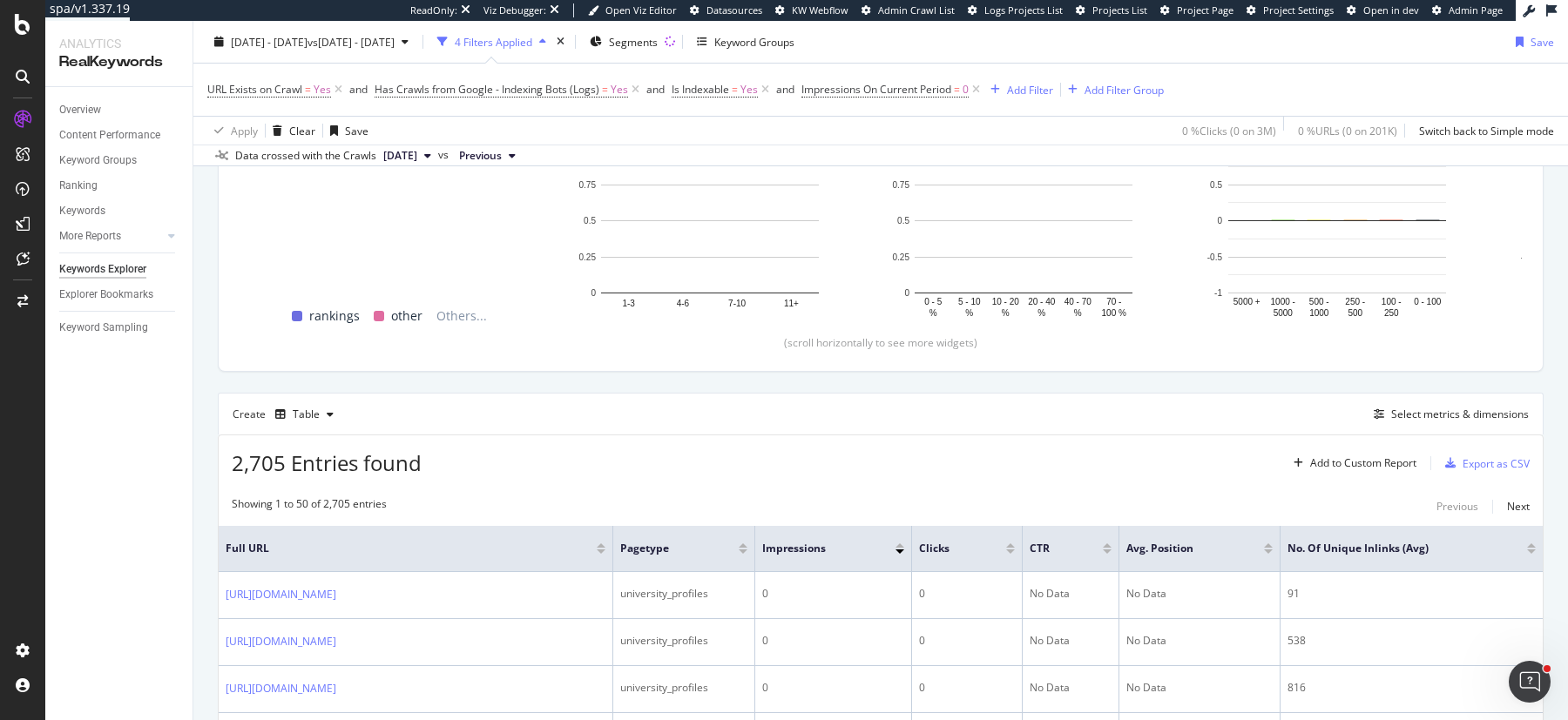
scroll to position [250, 0]
click at [955, 45] on div "2025 Aug. 8th - Sep. 6th vs 2025 Aug. 1st - Aug. 30th 4 Filters Applied Segment…" at bounding box center [881, 45] width 1375 height 34
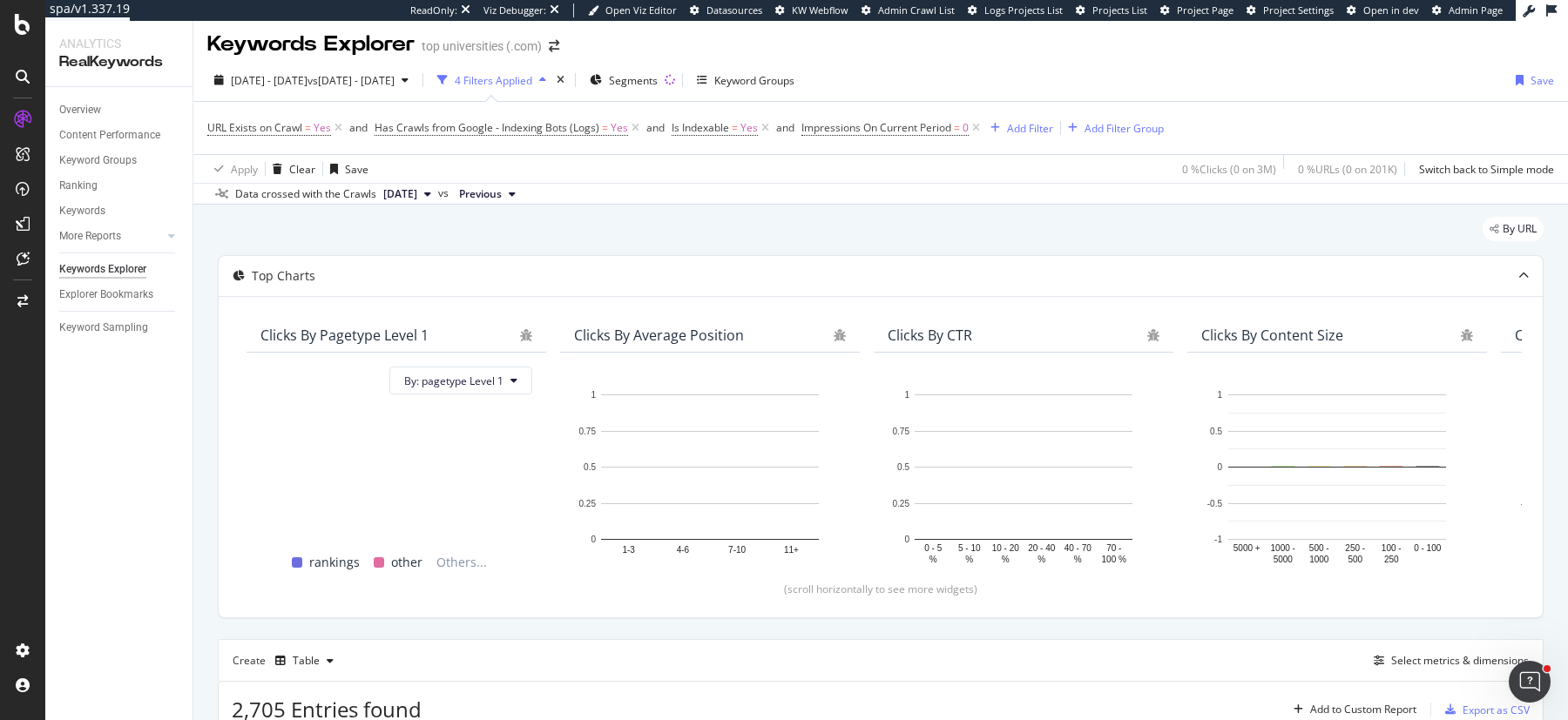
scroll to position [0, 0]
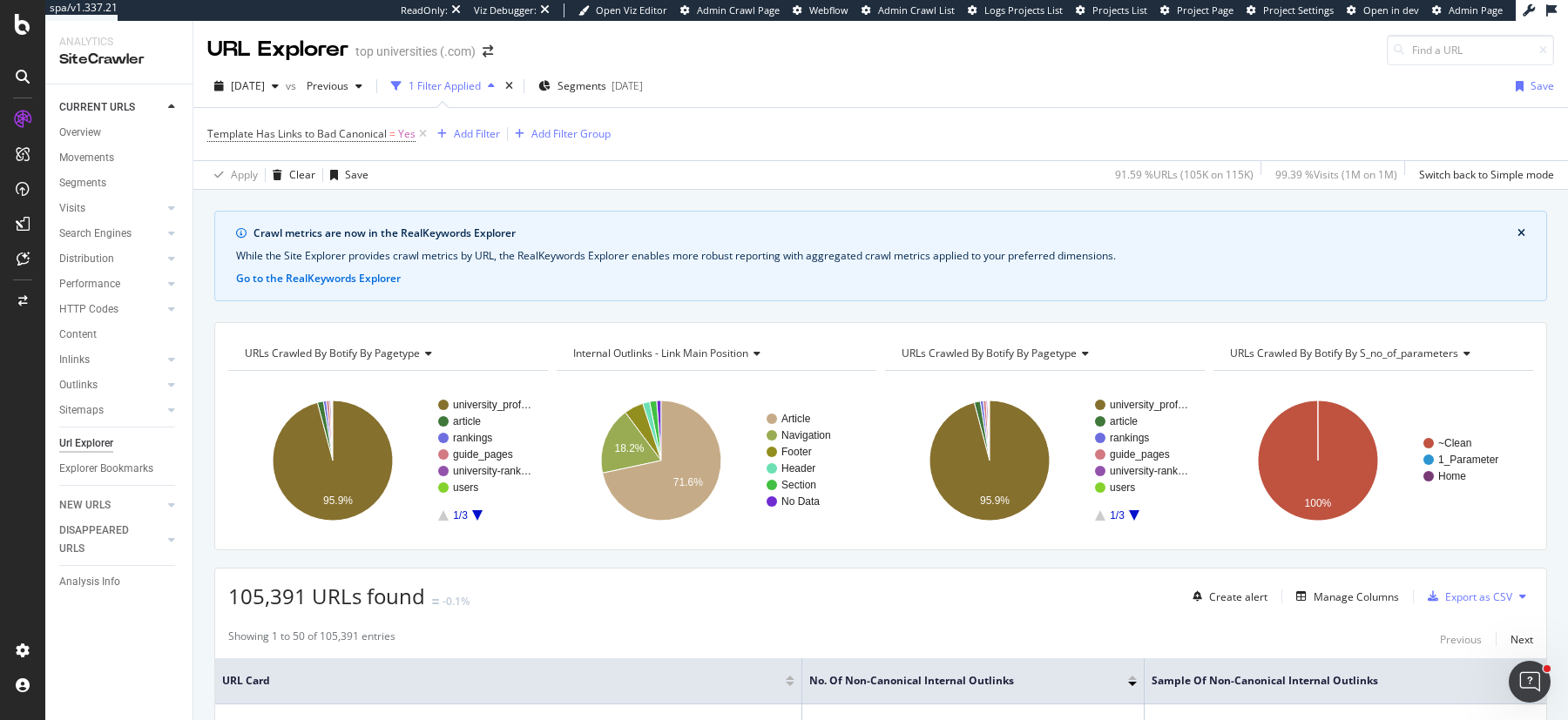
click at [972, 95] on div "[DATE] vs Previous 1 Filter Applied Segments [DATE] Save" at bounding box center [881, 90] width 1375 height 34
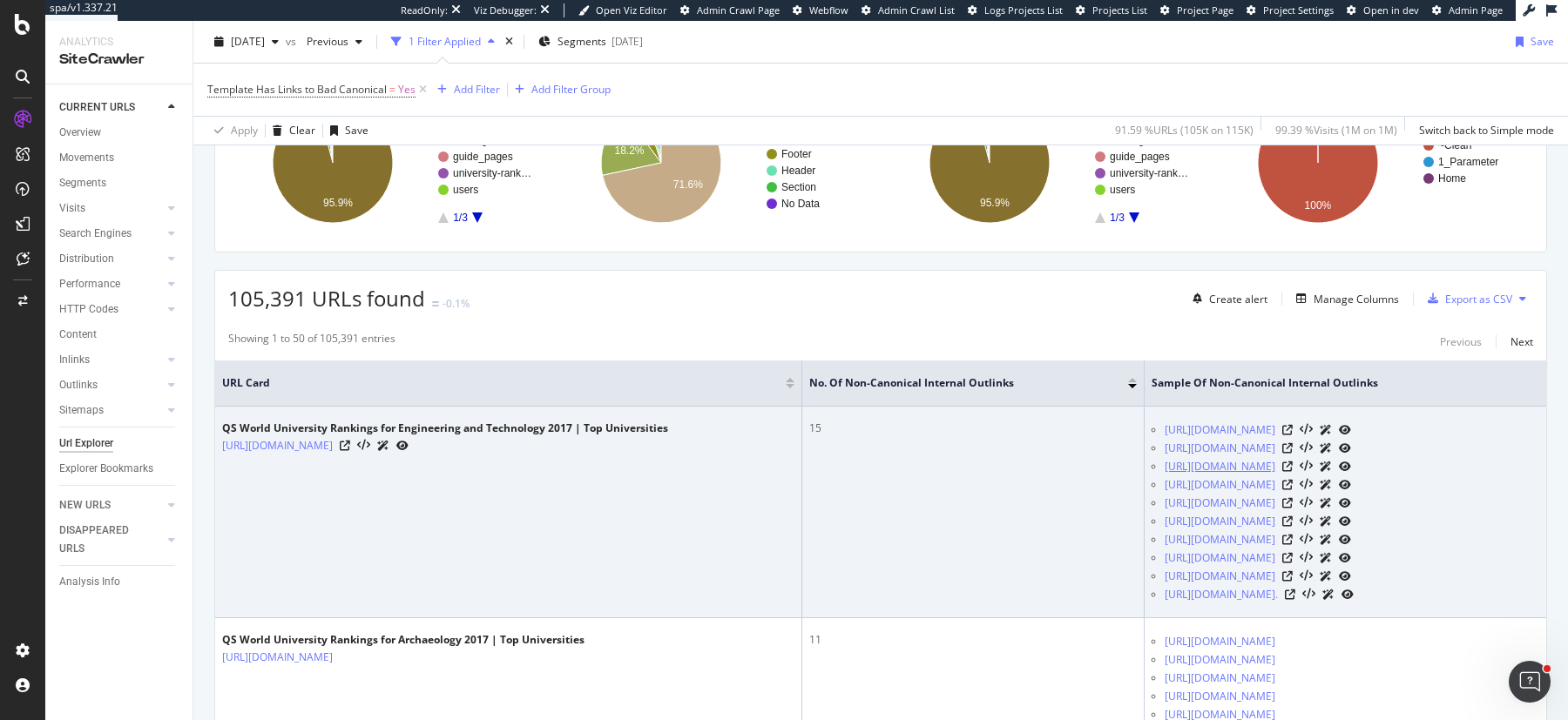
scroll to position [258, 0]
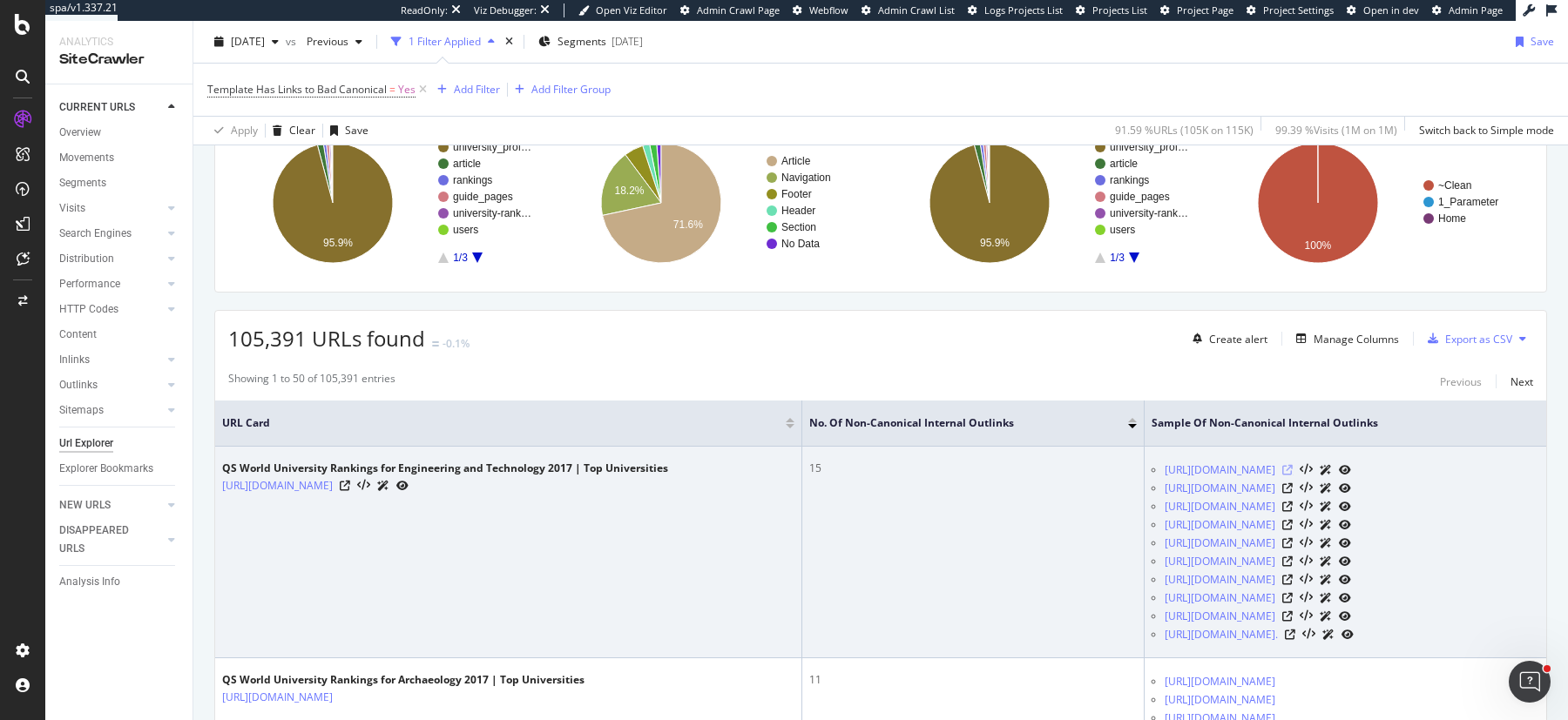
click at [1293, 475] on icon at bounding box center [1287, 470] width 11 height 11
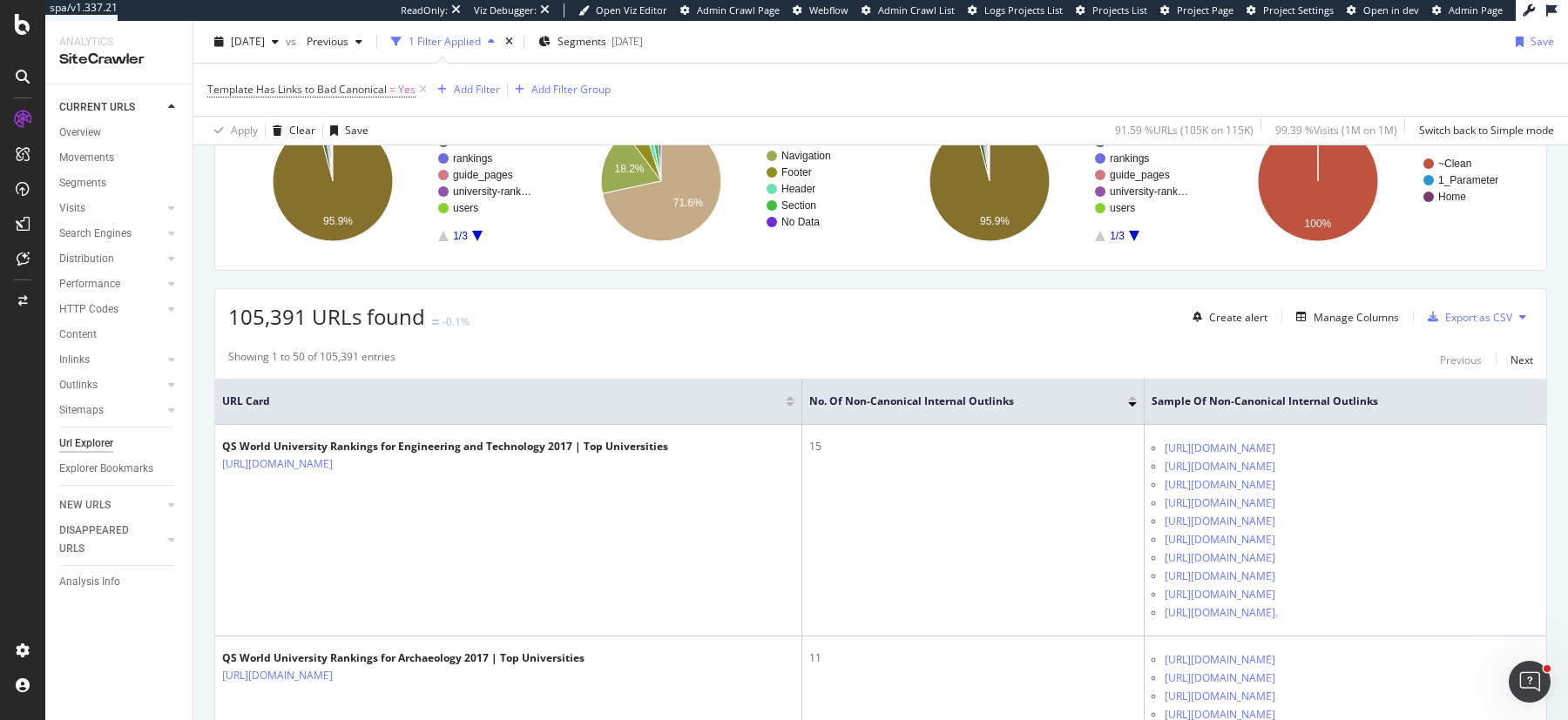
scroll to position [268, 0]
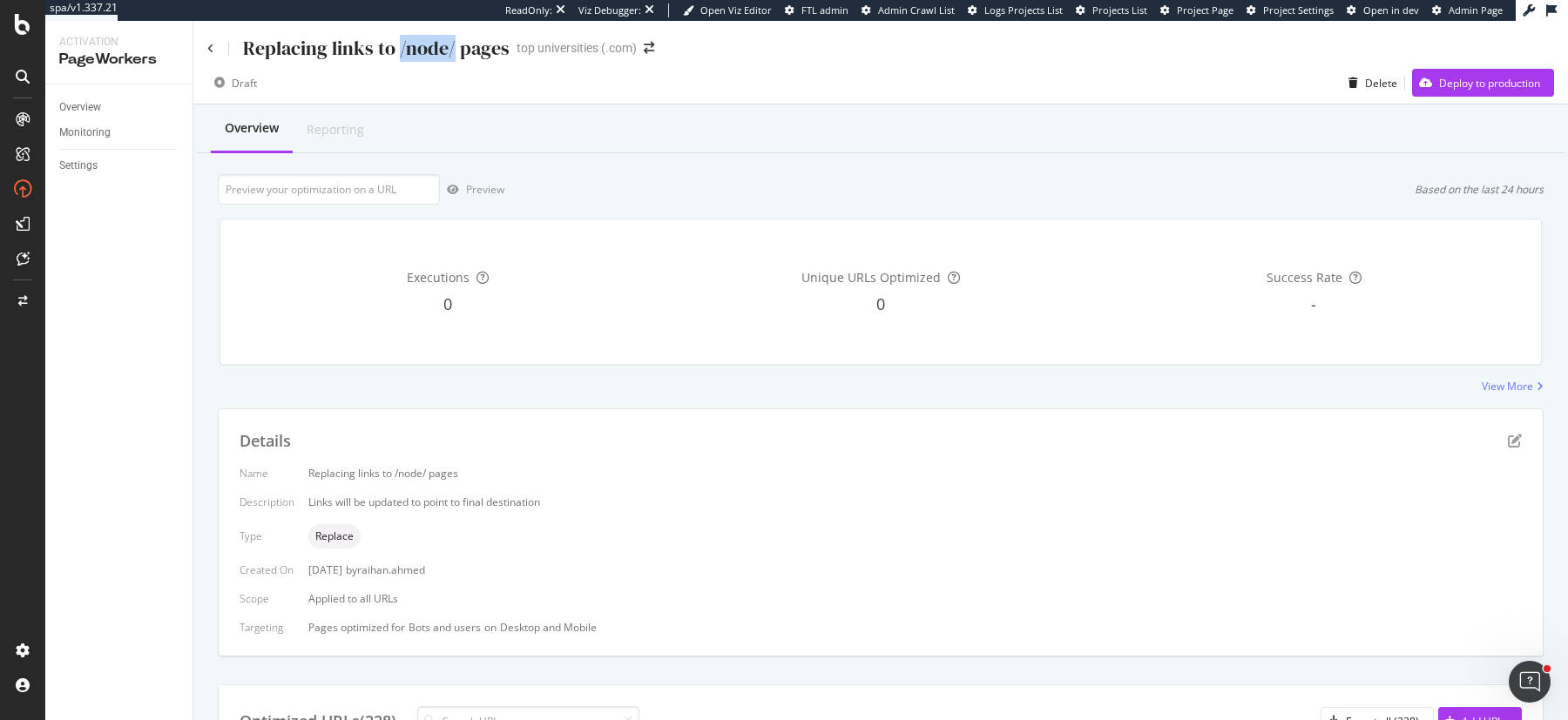
drag, startPoint x: 397, startPoint y: 47, endPoint x: 450, endPoint y: 51, distance: 53.2
click at [450, 51] on div "Replacing links to /node/ pages" at bounding box center [376, 48] width 267 height 27
click at [930, 135] on div "Overview Reporting" at bounding box center [881, 129] width 1367 height 47
drag, startPoint x: 397, startPoint y: 50, endPoint x: 451, endPoint y: 49, distance: 54.0
click at [451, 49] on div "Replacing links to /node/ pages" at bounding box center [376, 48] width 267 height 27
